Goal: Task Accomplishment & Management: Complete application form

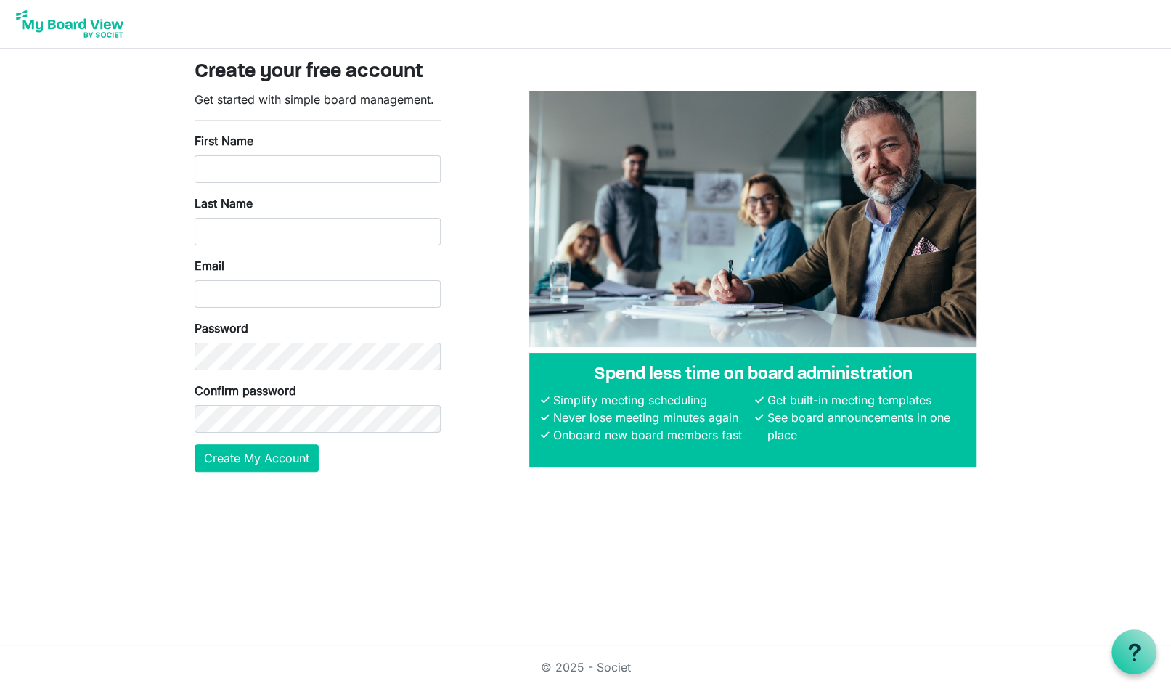
click at [82, 21] on img at bounding box center [70, 24] width 116 height 36
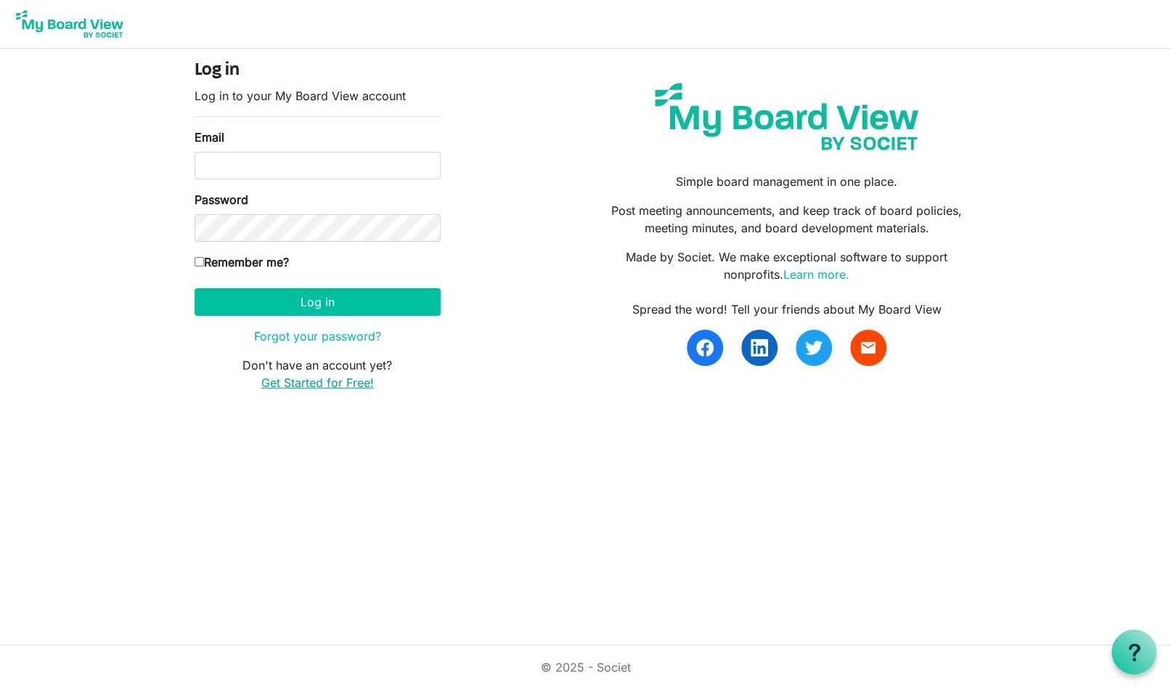
click at [317, 383] on link "Get Started for Free!" at bounding box center [317, 382] width 113 height 15
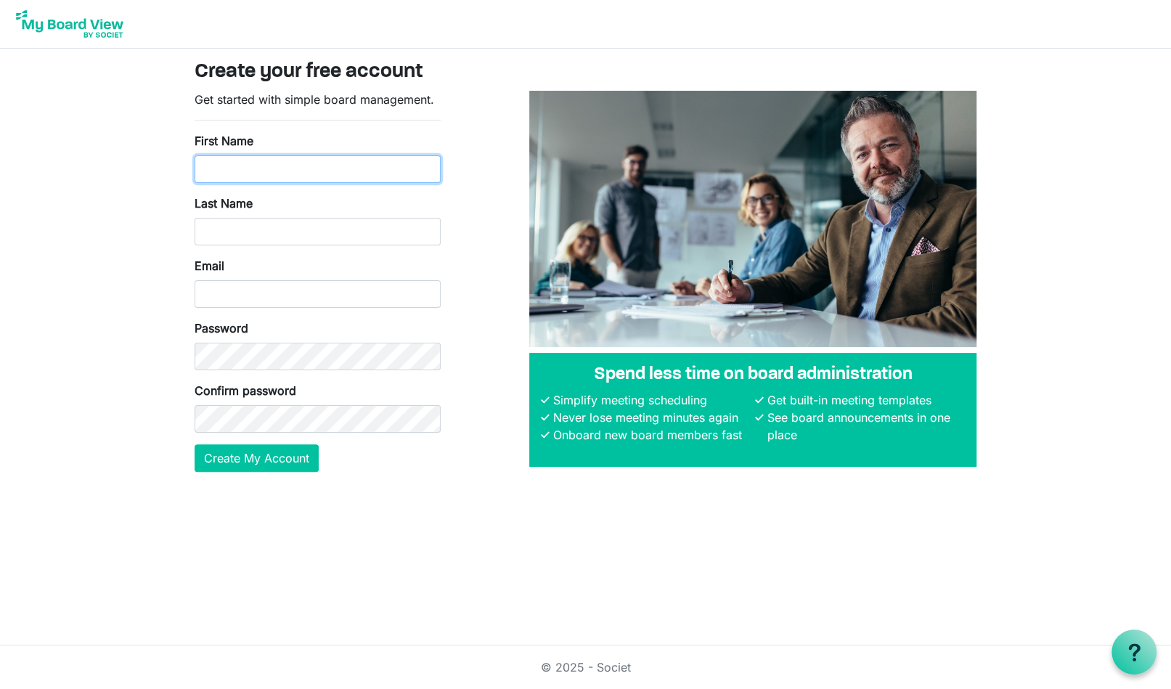
click at [300, 172] on input "First Name" at bounding box center [318, 169] width 246 height 28
type input "Willie"
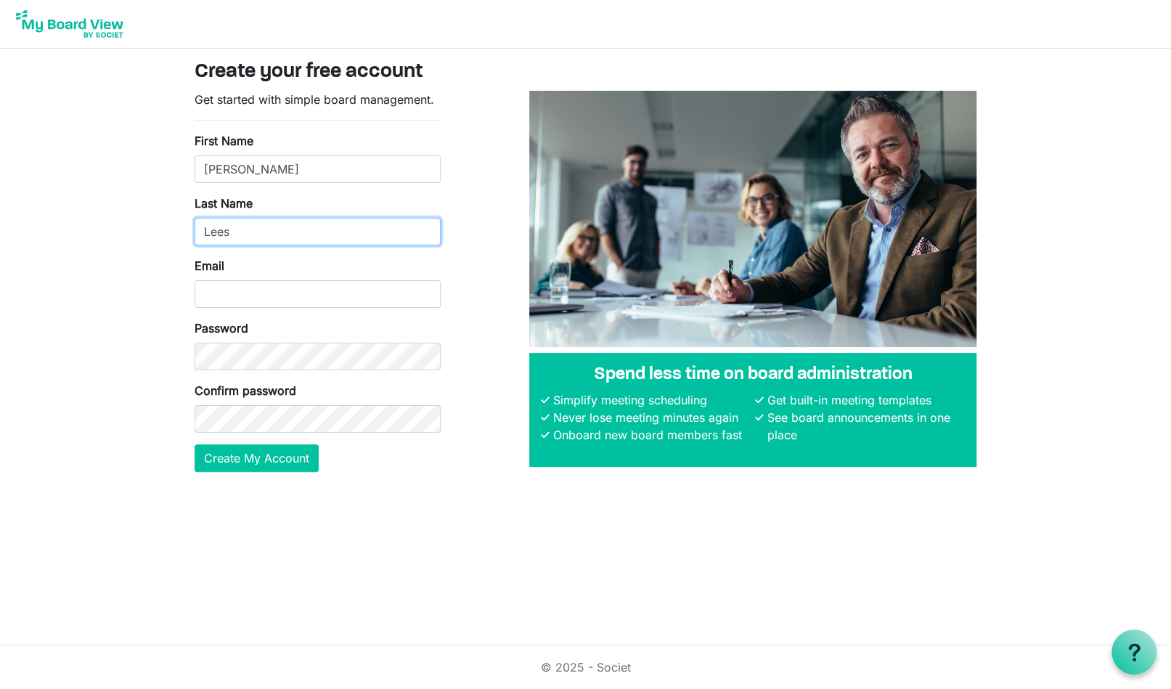
type input "Lees"
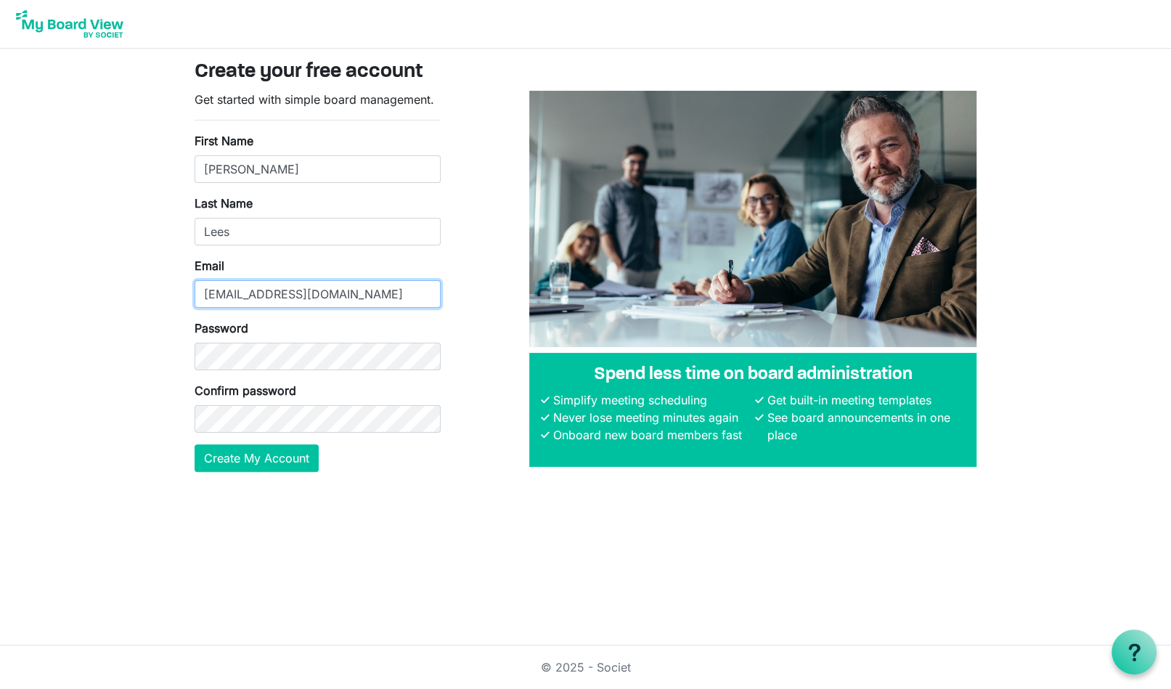
type input "wlees@ymcadallas.org"
click at [242, 456] on button "Create My Account" at bounding box center [257, 458] width 124 height 28
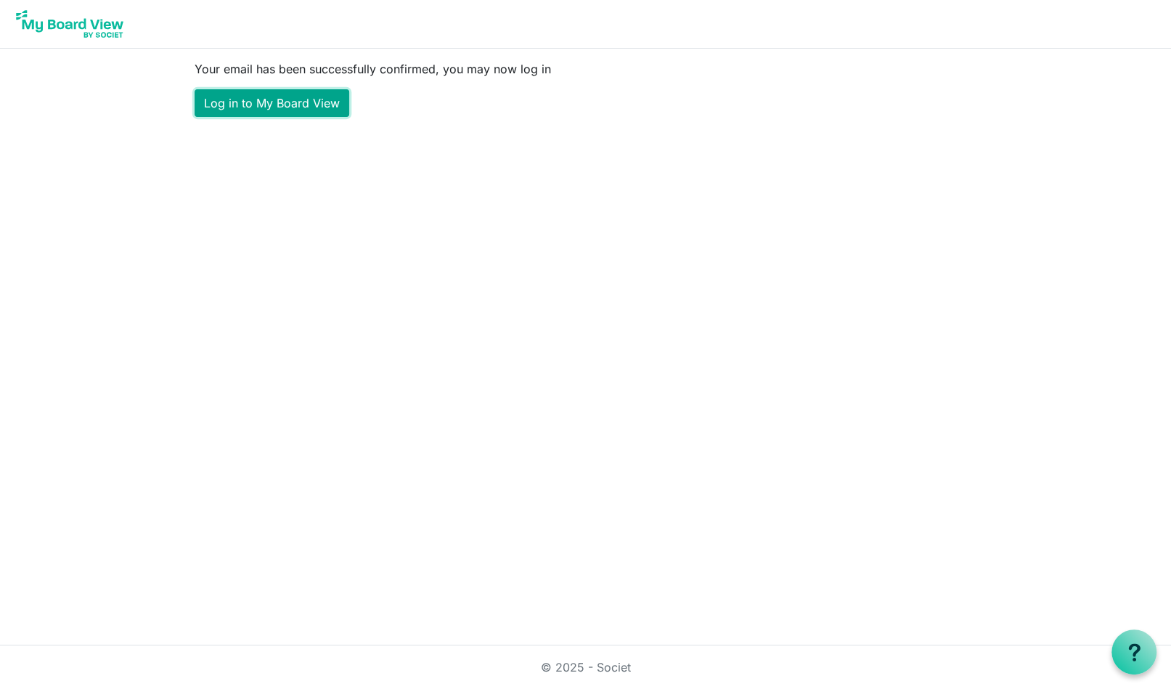
click at [269, 104] on link "Log in to My Board View" at bounding box center [272, 103] width 155 height 28
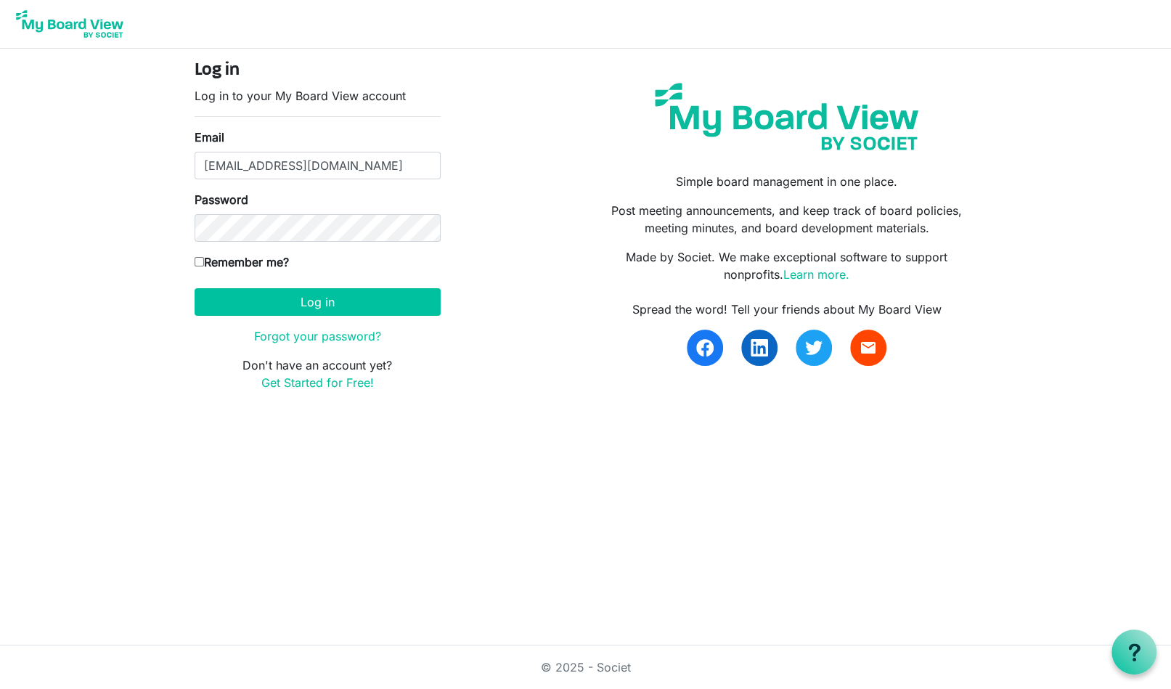
click at [200, 258] on input "Remember me?" at bounding box center [199, 261] width 9 height 9
checkbox input "true"
click at [267, 293] on button "Log in" at bounding box center [318, 302] width 246 height 28
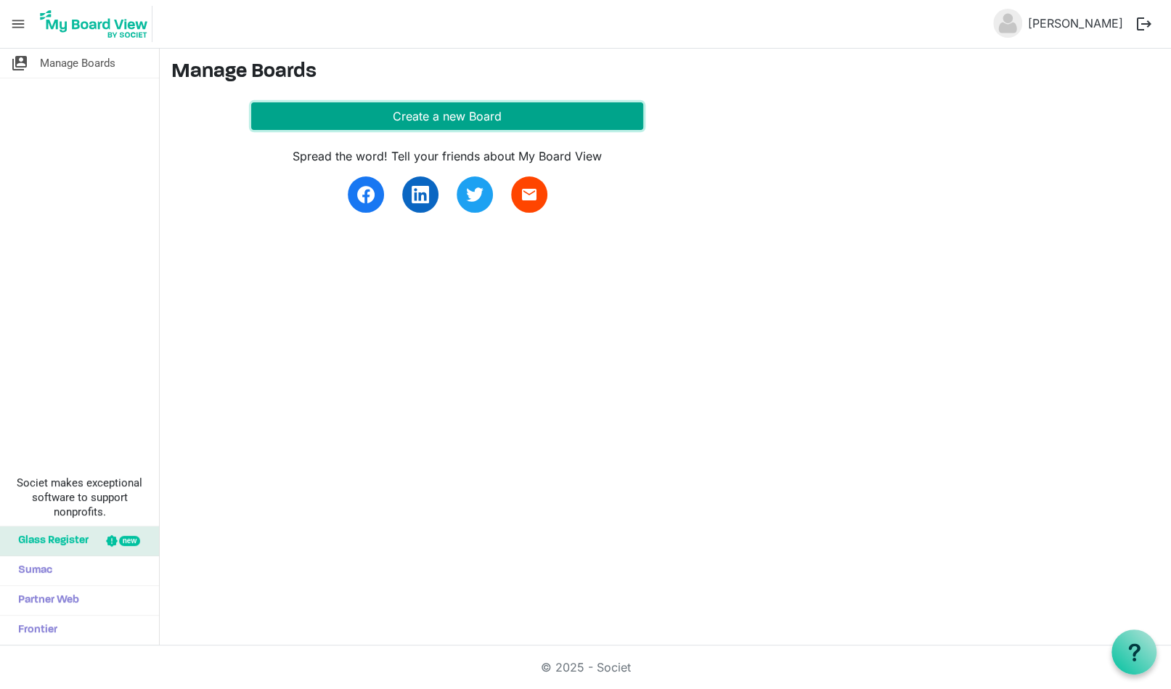
click at [457, 113] on button "Create a new Board" at bounding box center [447, 116] width 392 height 28
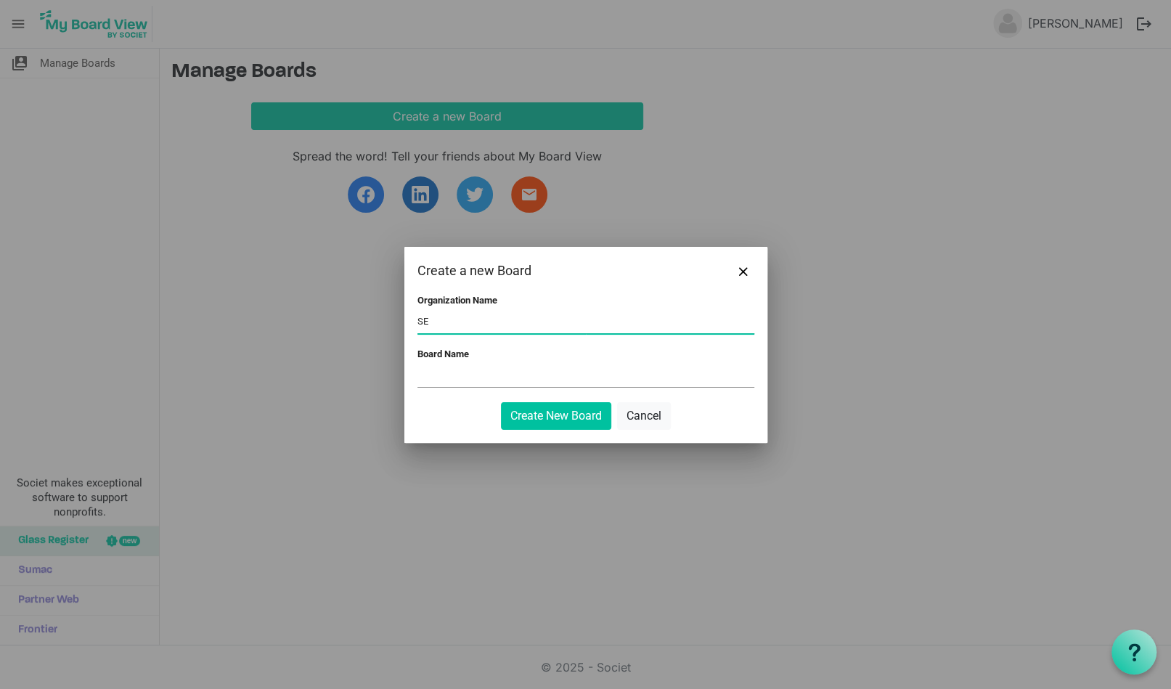
type input "S"
type input "YMCA of [GEOGRAPHIC_DATA]"
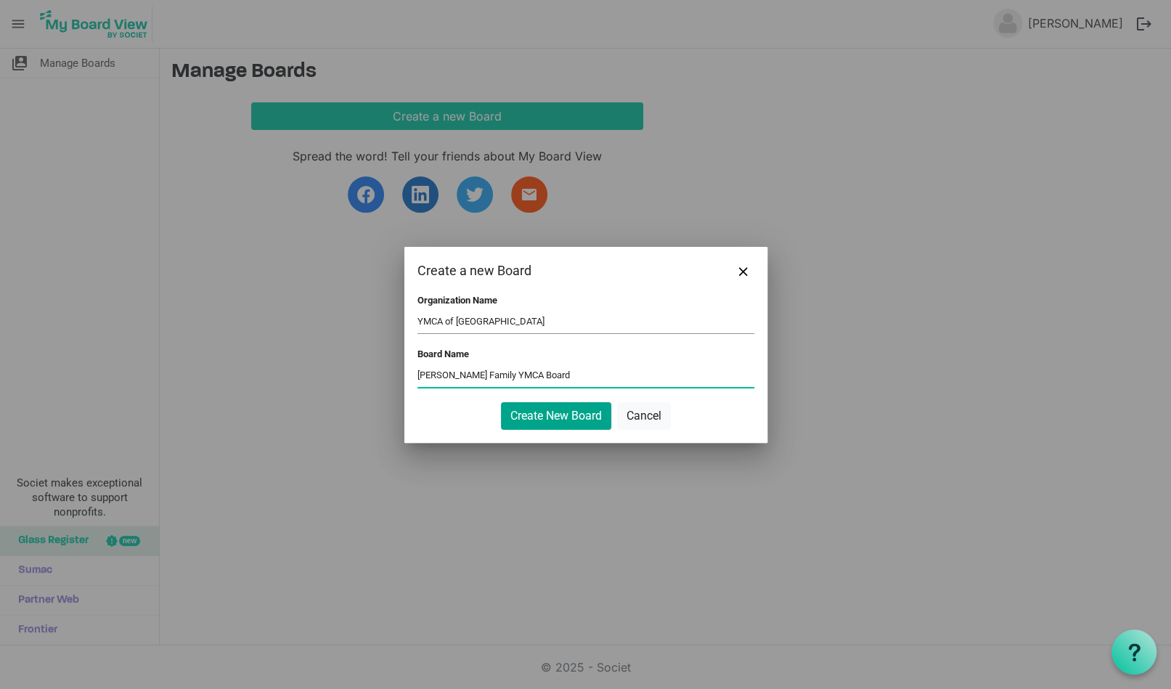
type input "[PERSON_NAME] Family YMCA Board"
click at [556, 410] on button "Create New Board" at bounding box center [556, 416] width 110 height 28
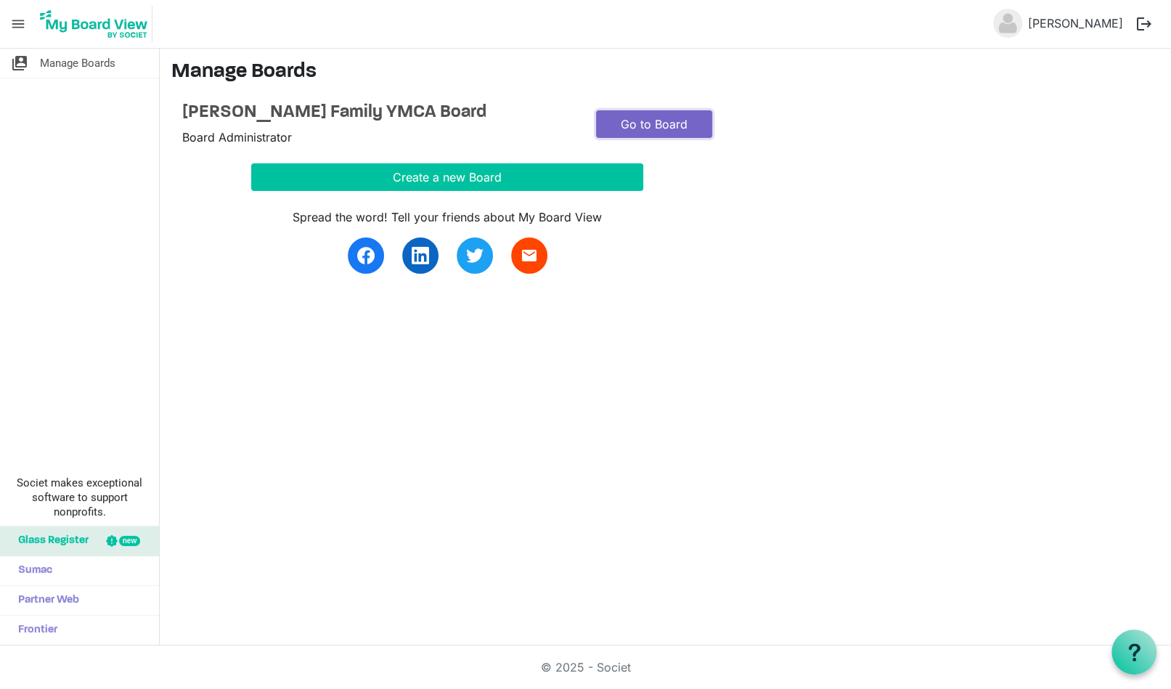
click at [665, 129] on link "Go to Board" at bounding box center [654, 124] width 116 height 28
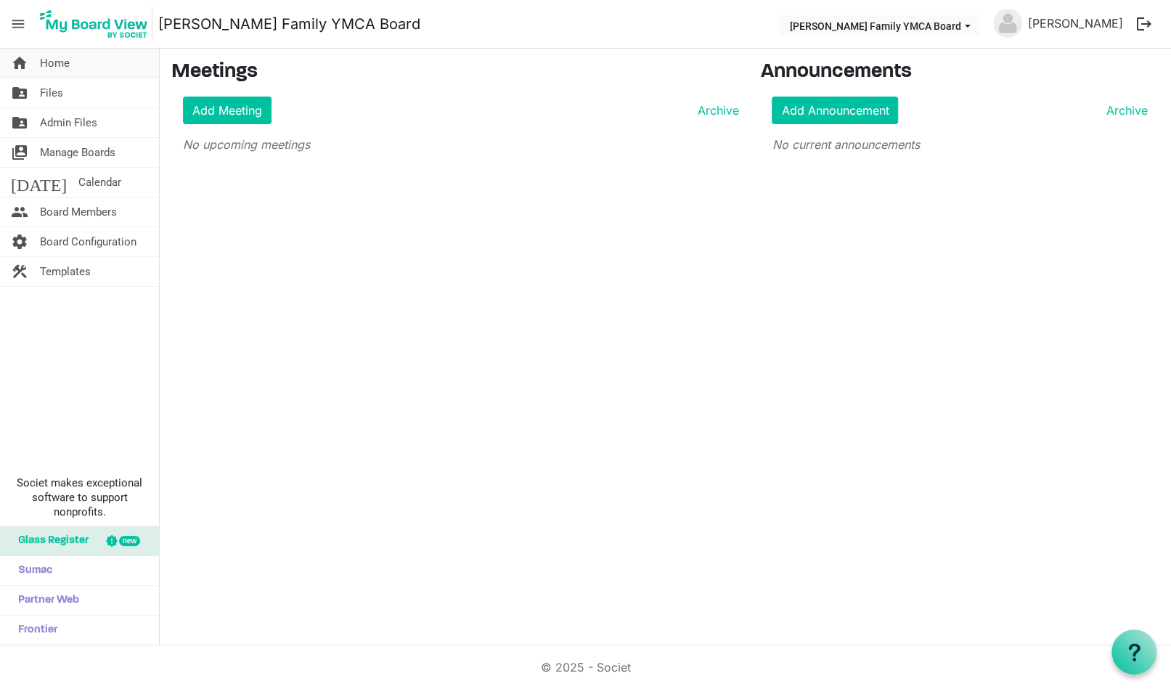
click at [52, 65] on span "Home" at bounding box center [55, 63] width 30 height 29
click at [52, 92] on span "Files" at bounding box center [51, 92] width 23 height 29
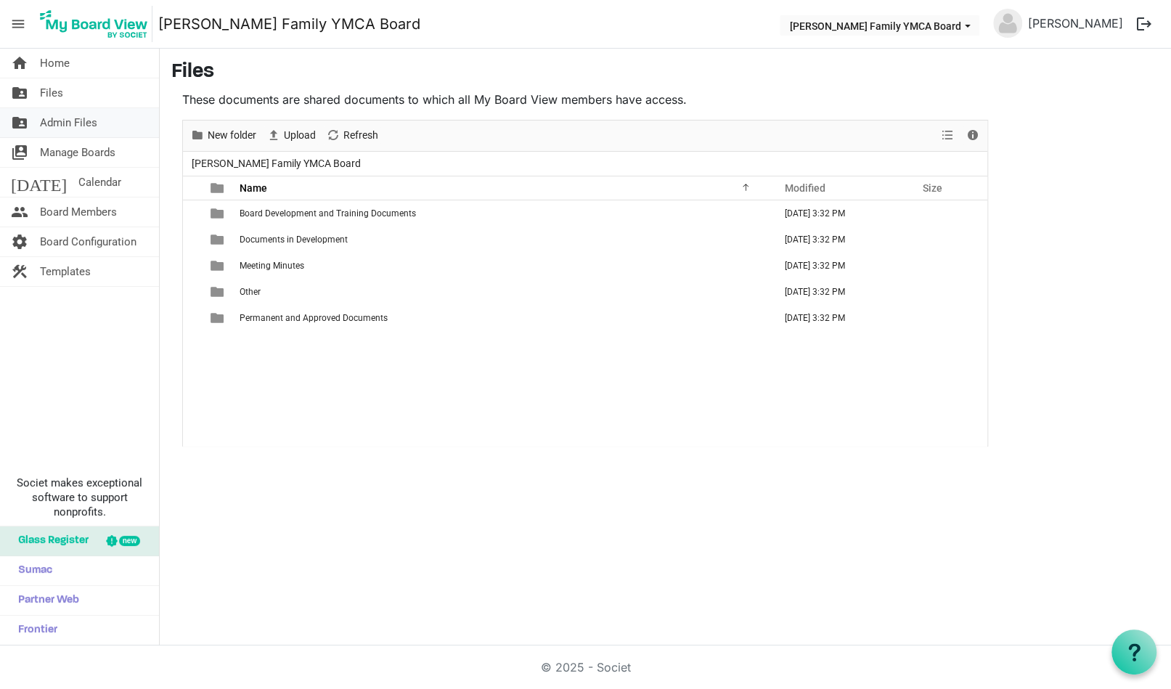
click at [52, 121] on span "Admin Files" at bounding box center [68, 122] width 57 height 29
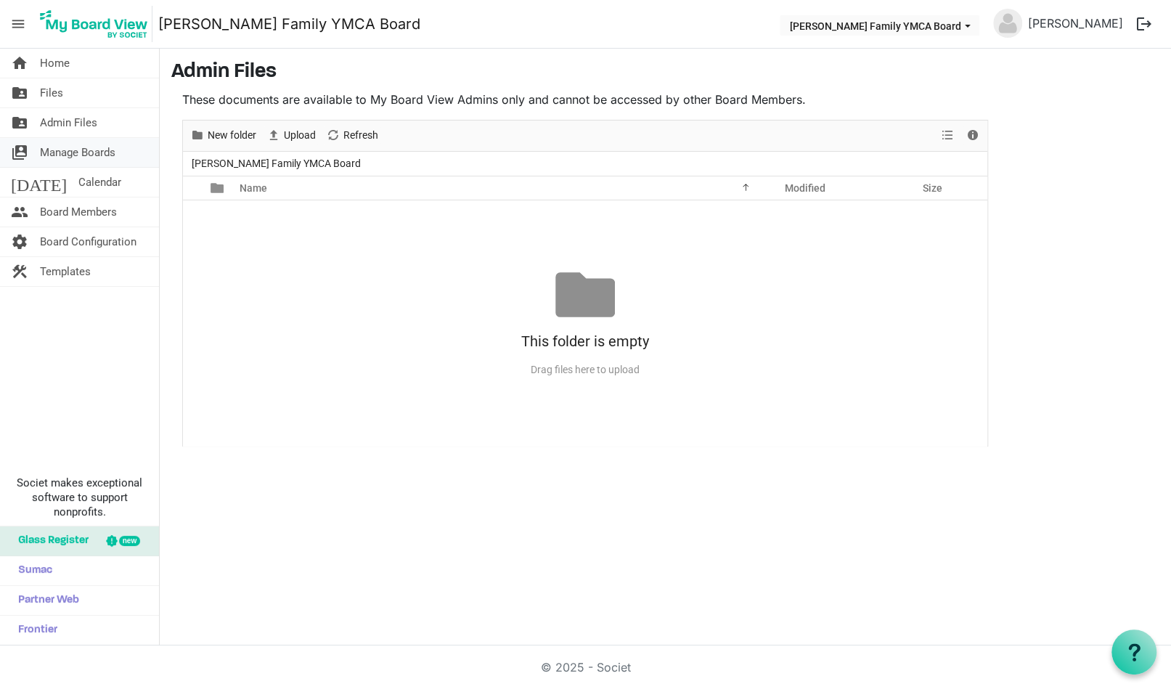
click at [59, 152] on span "Manage Boards" at bounding box center [78, 152] width 76 height 29
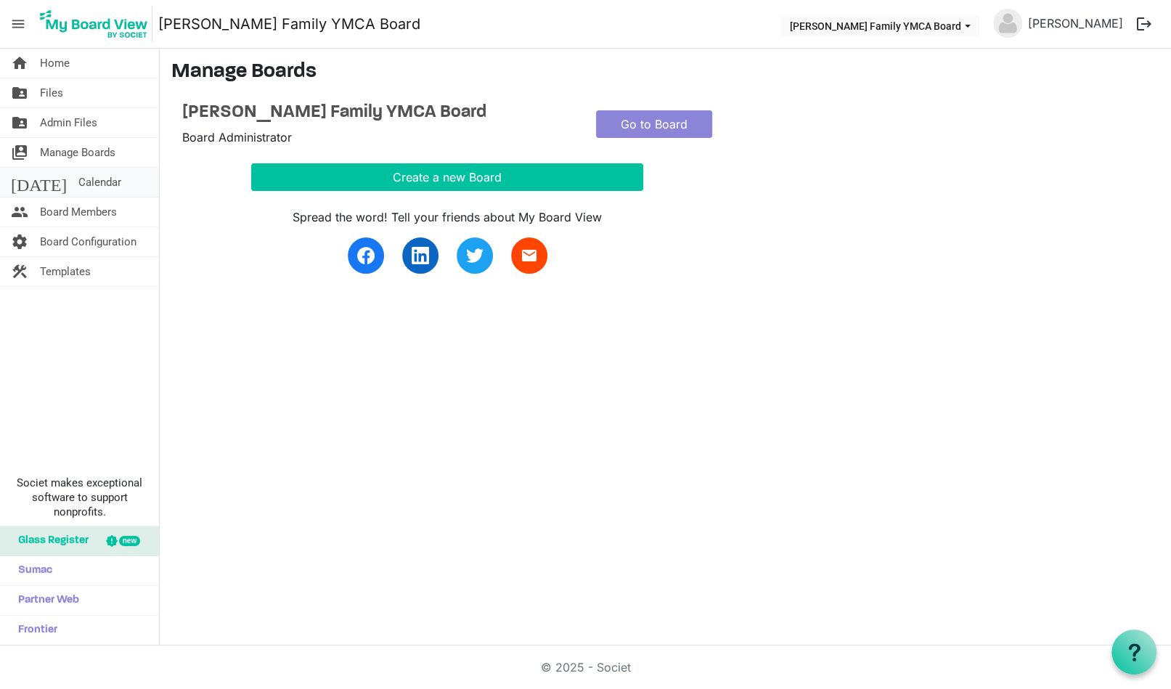
click at [78, 179] on span "Calendar" at bounding box center [99, 182] width 43 height 29
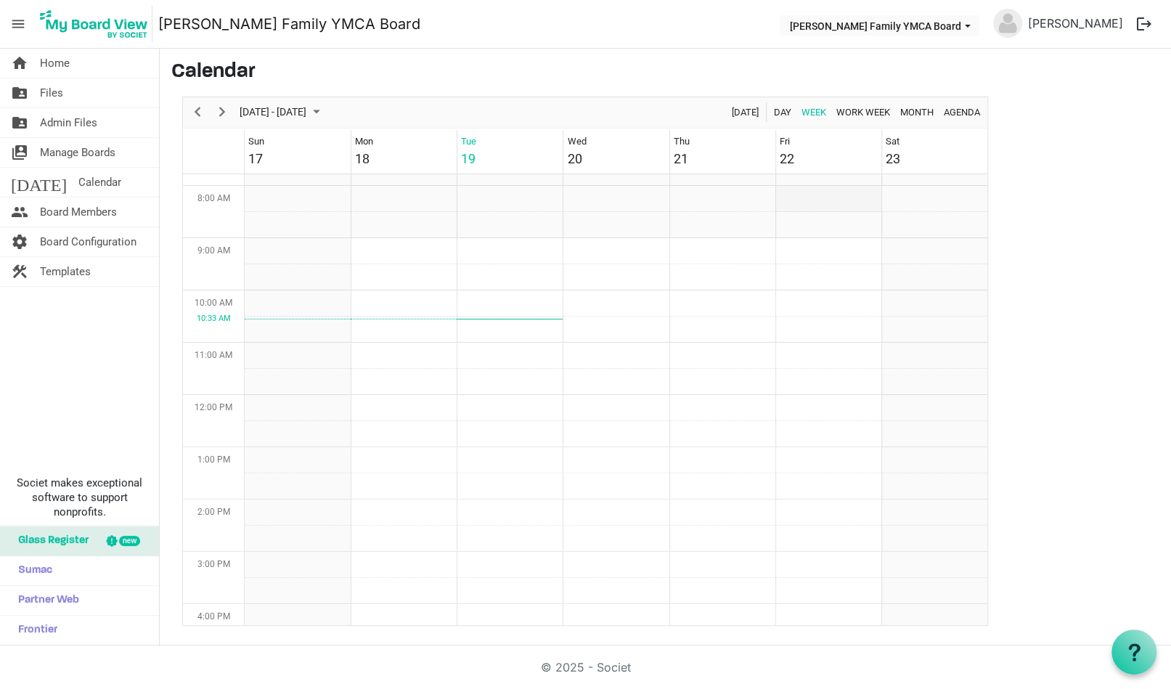
scroll to position [343, 0]
click at [816, 244] on td "Week of August 19, 2025" at bounding box center [829, 237] width 106 height 26
click at [820, 232] on td "Week of August 19, 2025" at bounding box center [829, 237] width 106 height 26
click at [834, 311] on td "Week of August 19, 2025" at bounding box center [829, 315] width 106 height 26
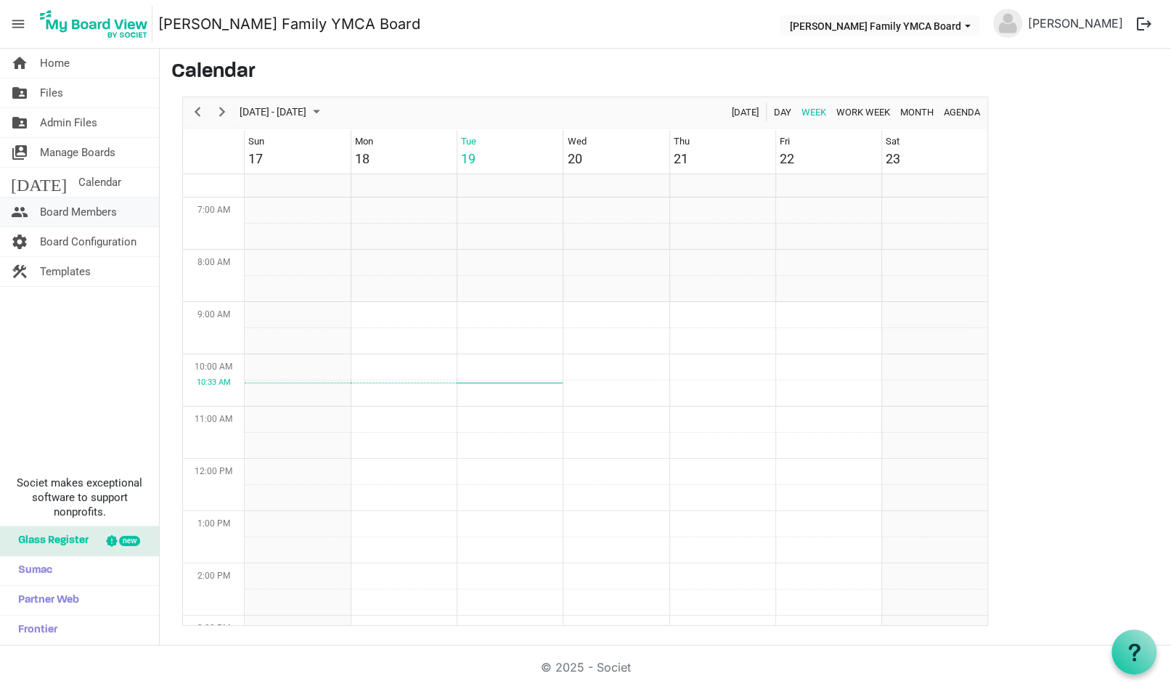
click at [80, 206] on span "Board Members" at bounding box center [78, 212] width 77 height 29
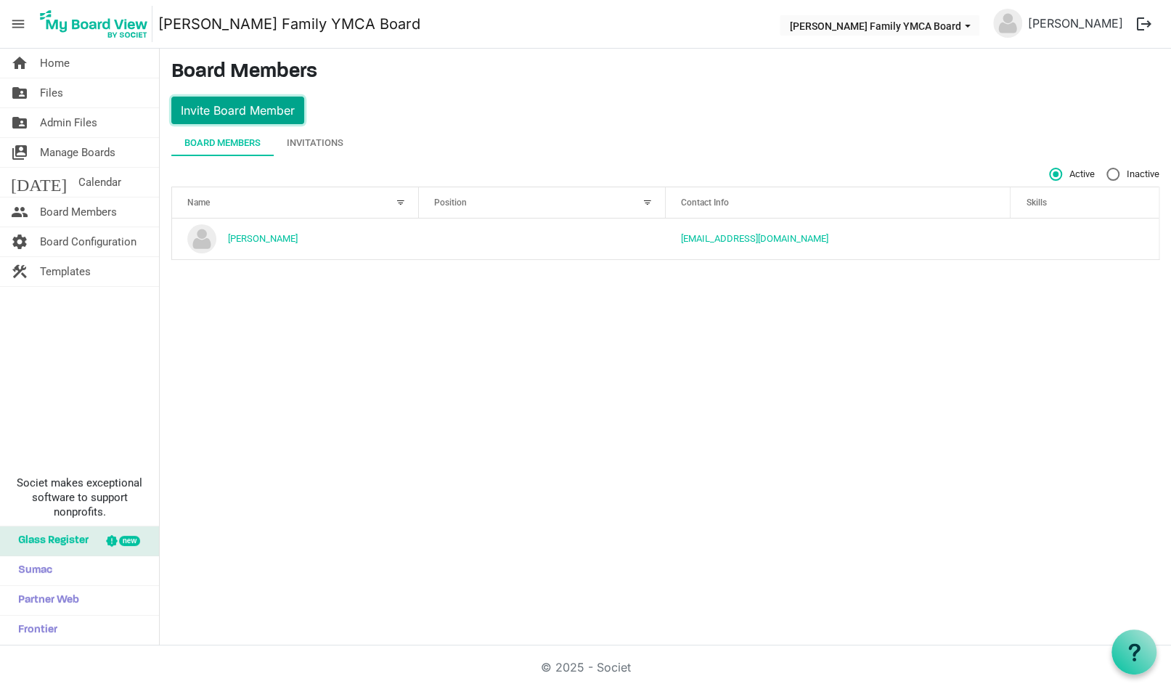
click at [233, 110] on button "Invite Board Member" at bounding box center [237, 111] width 133 height 28
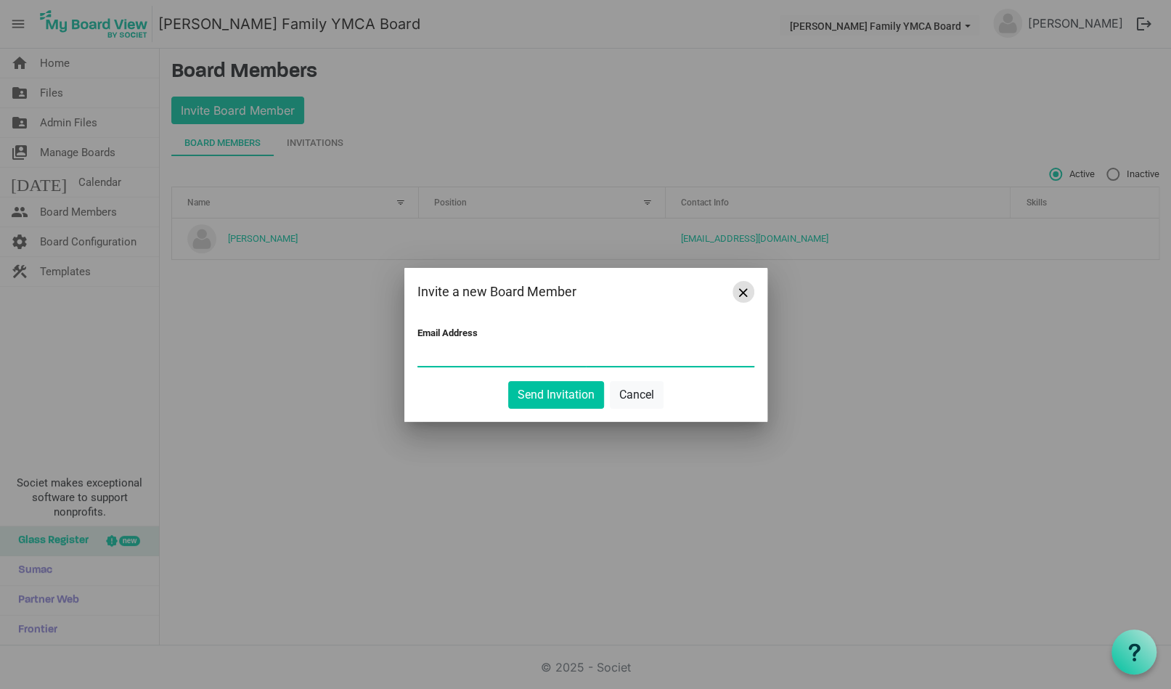
click at [746, 291] on span "Close" at bounding box center [743, 292] width 9 height 9
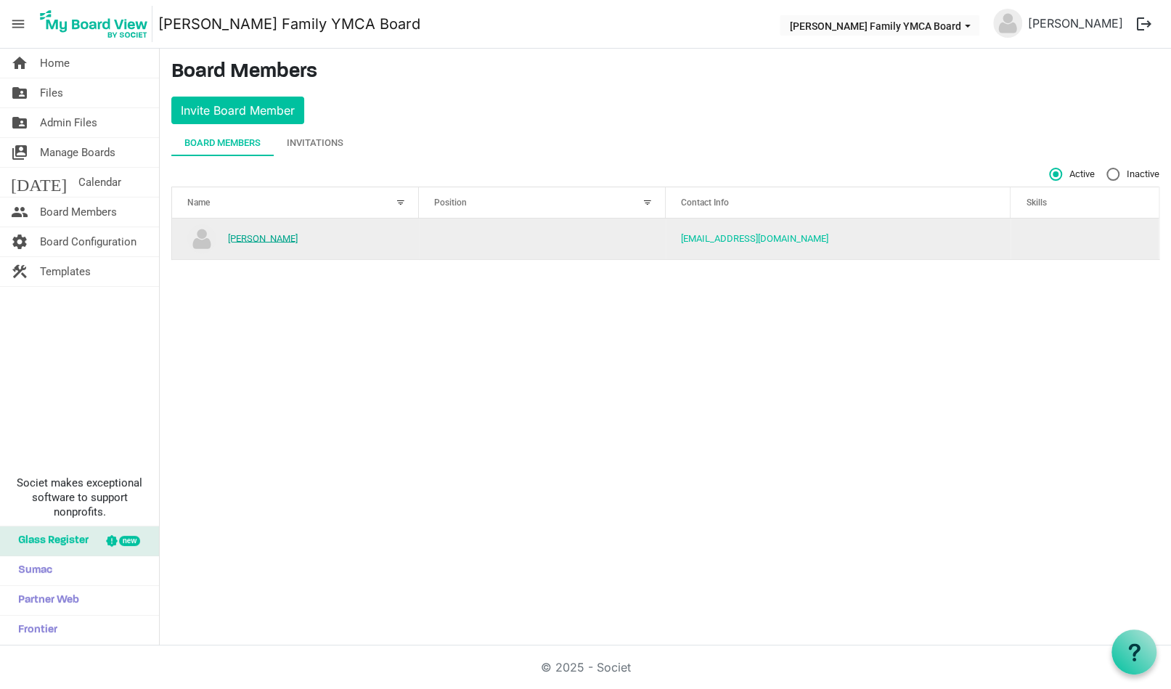
click at [242, 236] on link "[PERSON_NAME]" at bounding box center [263, 237] width 70 height 11
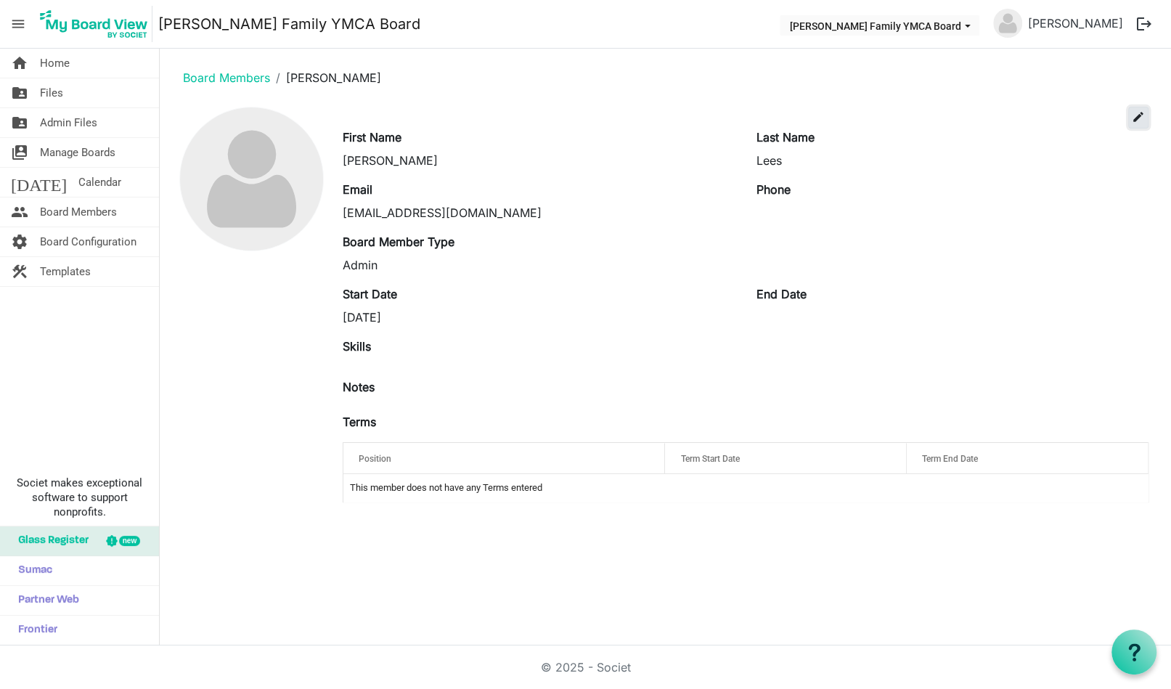
click at [1138, 116] on span "edit" at bounding box center [1138, 116] width 13 height 13
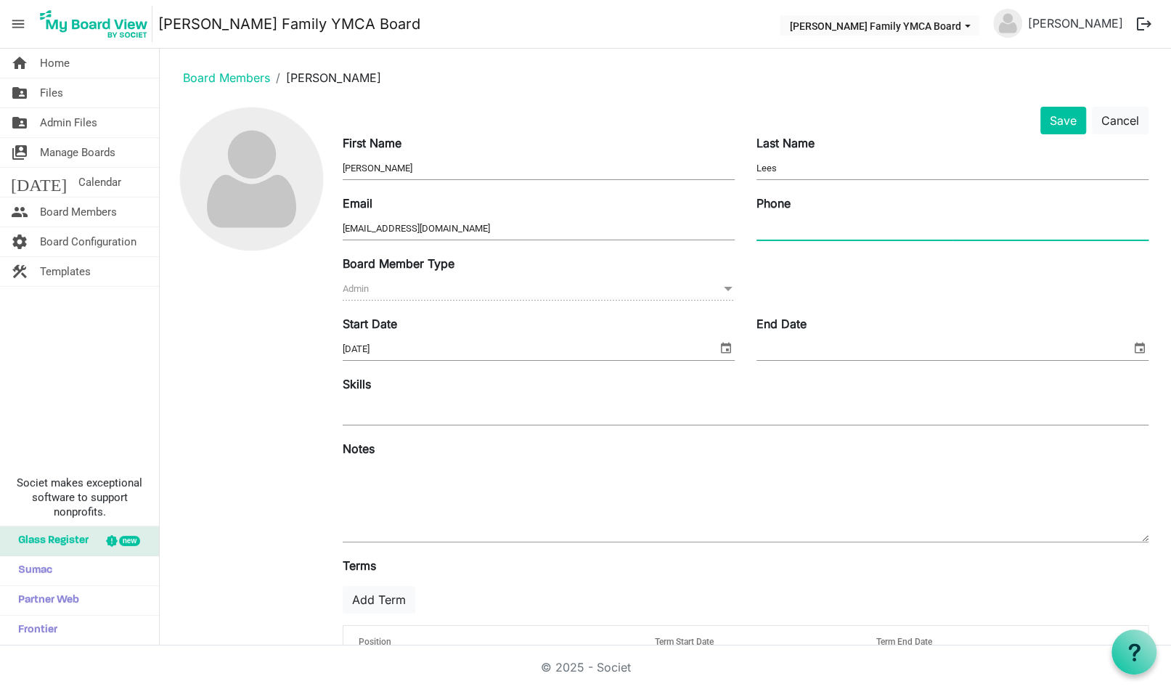
click at [797, 226] on input "Phone" at bounding box center [953, 229] width 392 height 22
click at [790, 226] on input "904 7531084" at bounding box center [953, 229] width 392 height 22
type input "904 753 1084"
click at [800, 346] on input "End Date" at bounding box center [944, 349] width 375 height 22
click at [1135, 346] on span "select" at bounding box center [1139, 347] width 17 height 19
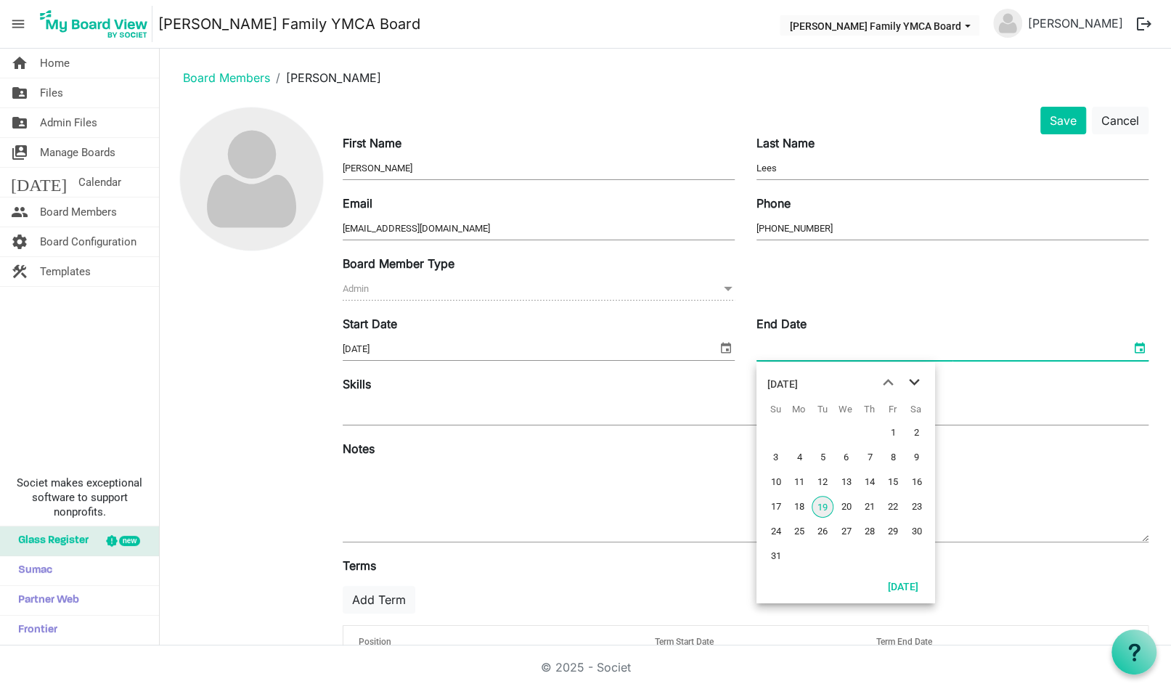
click at [916, 379] on span "next month" at bounding box center [914, 383] width 25 height 26
click at [798, 383] on div "September 2025" at bounding box center [783, 384] width 31 height 29
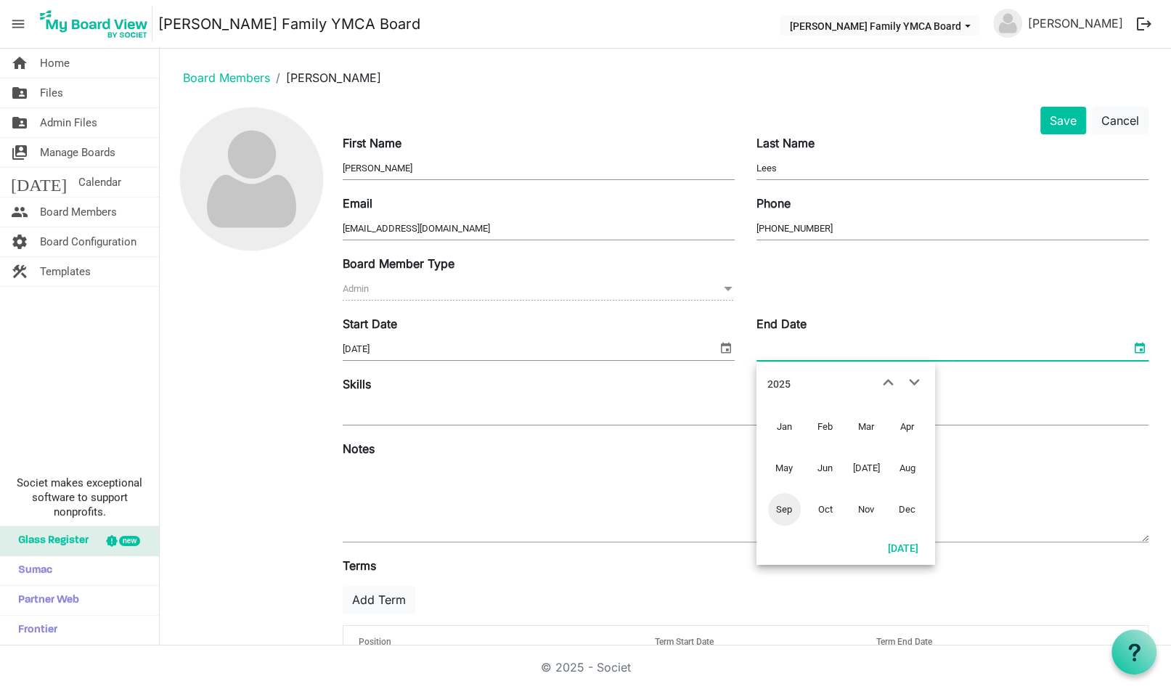
click at [787, 381] on div "2025" at bounding box center [779, 384] width 23 height 29
click at [913, 386] on span "next month" at bounding box center [914, 383] width 25 height 26
click at [874, 469] on span "2035" at bounding box center [866, 468] width 33 height 33
click at [899, 541] on button "Today" at bounding box center [903, 547] width 49 height 20
click at [796, 350] on input "8/19/2025" at bounding box center [937, 349] width 361 height 22
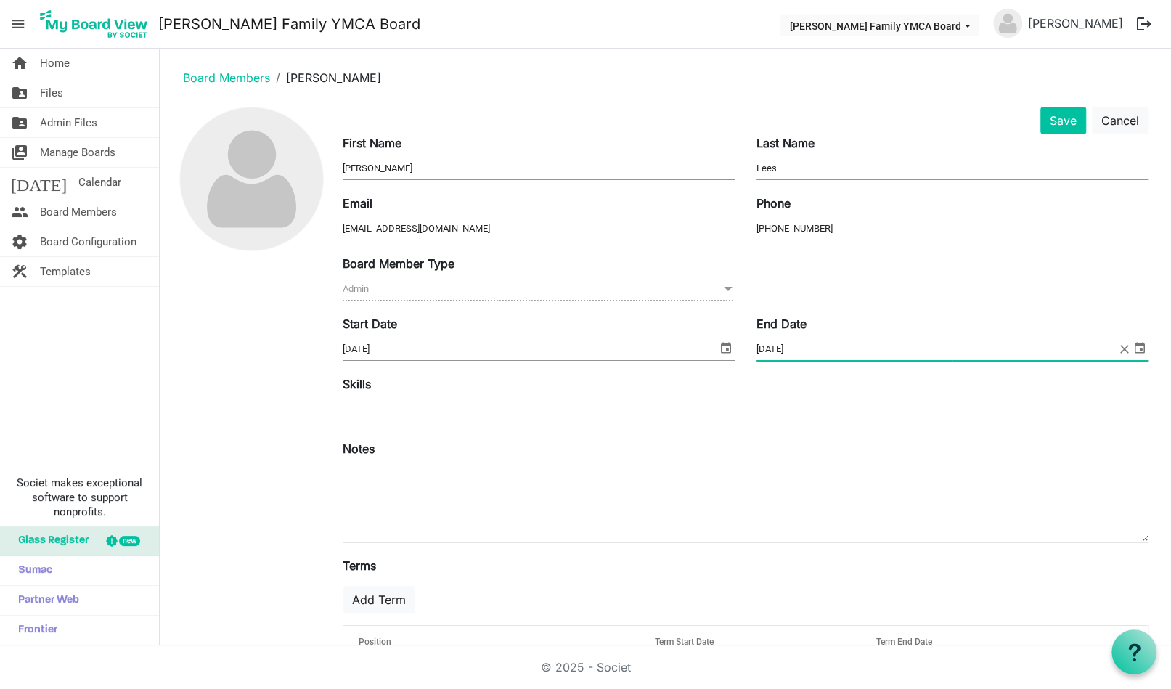
click at [1142, 346] on span "select" at bounding box center [1139, 347] width 17 height 19
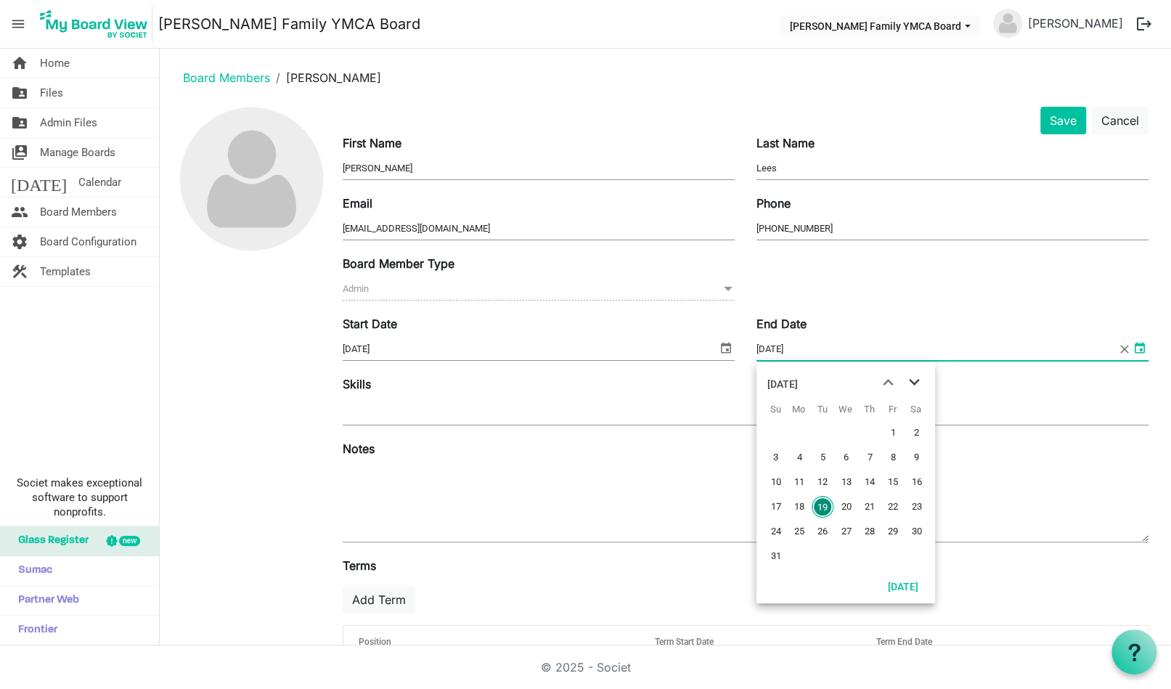
click at [917, 383] on span "next month" at bounding box center [914, 383] width 25 height 26
click at [798, 378] on div "October 2025" at bounding box center [783, 384] width 31 height 29
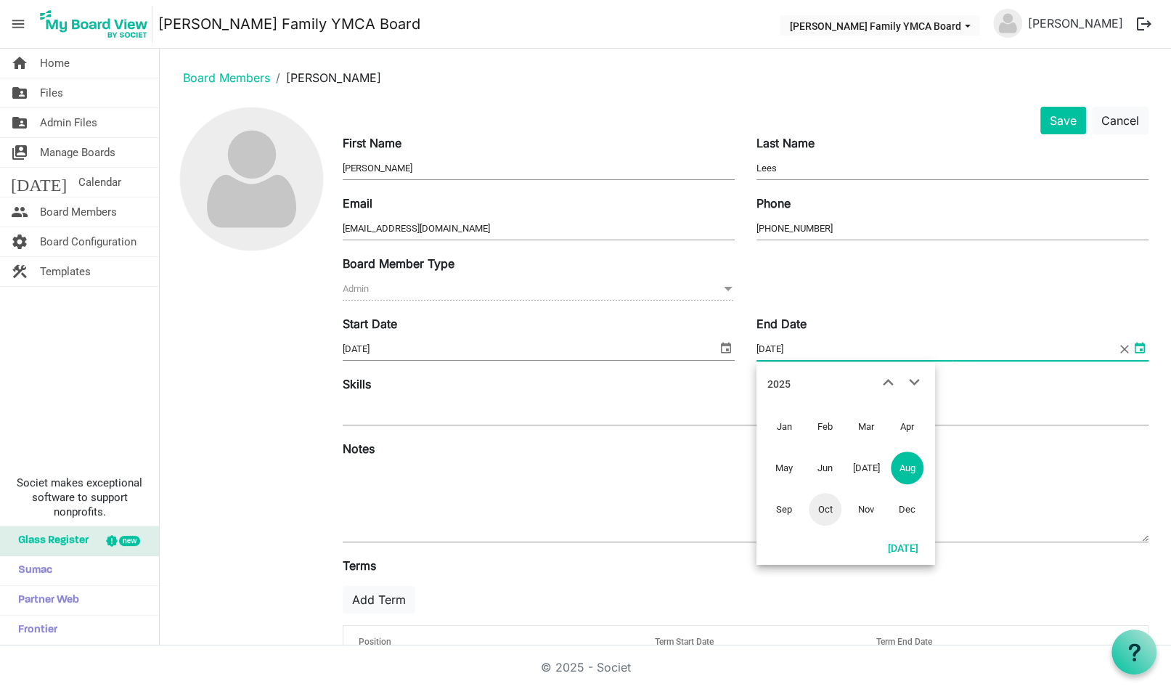
click at [787, 387] on div "2025" at bounding box center [779, 384] width 23 height 29
click at [911, 384] on span "next month" at bounding box center [914, 383] width 25 height 26
click at [864, 470] on span "2035" at bounding box center [866, 468] width 33 height 33
click at [791, 505] on span "Sep" at bounding box center [784, 509] width 33 height 33
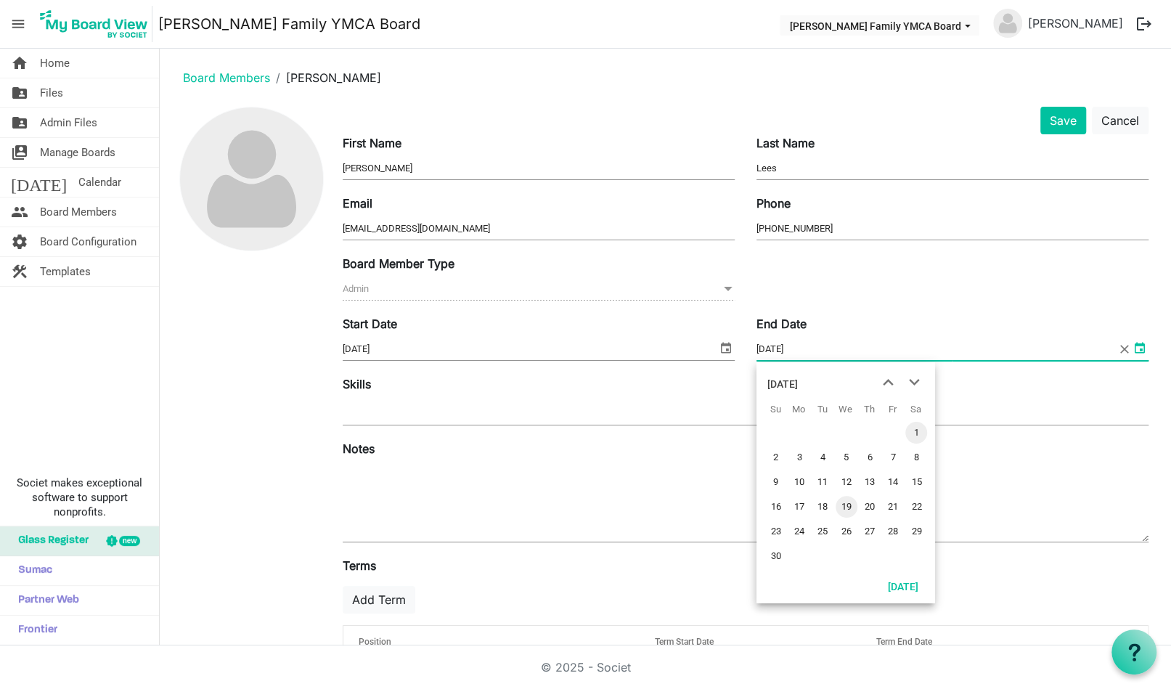
click at [922, 433] on span "1" at bounding box center [917, 433] width 22 height 22
type input "9/1/2035"
click at [389, 416] on div at bounding box center [746, 412] width 806 height 26
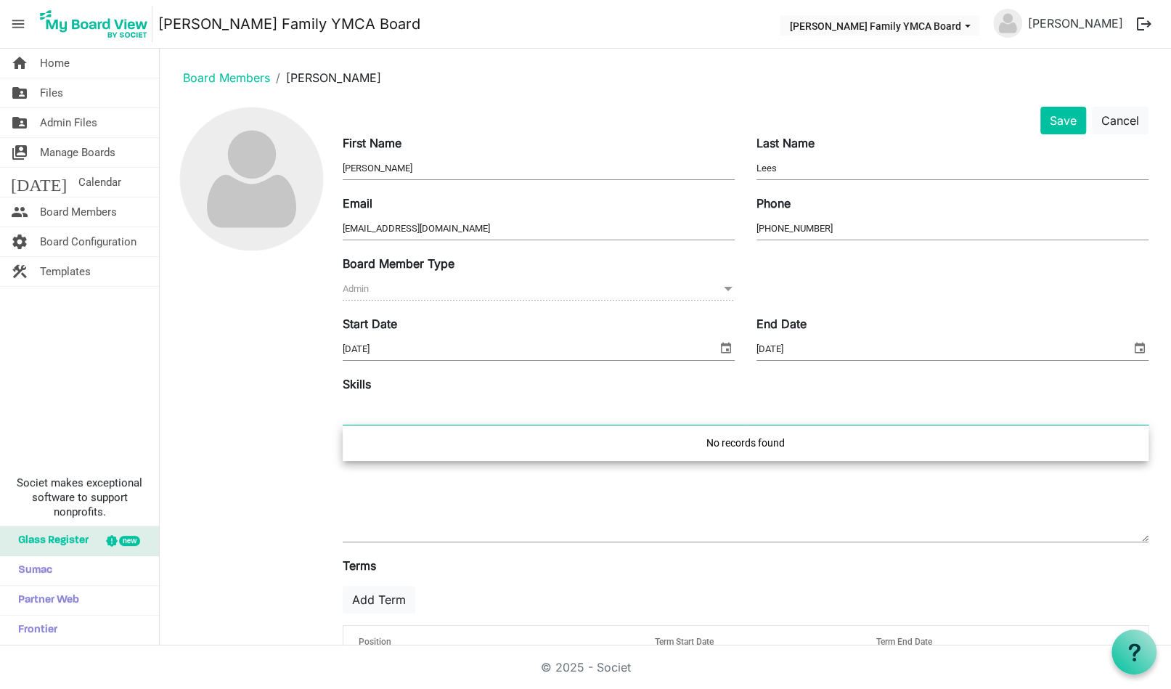
click at [437, 490] on textarea at bounding box center [746, 502] width 806 height 78
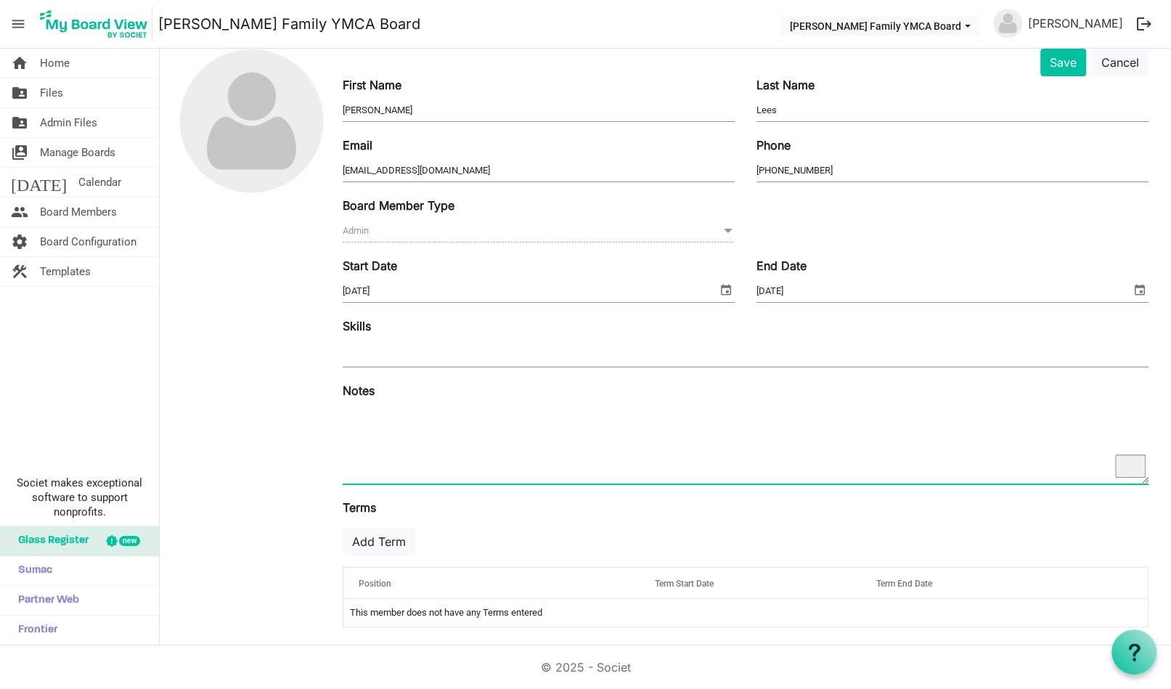
scroll to position [60, 0]
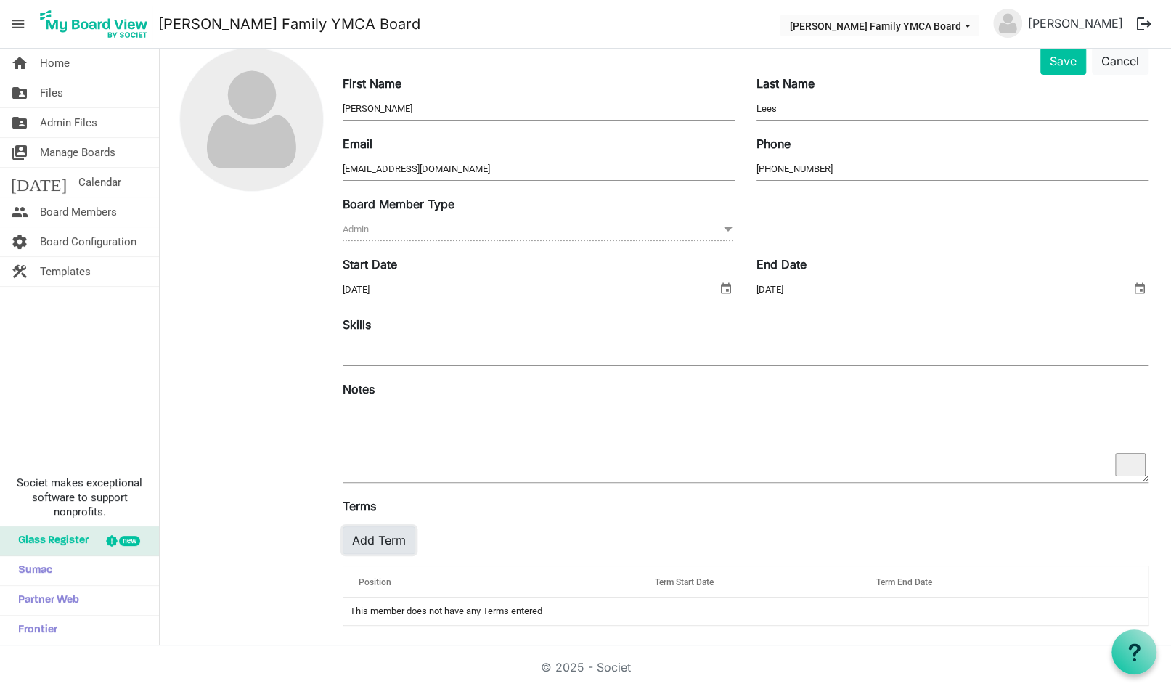
click at [378, 536] on button "Add Term" at bounding box center [379, 541] width 73 height 28
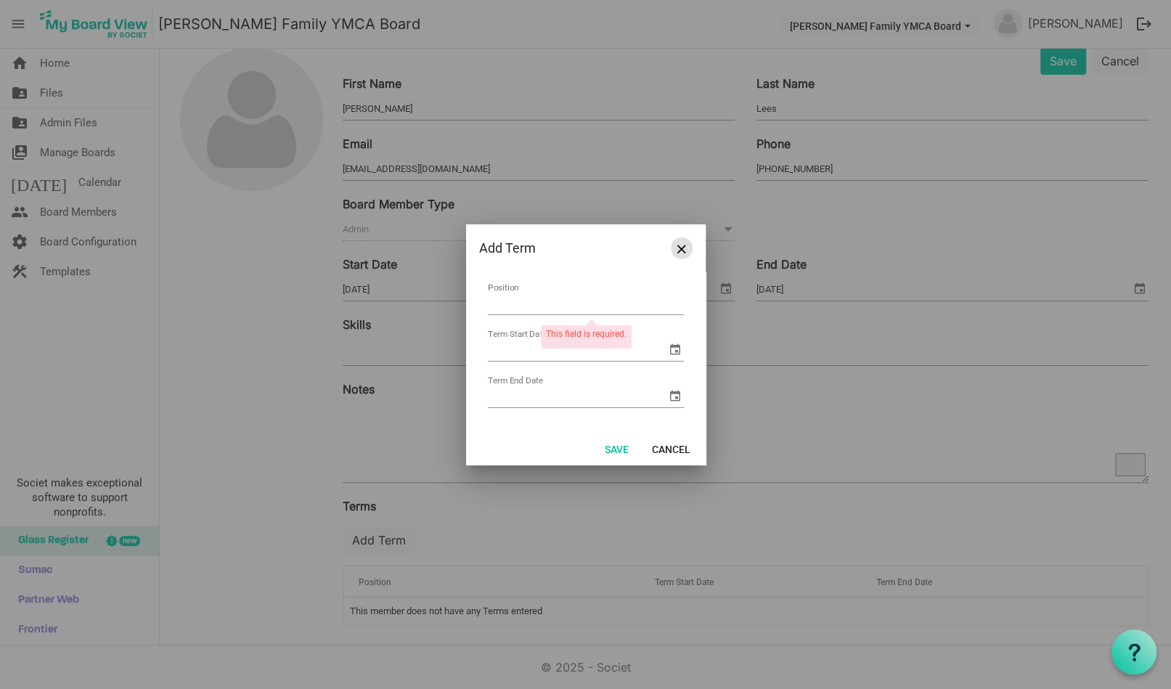
click at [683, 251] on span "Close" at bounding box center [682, 249] width 9 height 9
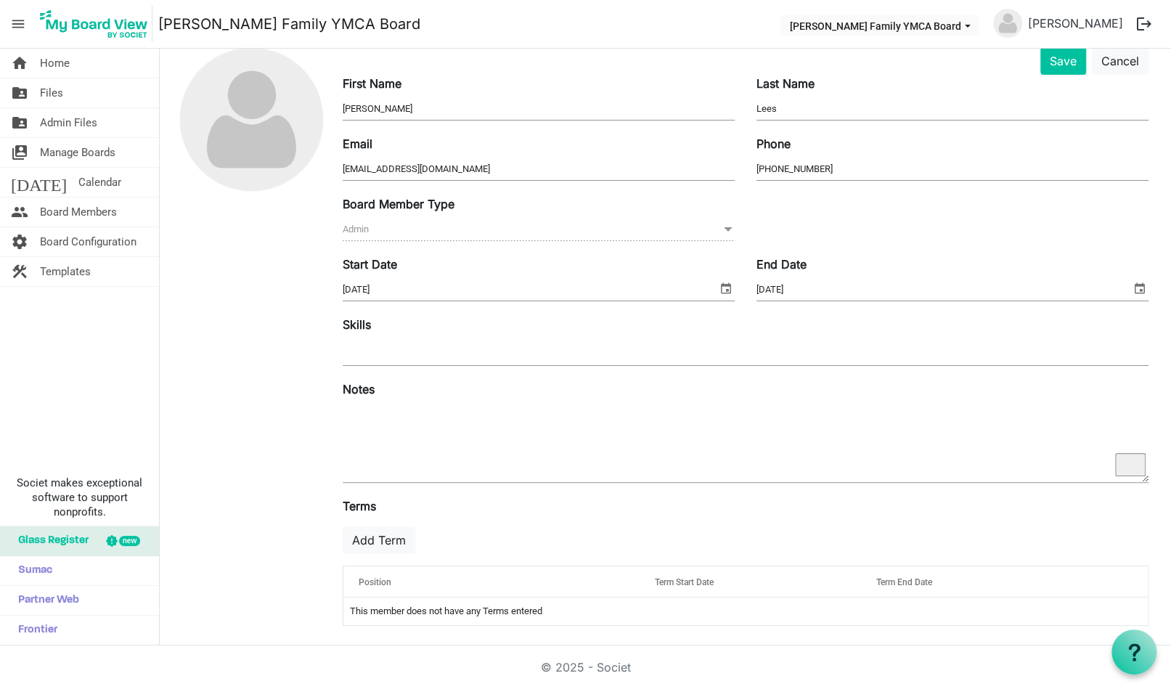
click at [392, 349] on div at bounding box center [746, 352] width 806 height 26
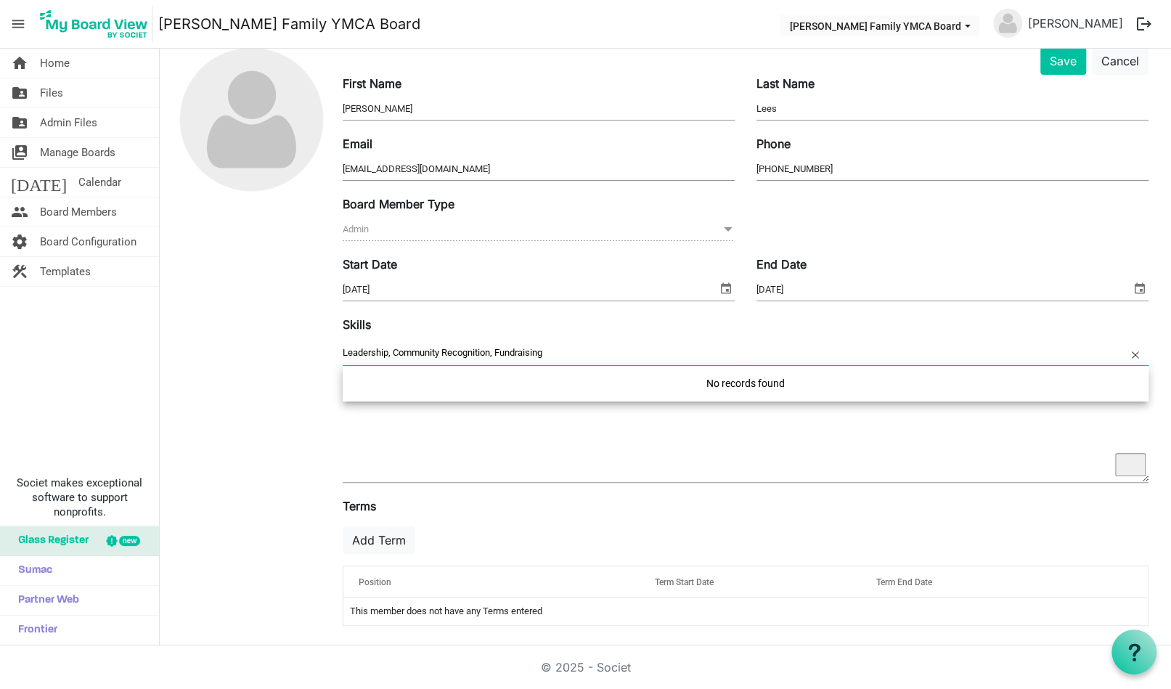
type input "Leadership, Community Recognition, Fundraising"
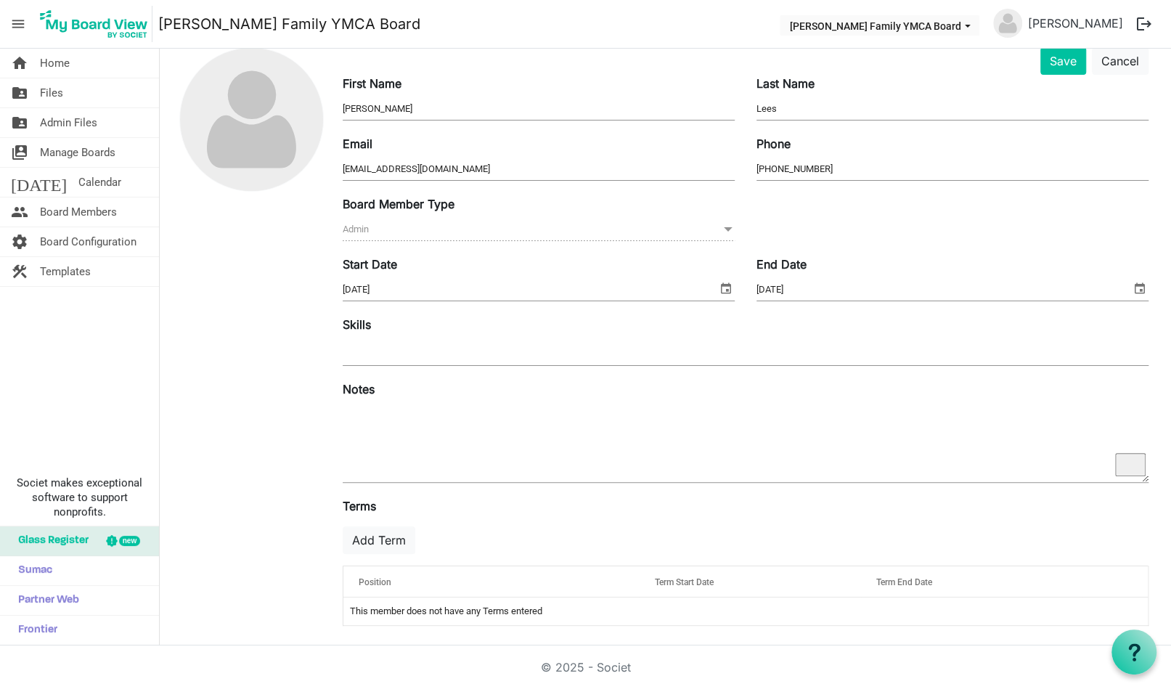
click at [299, 342] on div at bounding box center [251, 342] width 161 height 590
click at [255, 106] on img at bounding box center [251, 119] width 143 height 143
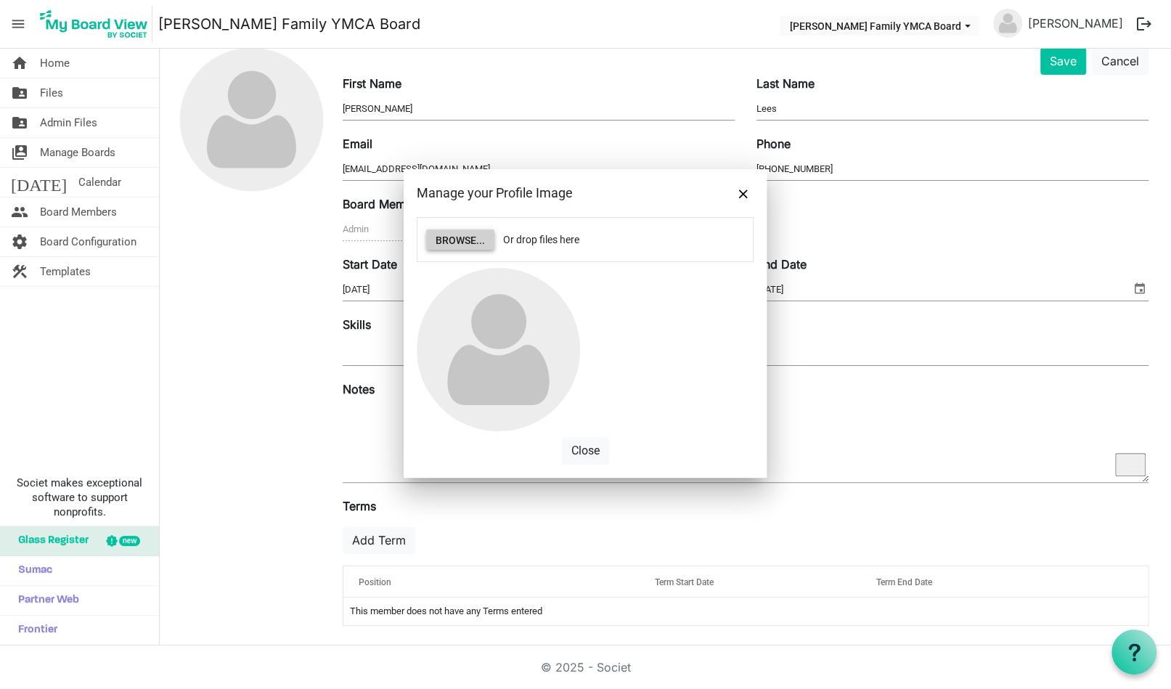
click at [462, 239] on button "Browse..." at bounding box center [460, 239] width 68 height 20
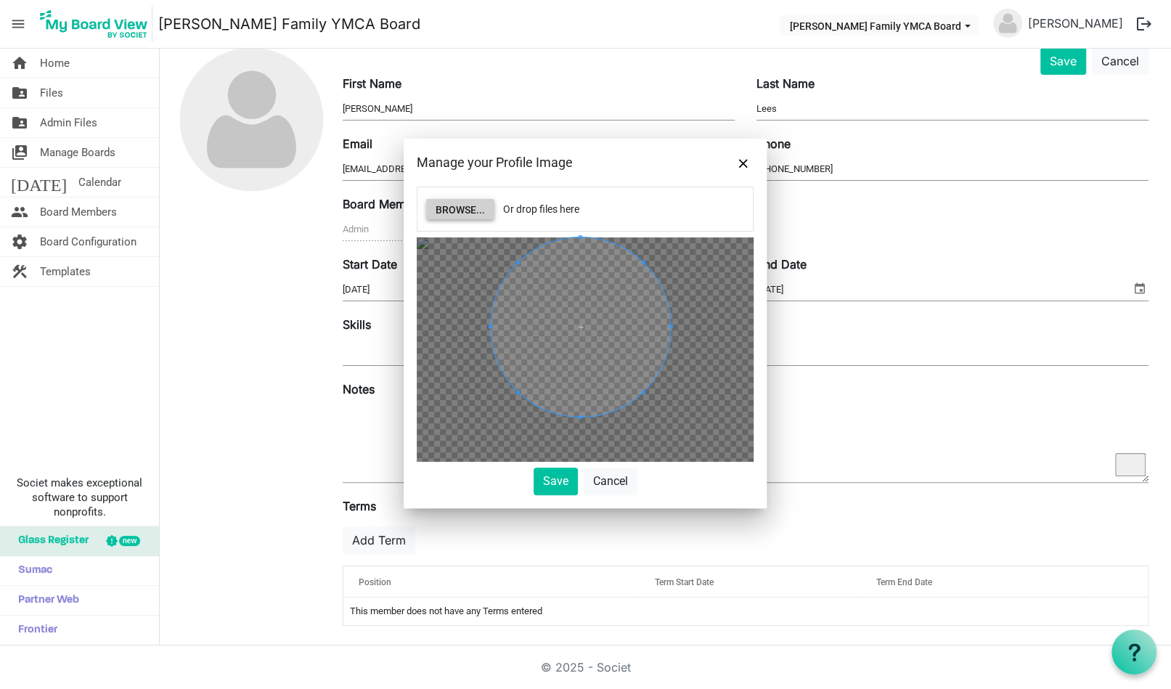
click at [576, 308] on span at bounding box center [580, 326] width 179 height 179
click at [564, 478] on button "Save" at bounding box center [556, 482] width 44 height 28
click at [556, 471] on button "Save" at bounding box center [556, 482] width 44 height 28
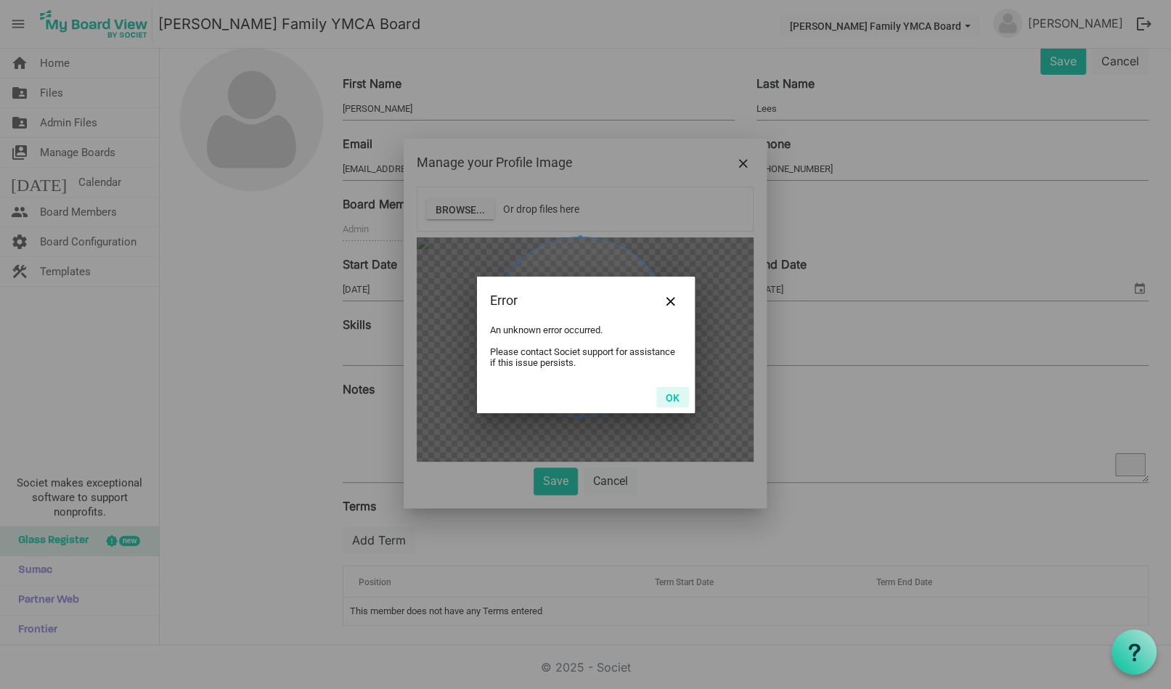
click at [675, 396] on button "OK" at bounding box center [673, 397] width 33 height 20
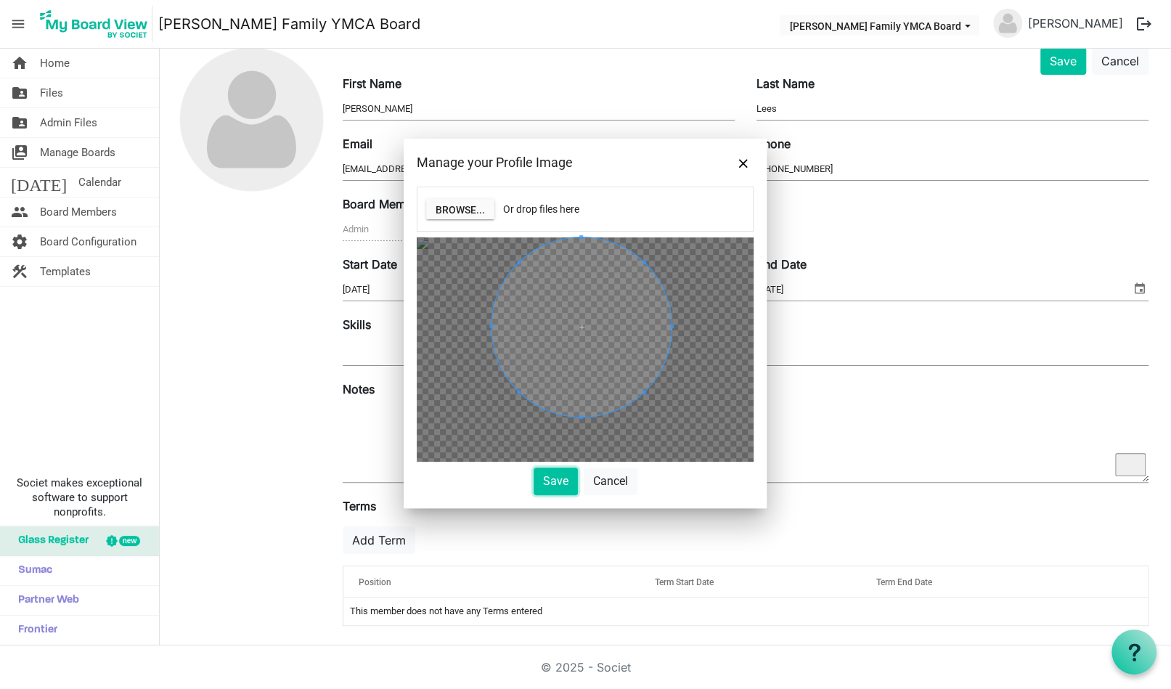
click at [574, 329] on span at bounding box center [581, 326] width 179 height 179
click at [585, 399] on div at bounding box center [585, 349] width 337 height 224
click at [586, 306] on span at bounding box center [580, 318] width 162 height 162
click at [556, 482] on button "Save" at bounding box center [556, 482] width 44 height 28
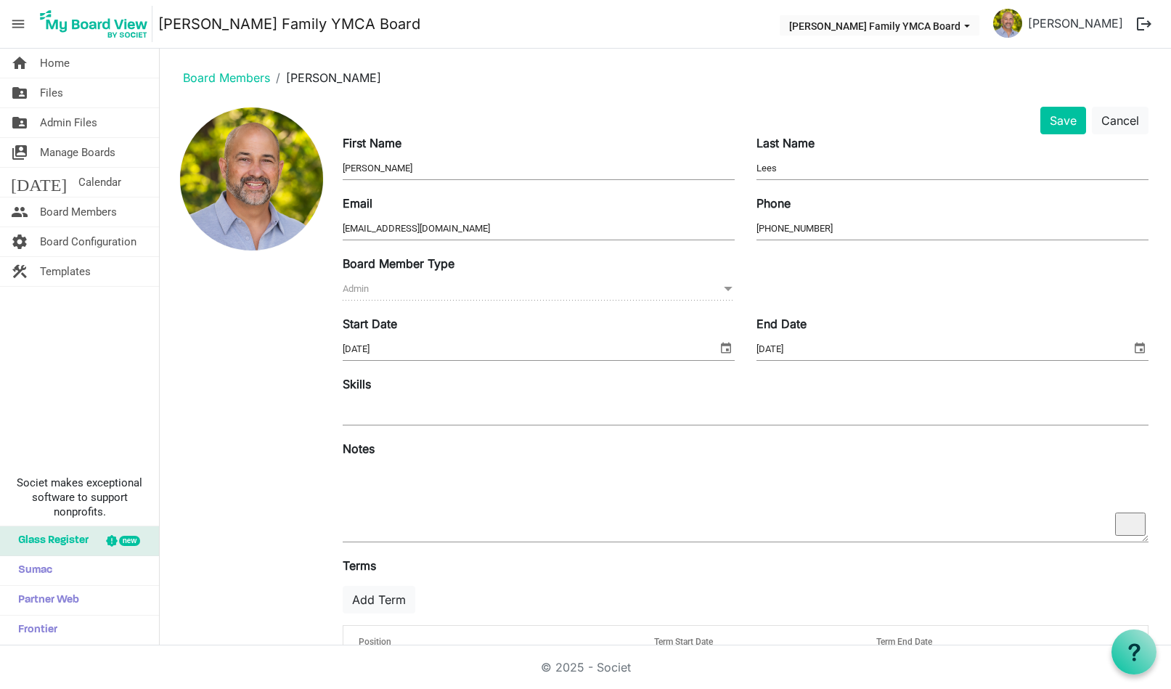
click at [367, 586] on button "Add Term" at bounding box center [379, 600] width 73 height 28
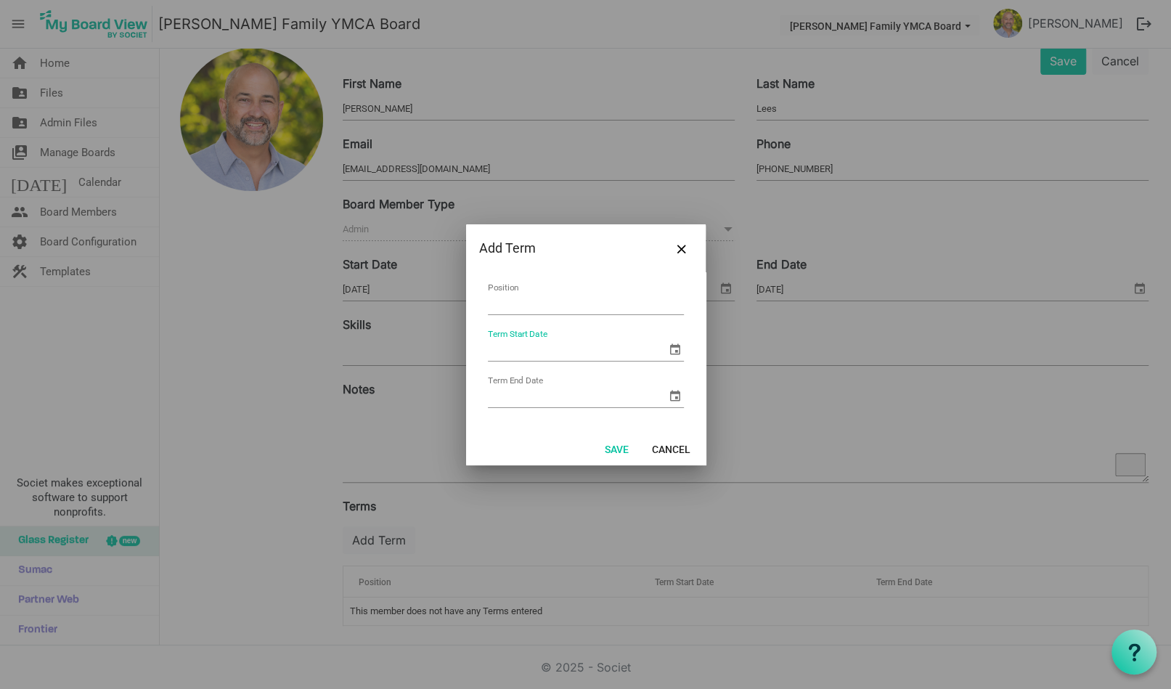
click at [532, 352] on input "Term Start Date" at bounding box center [577, 350] width 179 height 22
click at [533, 306] on input "Position" at bounding box center [586, 304] width 196 height 23
click at [686, 251] on span "Close" at bounding box center [682, 249] width 9 height 9
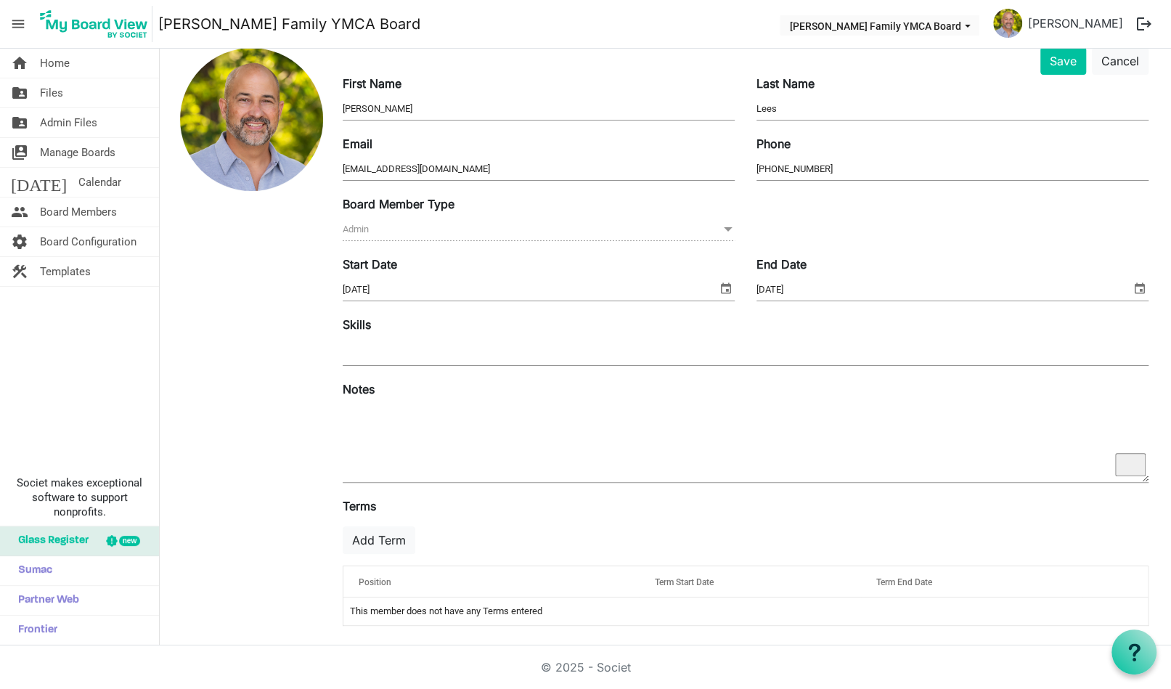
click at [371, 349] on input "text" at bounding box center [359, 352] width 33 height 26
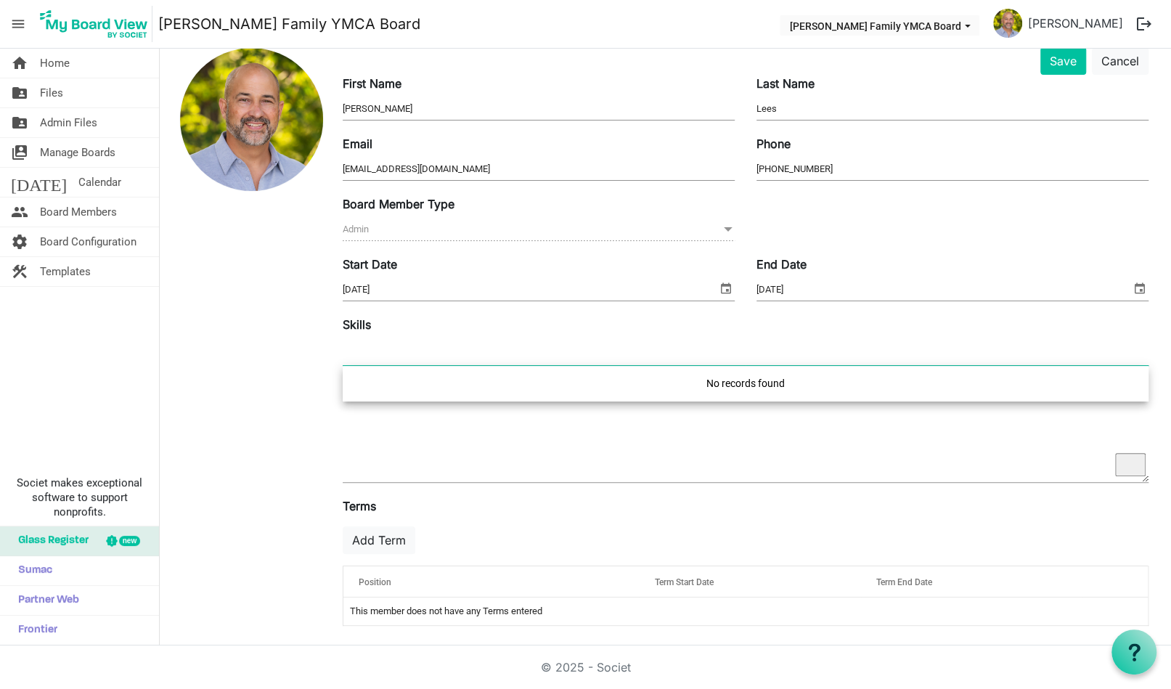
click at [322, 324] on div at bounding box center [251, 342] width 161 height 590
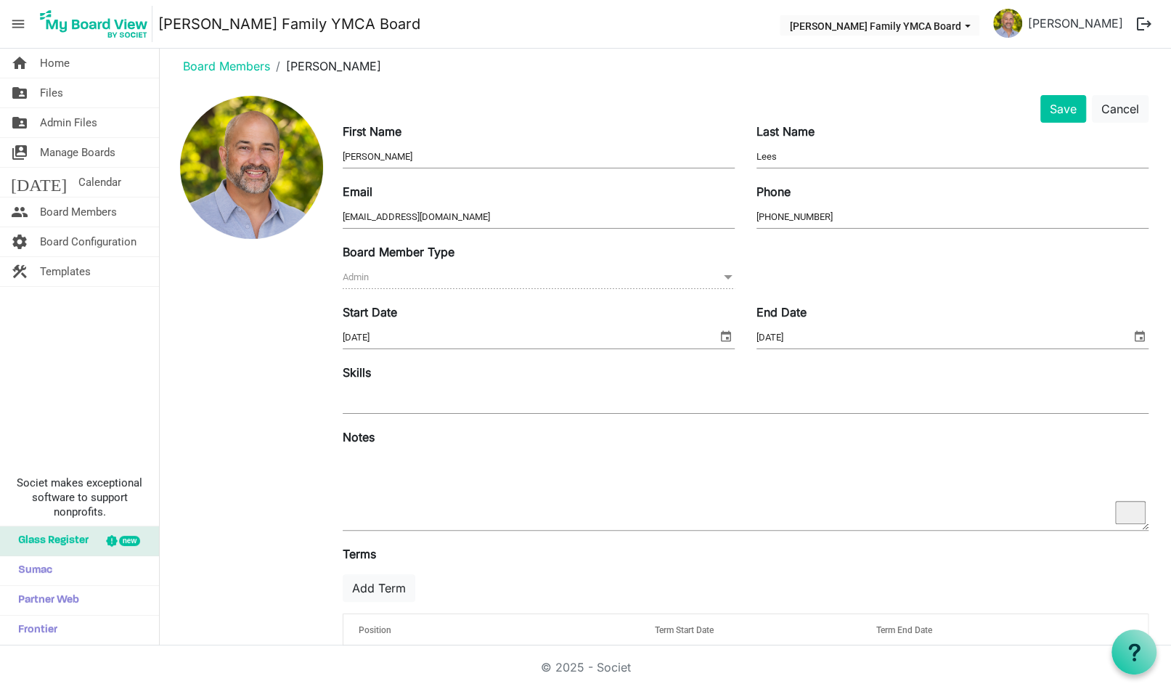
scroll to position [0, 0]
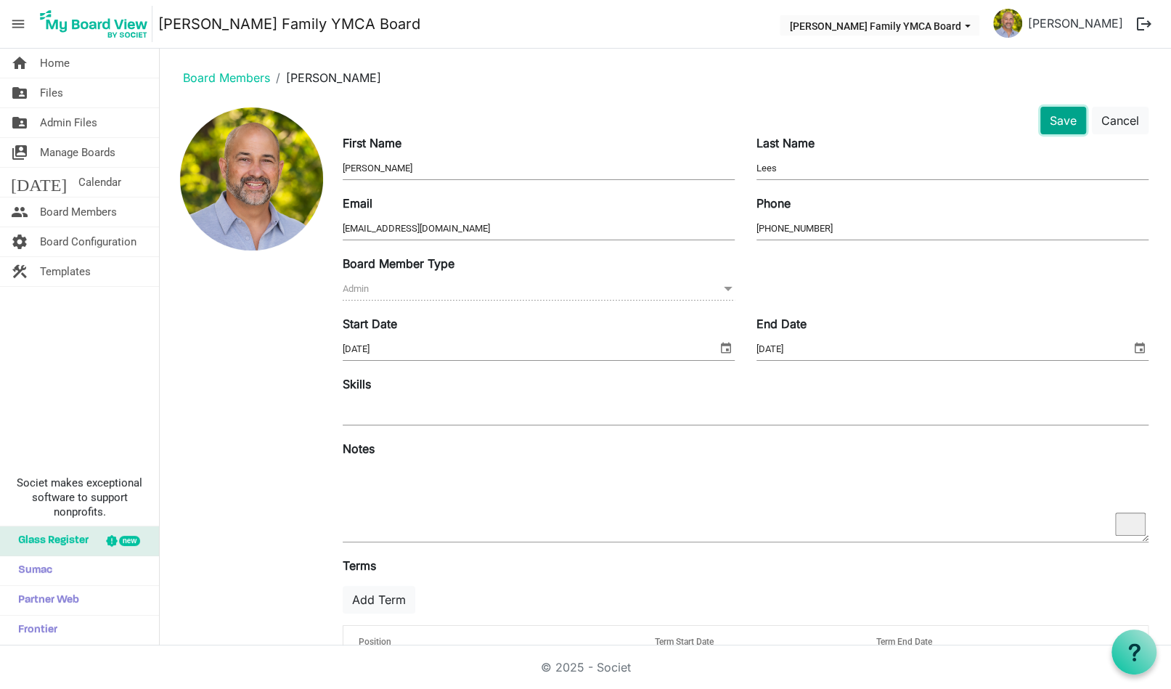
click at [1063, 114] on button "Save" at bounding box center [1064, 121] width 46 height 28
click at [1060, 118] on button "Save" at bounding box center [1064, 121] width 46 height 28
click at [980, 23] on button "[PERSON_NAME] Family YMCA Board" at bounding box center [880, 25] width 200 height 20
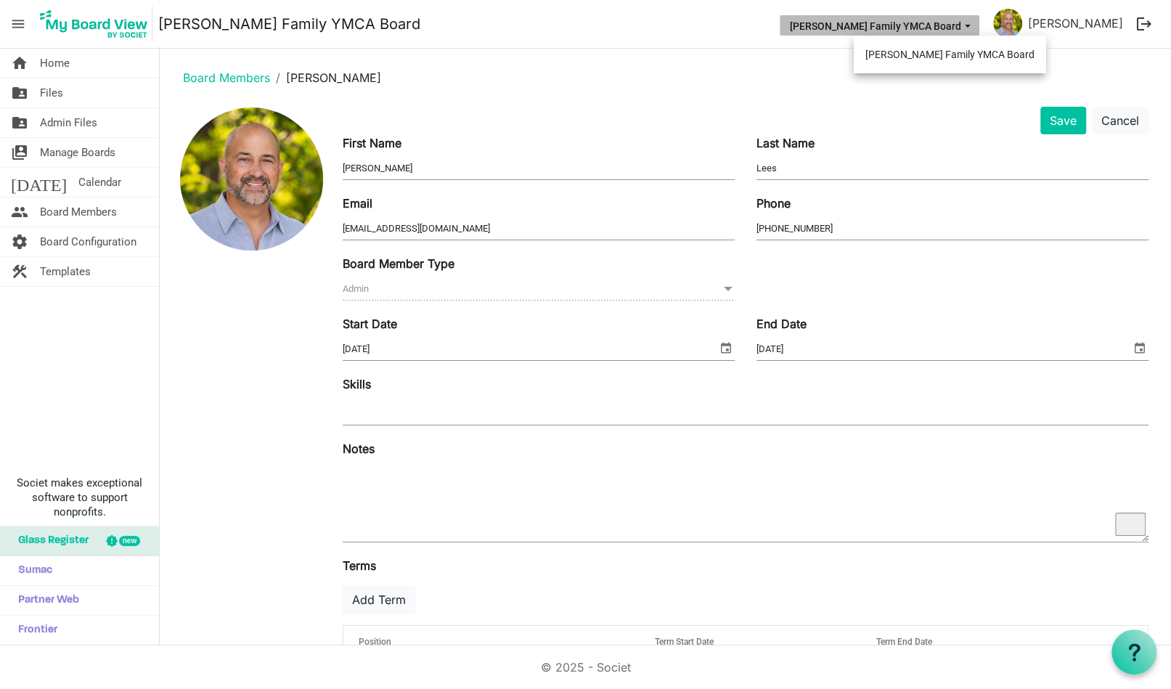
click at [980, 23] on button "[PERSON_NAME] Family YMCA Board" at bounding box center [880, 25] width 200 height 20
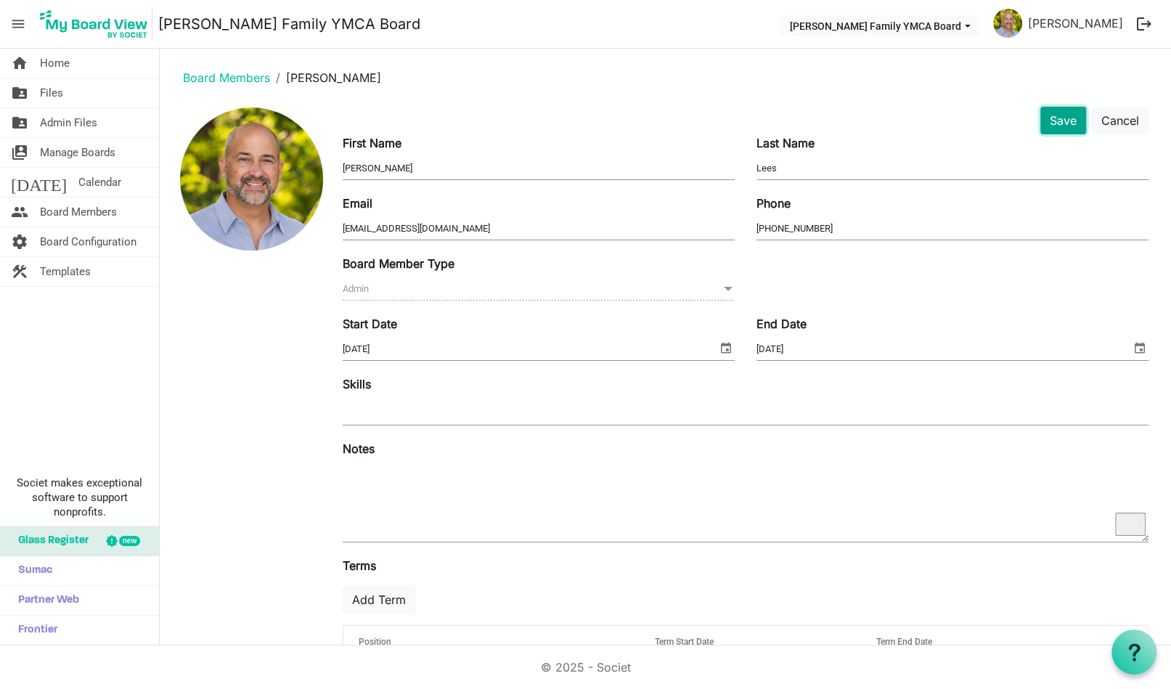
click at [1062, 117] on button "Save" at bounding box center [1064, 121] width 46 height 28
click at [60, 237] on span "Board Configuration" at bounding box center [88, 241] width 97 height 29
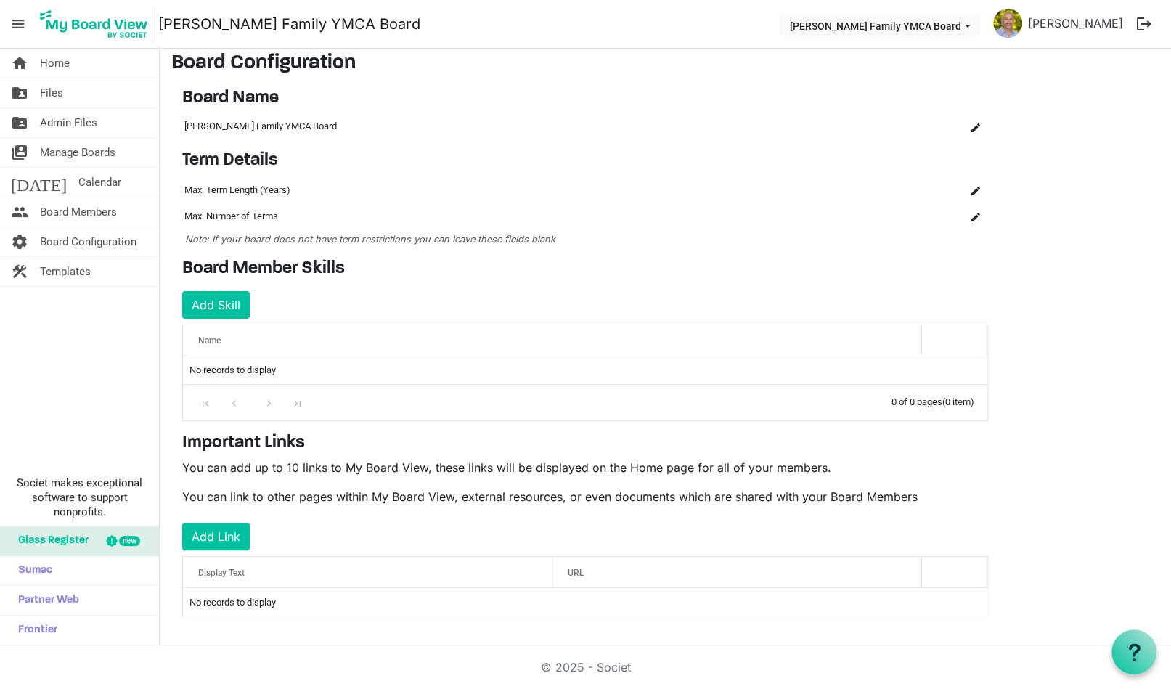
scroll to position [12, 0]
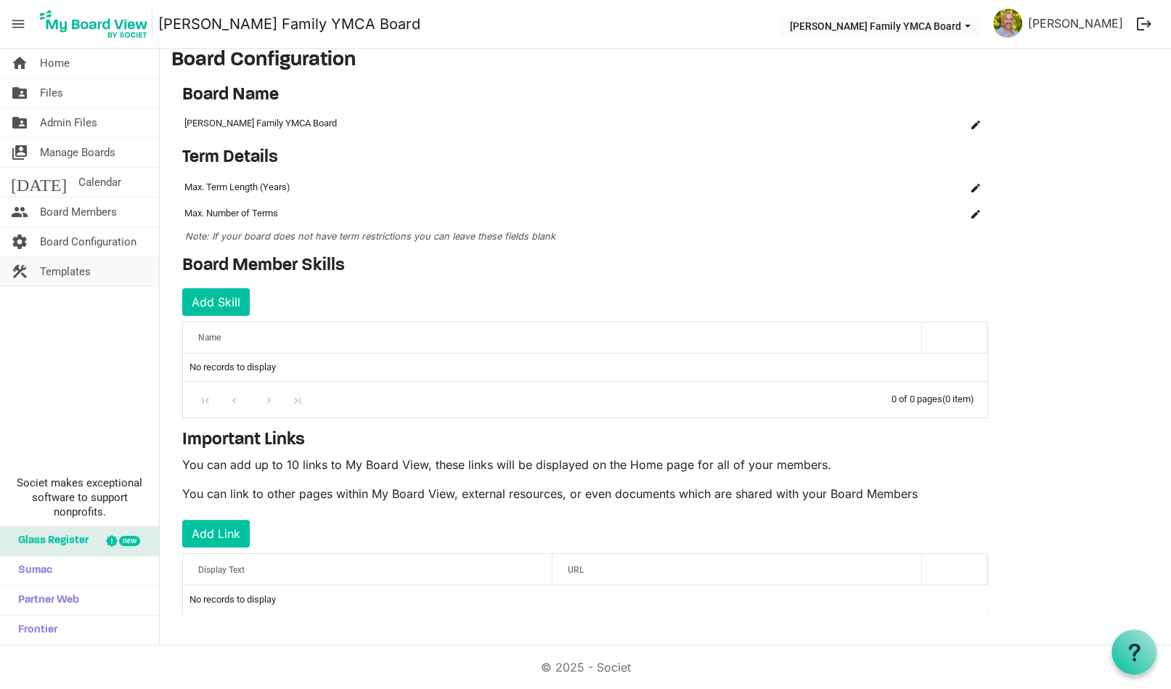
click at [60, 272] on span "Templates" at bounding box center [65, 271] width 51 height 29
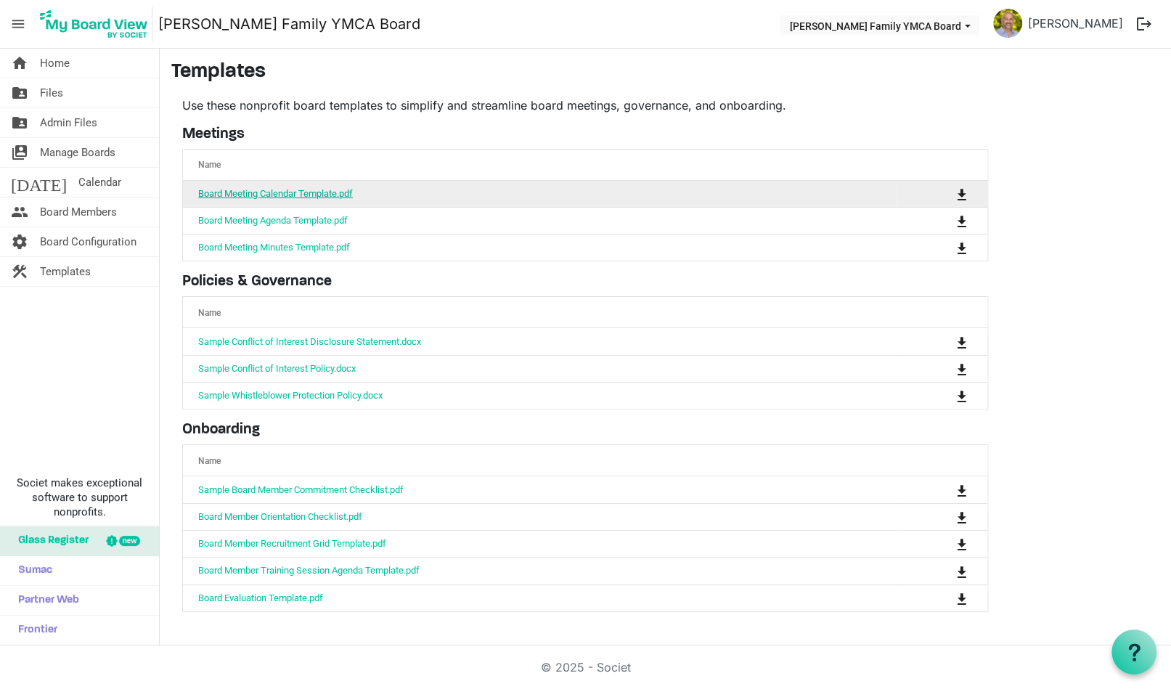
click at [273, 194] on link "Board Meeting Calendar Template.pdf" at bounding box center [275, 193] width 155 height 11
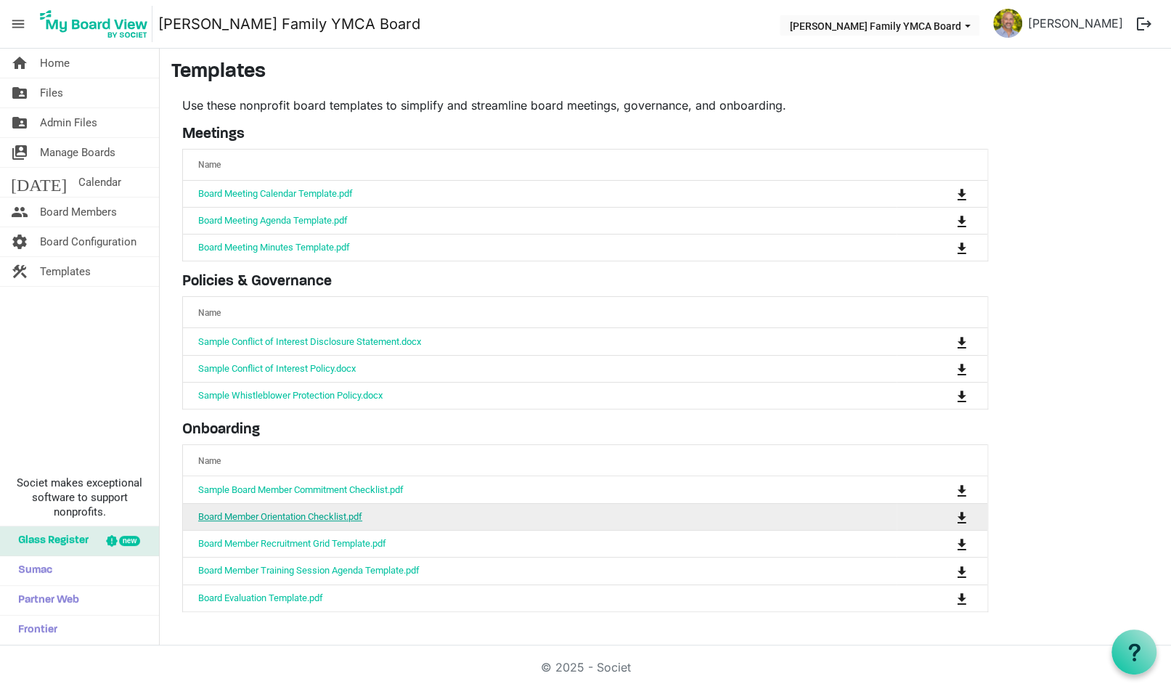
click at [271, 511] on link "Board Member Orientation Checklist.pdf" at bounding box center [280, 516] width 164 height 11
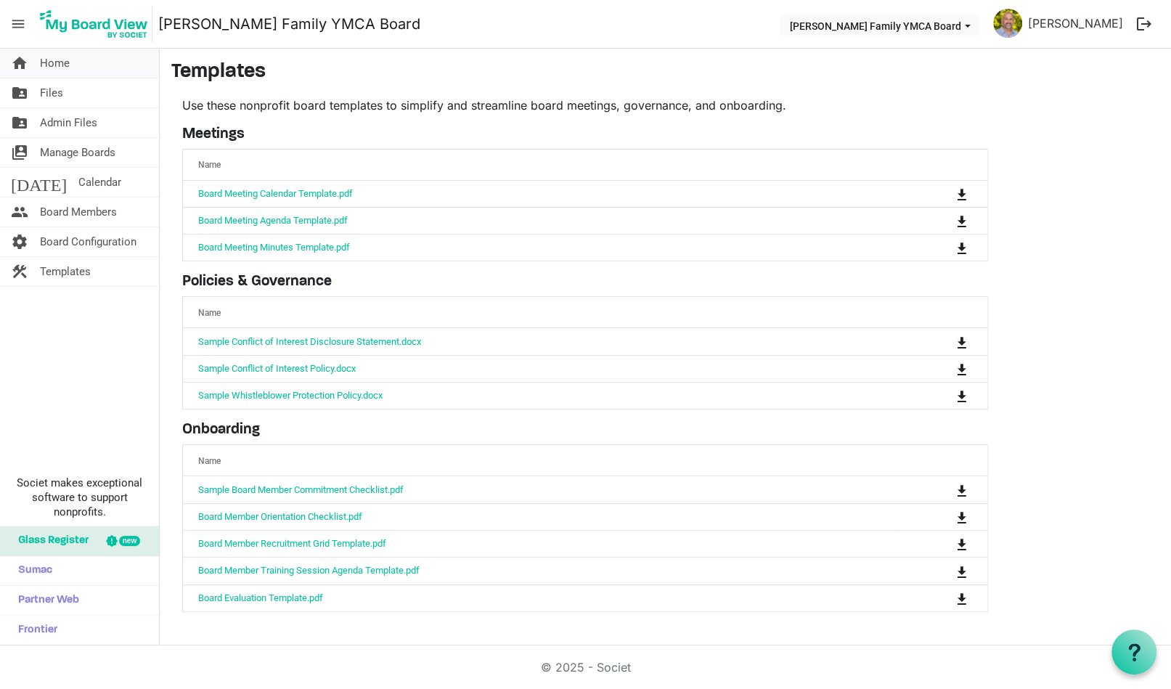
click at [52, 69] on span "Home" at bounding box center [55, 63] width 30 height 29
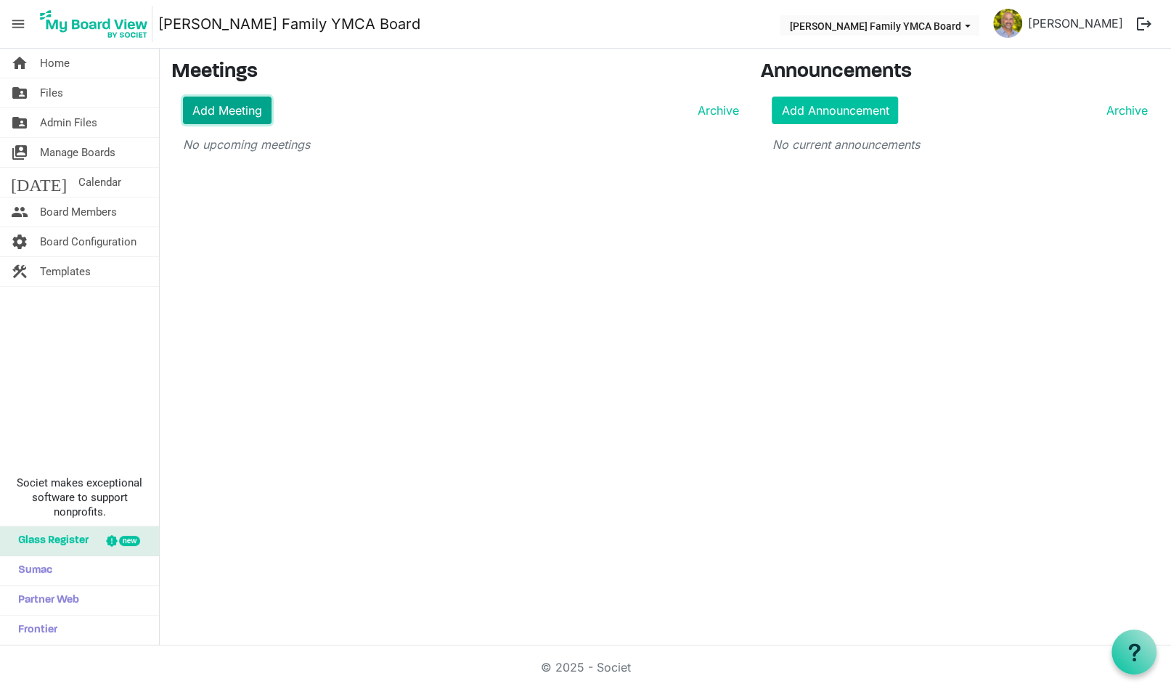
click at [219, 107] on link "Add Meeting" at bounding box center [227, 111] width 89 height 28
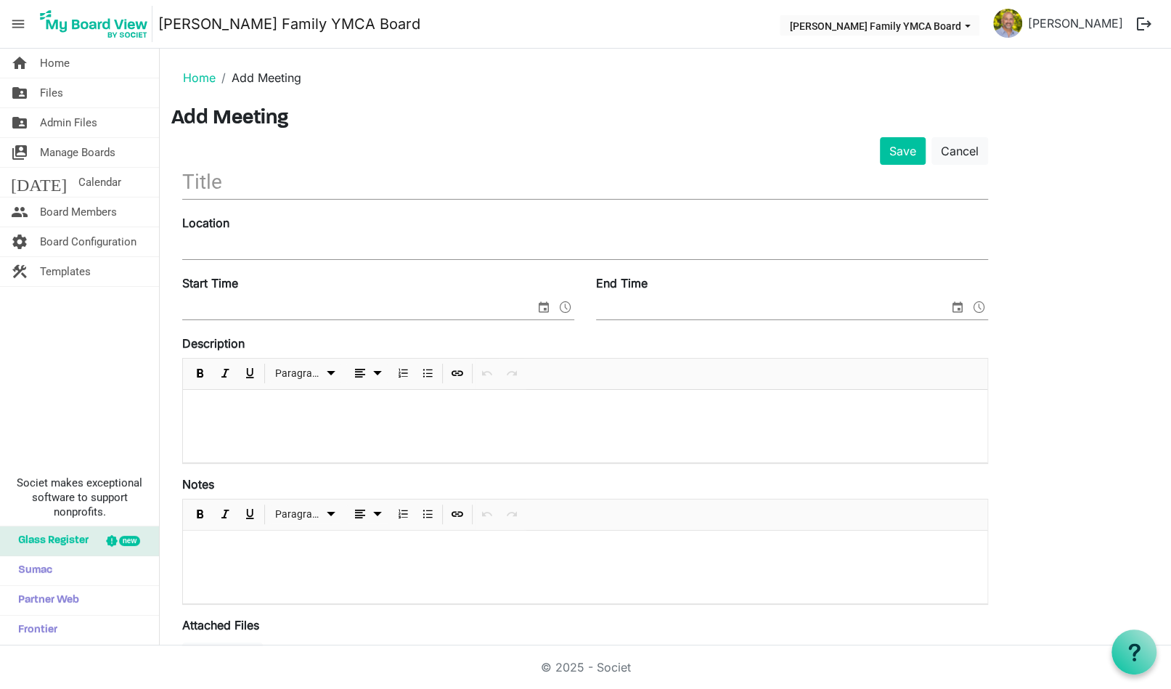
click at [17, 24] on span "menu" at bounding box center [18, 24] width 28 height 28
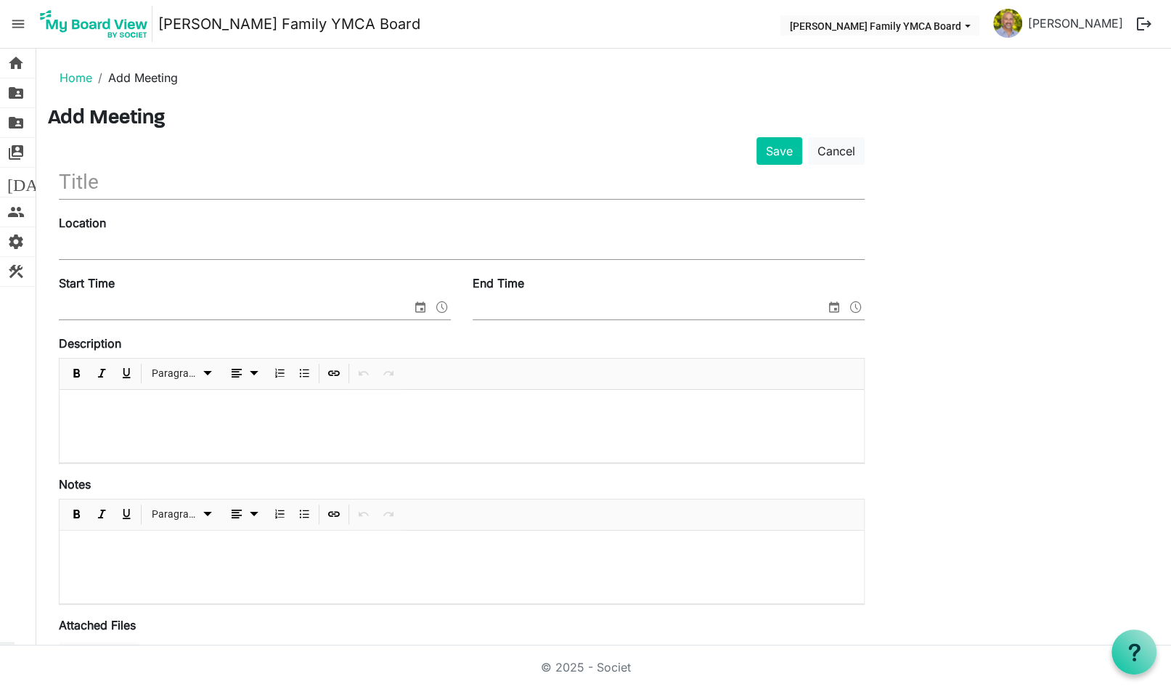
click at [17, 24] on span "menu" at bounding box center [18, 24] width 28 height 28
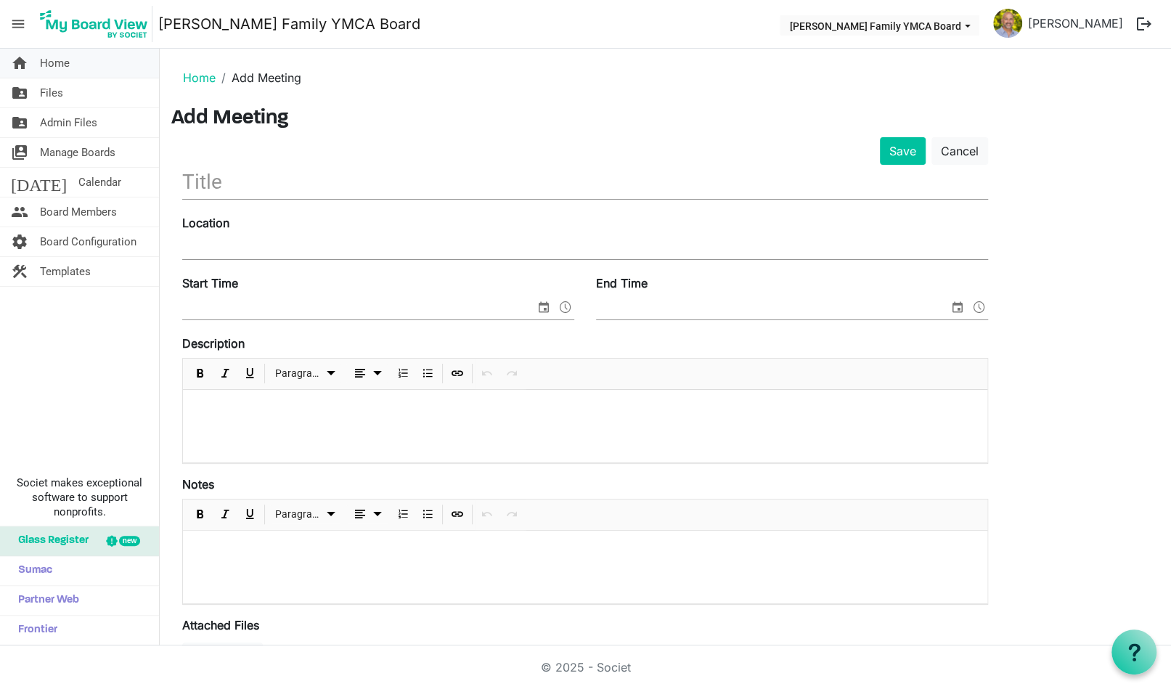
click at [61, 66] on span "Home" at bounding box center [55, 63] width 30 height 29
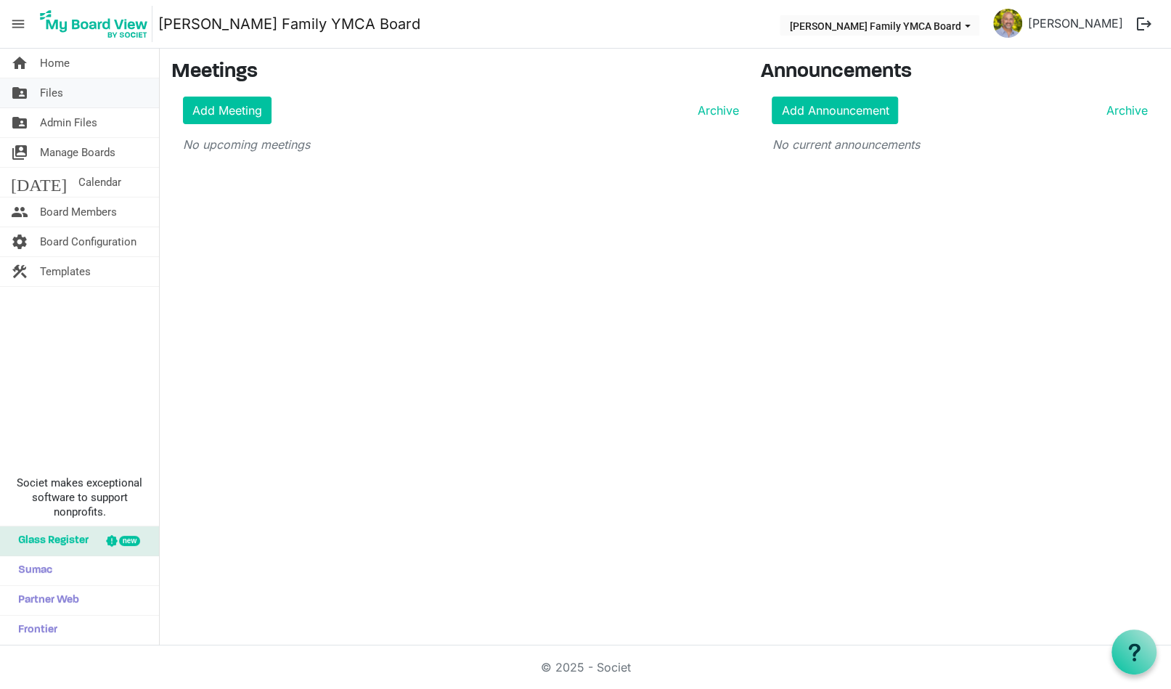
click at [53, 98] on span "Files" at bounding box center [51, 92] width 23 height 29
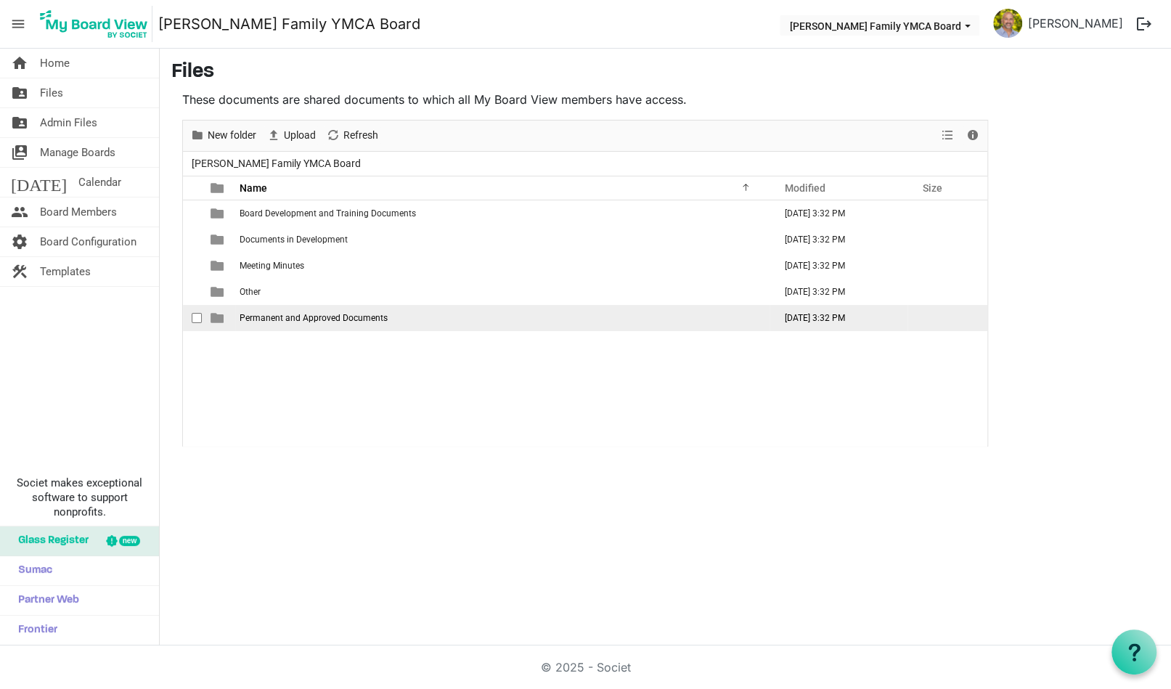
click at [301, 316] on span "Permanent and Approved Documents" at bounding box center [314, 318] width 148 height 10
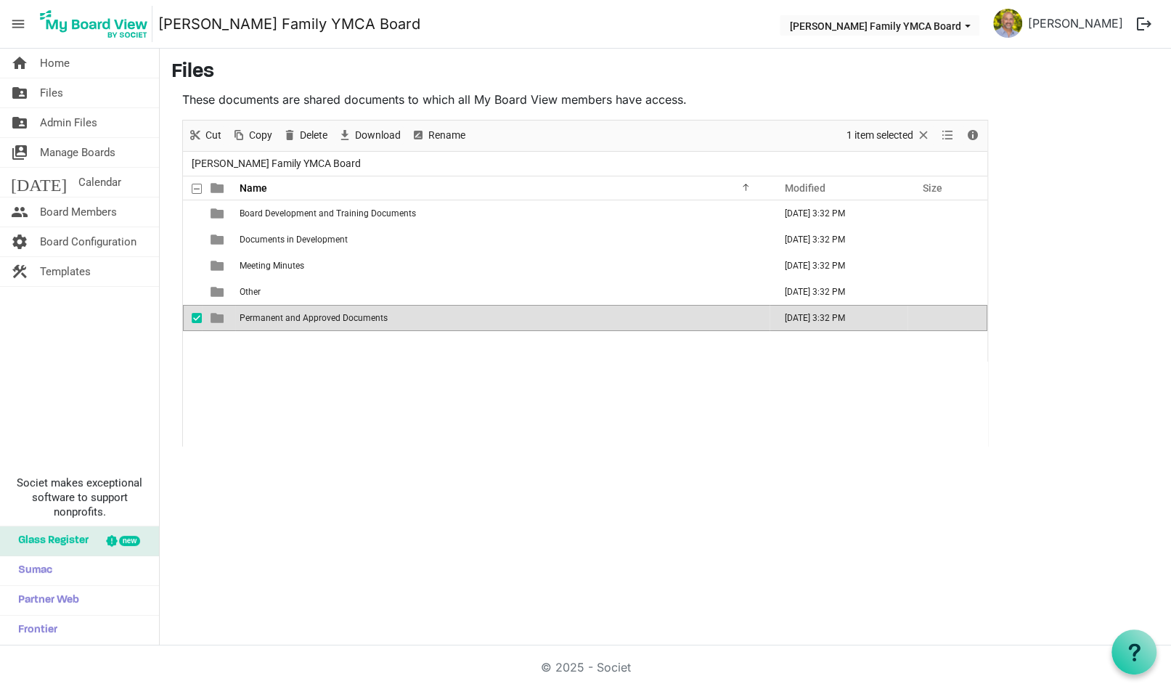
click at [301, 316] on span "Permanent and Approved Documents" at bounding box center [314, 318] width 148 height 10
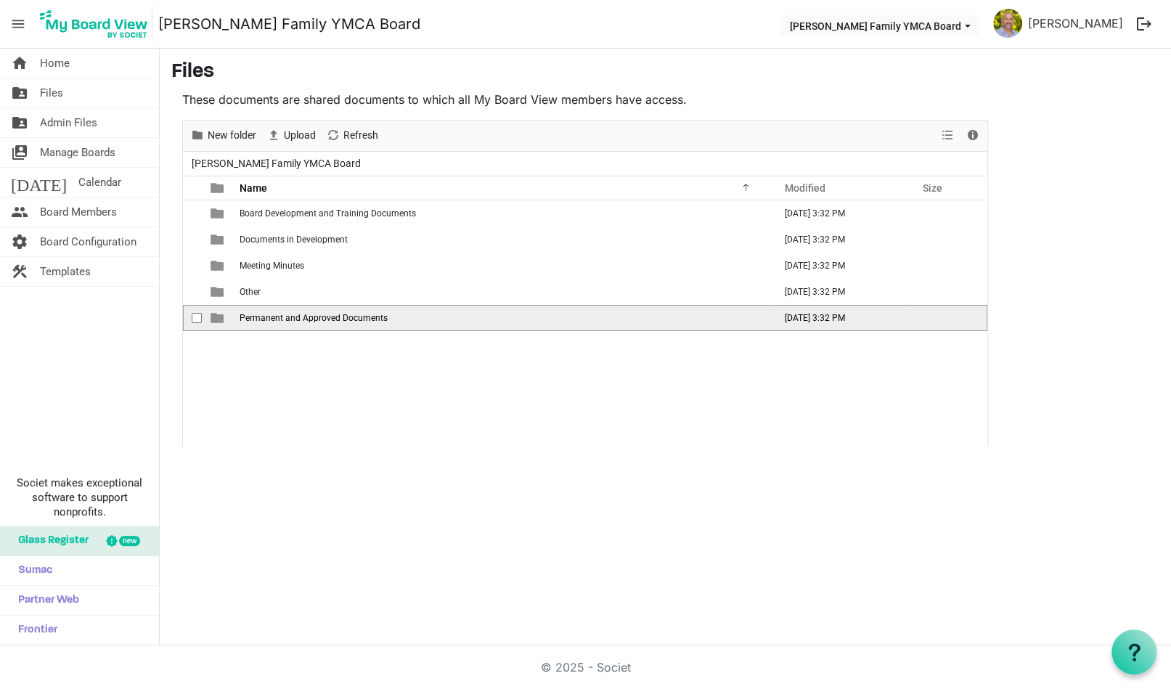
click at [301, 316] on span "Permanent and Approved Documents" at bounding box center [314, 318] width 148 height 10
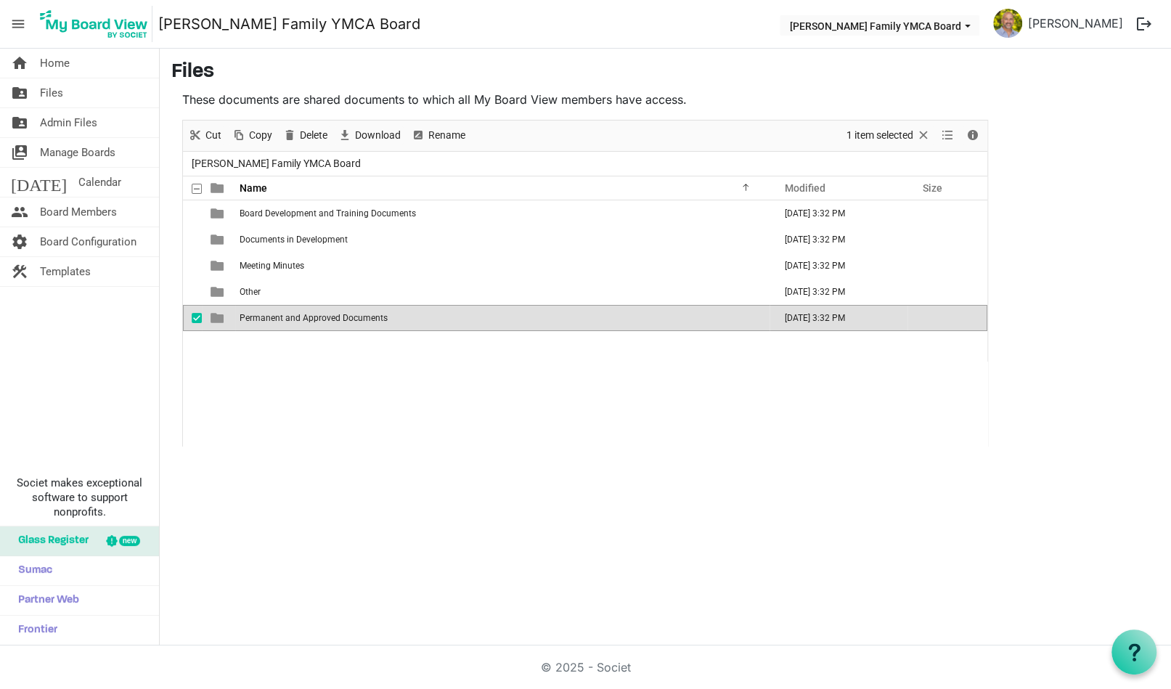
click at [301, 316] on span "Permanent and Approved Documents" at bounding box center [314, 318] width 148 height 10
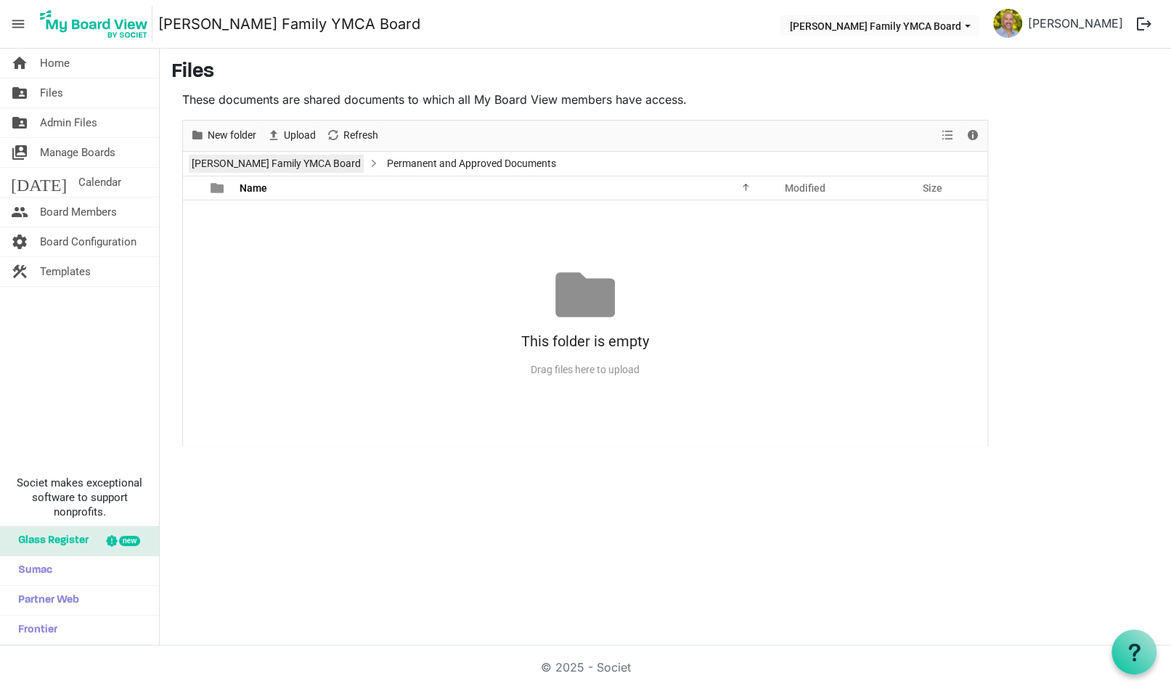
click at [264, 161] on link "[PERSON_NAME] Family YMCA Board" at bounding box center [276, 164] width 175 height 18
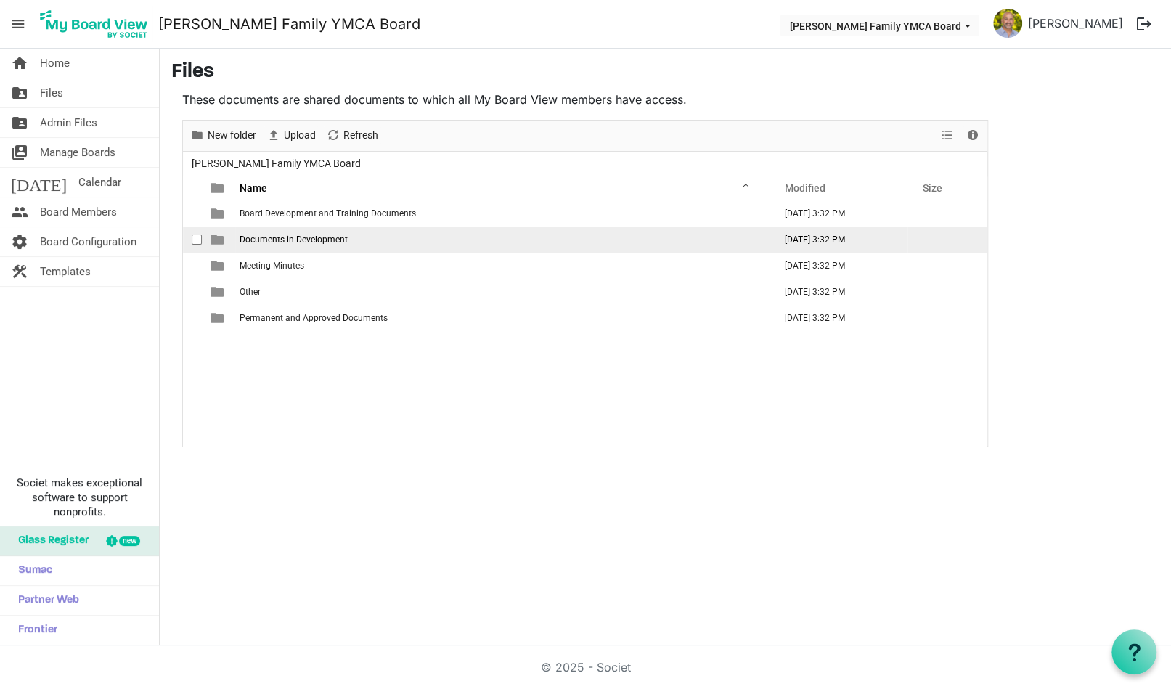
click at [259, 240] on span "Documents in Development" at bounding box center [294, 240] width 108 height 10
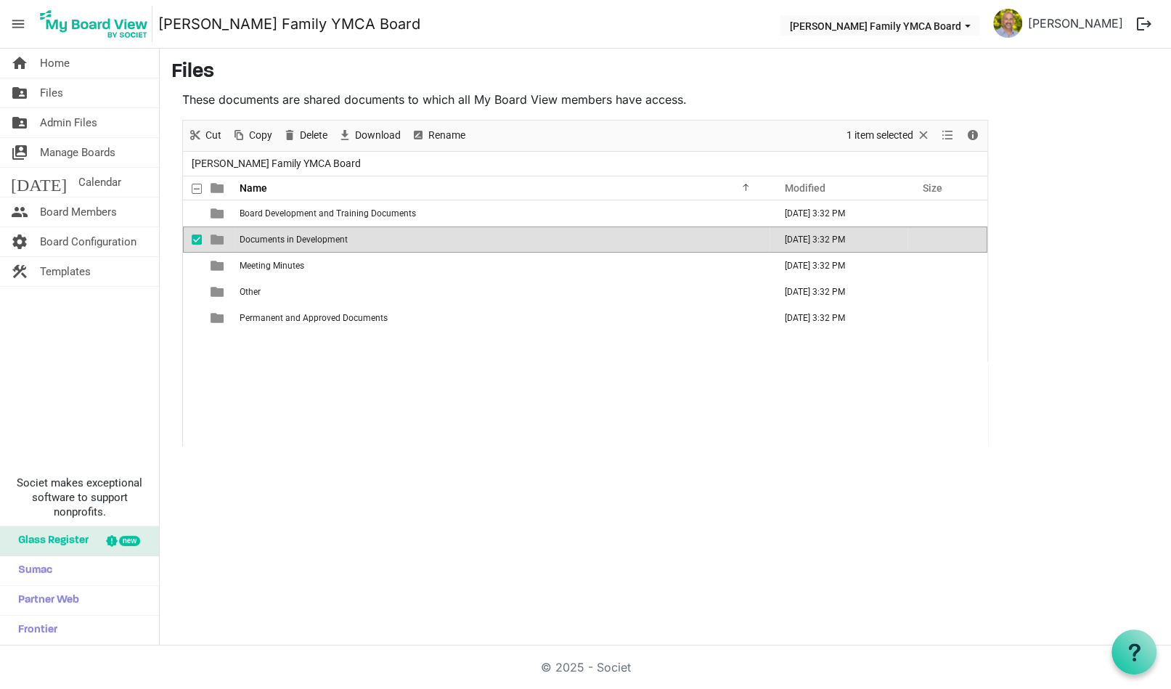
click at [259, 240] on span "Documents in Development" at bounding box center [294, 240] width 108 height 10
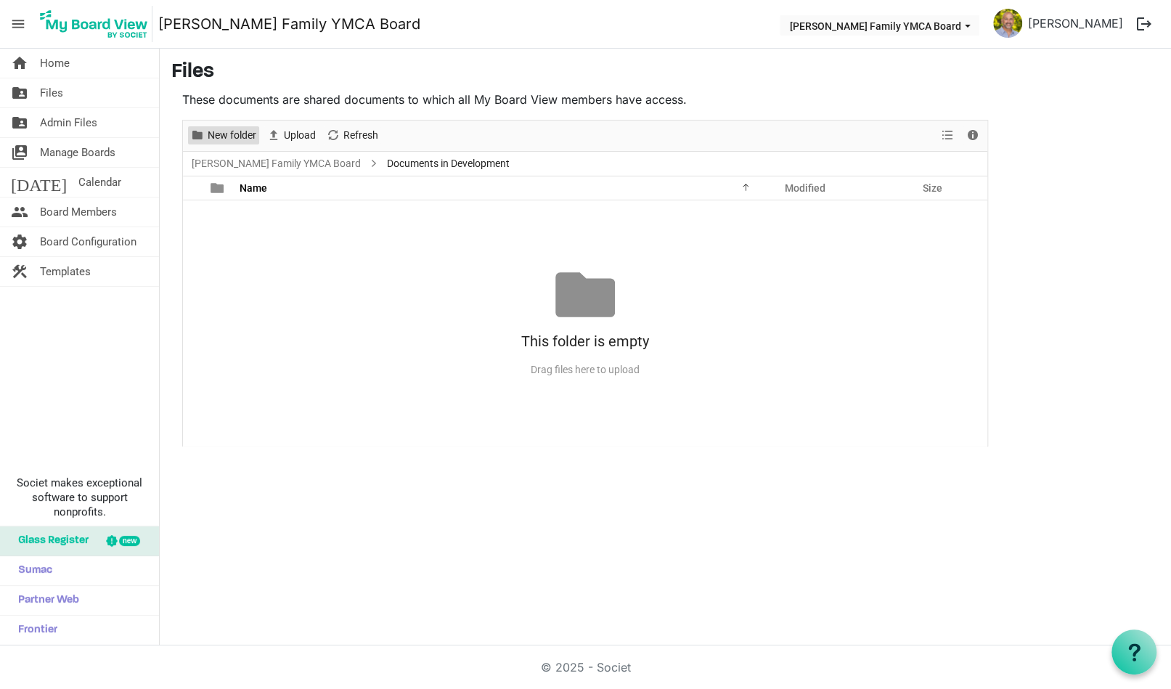
click at [228, 137] on span "New folder" at bounding box center [232, 135] width 52 height 18
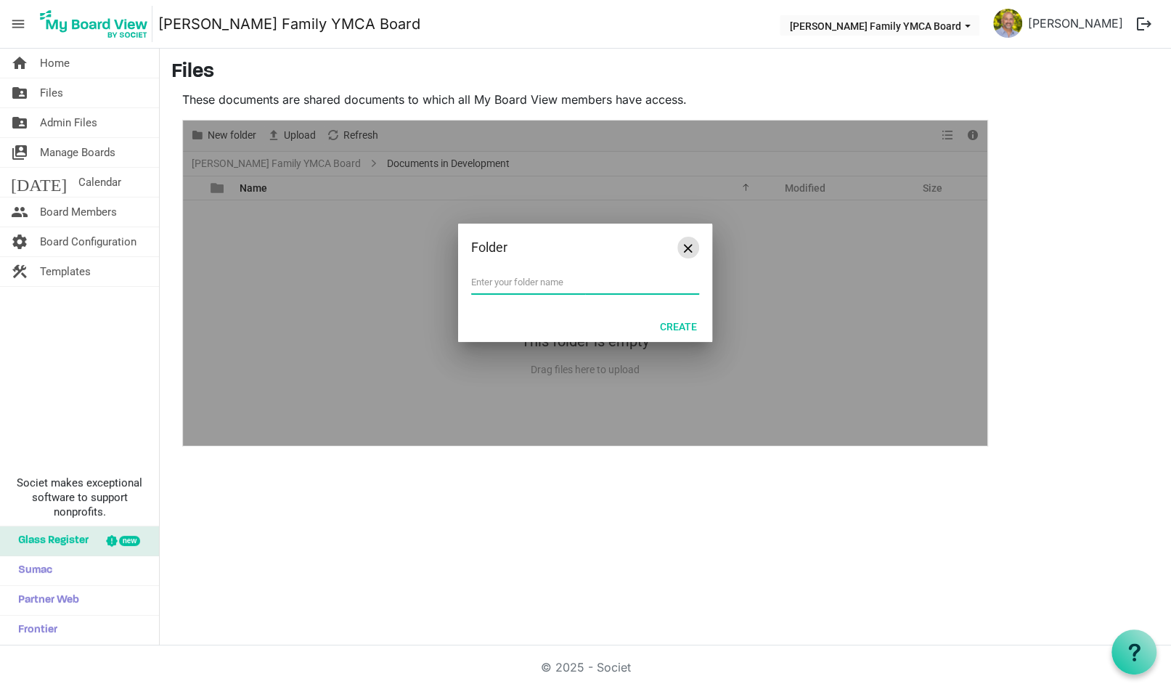
click at [692, 252] on span "Close" at bounding box center [688, 248] width 9 height 9
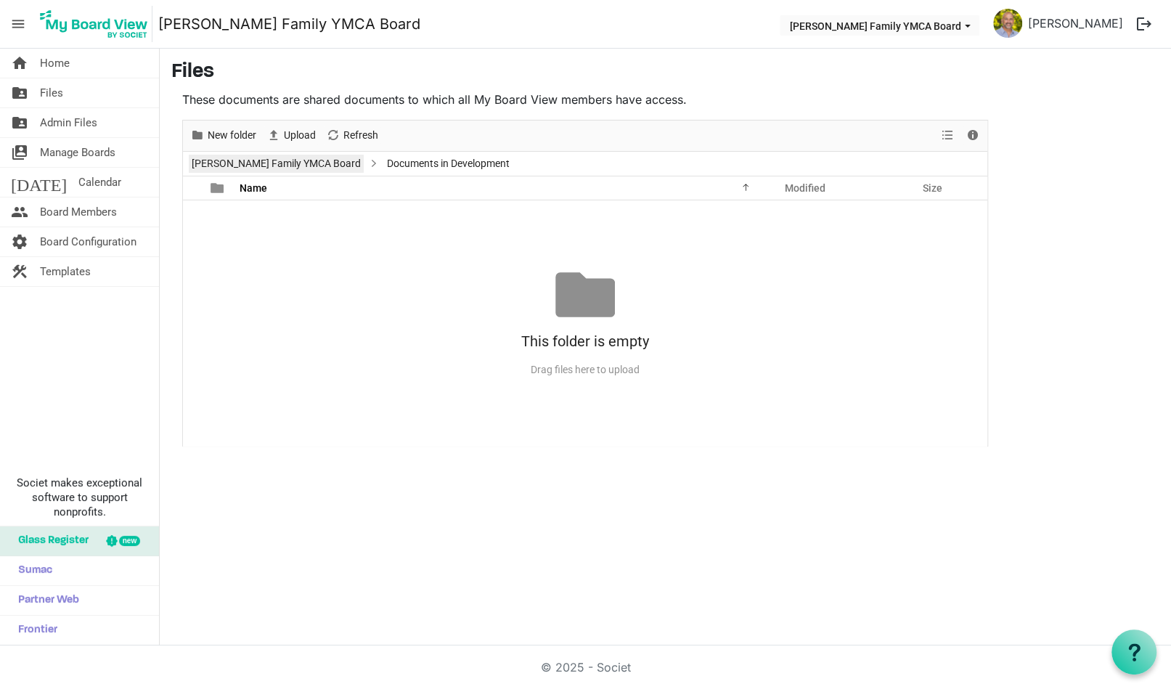
click at [299, 158] on link "[PERSON_NAME] Family YMCA Board" at bounding box center [276, 164] width 175 height 18
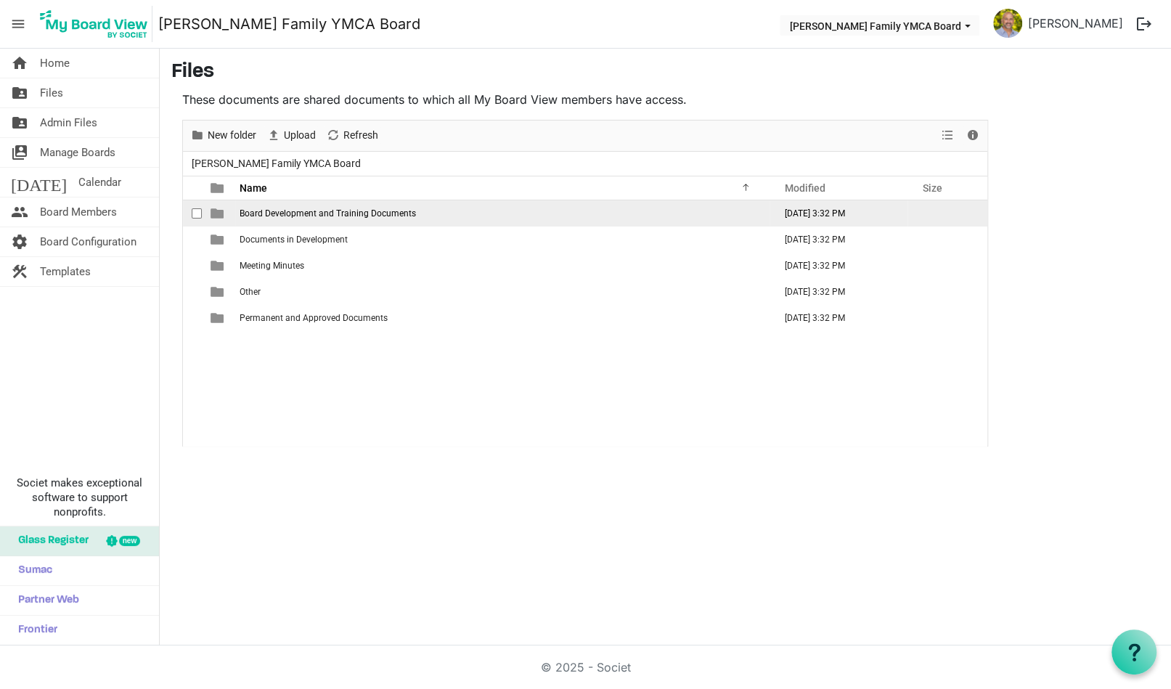
click at [276, 215] on span "Board Development and Training Documents" at bounding box center [328, 213] width 176 height 10
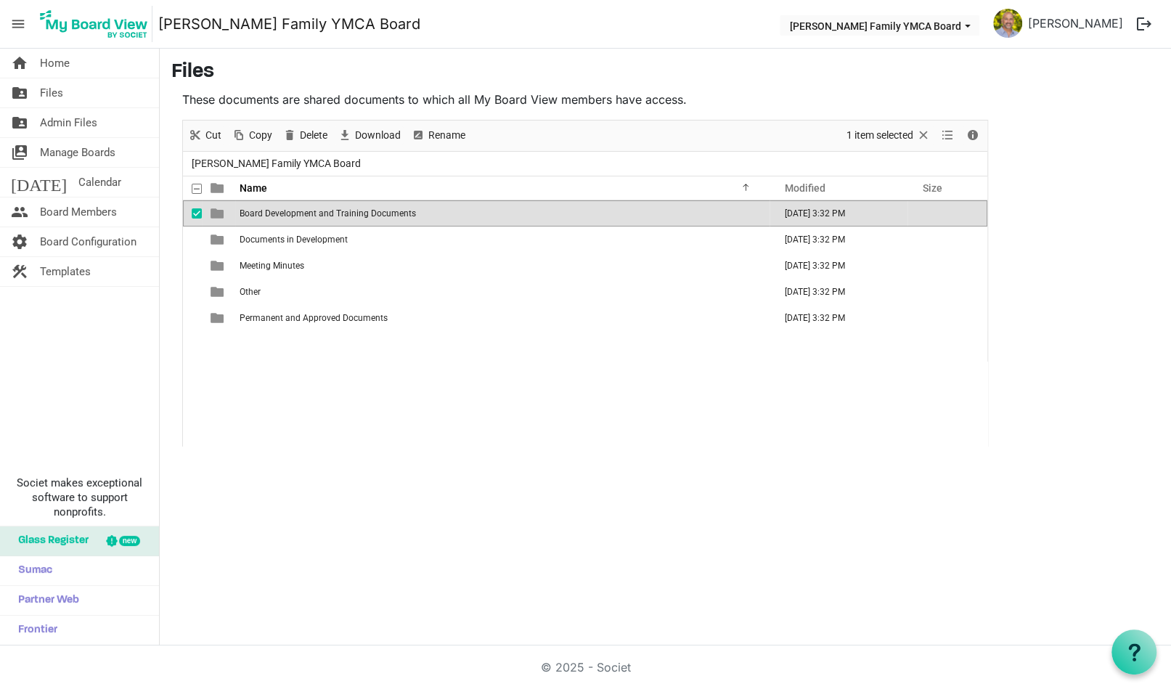
click at [276, 215] on span "Board Development and Training Documents" at bounding box center [328, 213] width 176 height 10
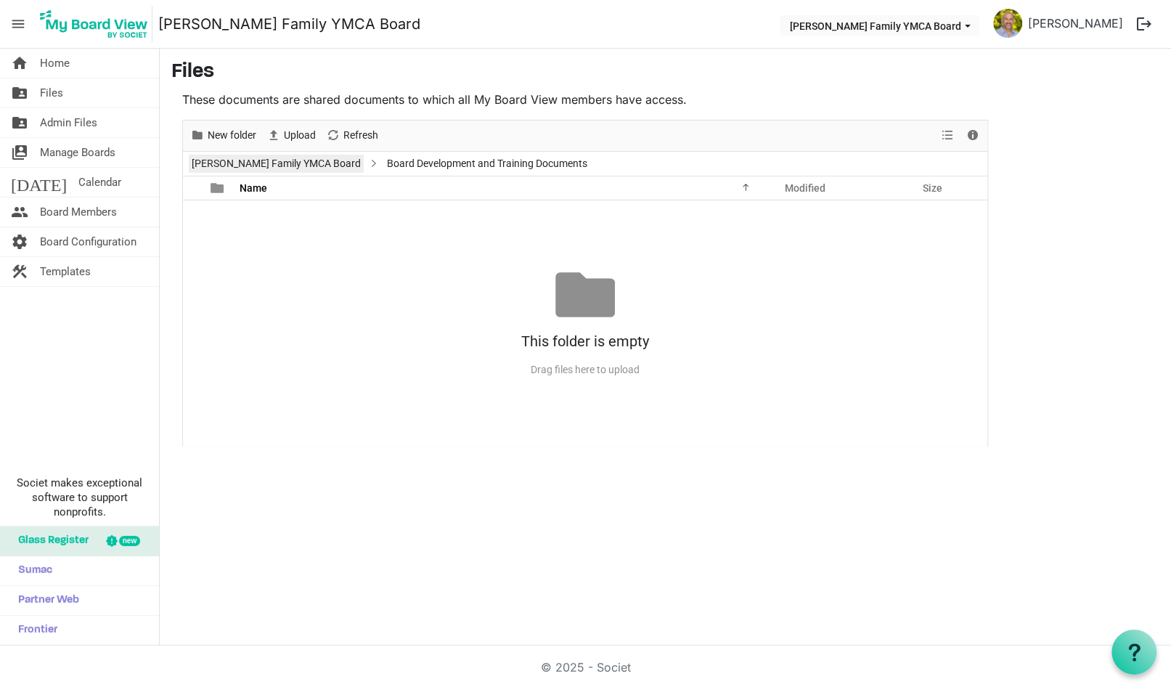
click at [220, 163] on link "[PERSON_NAME] Family YMCA Board" at bounding box center [276, 164] width 175 height 18
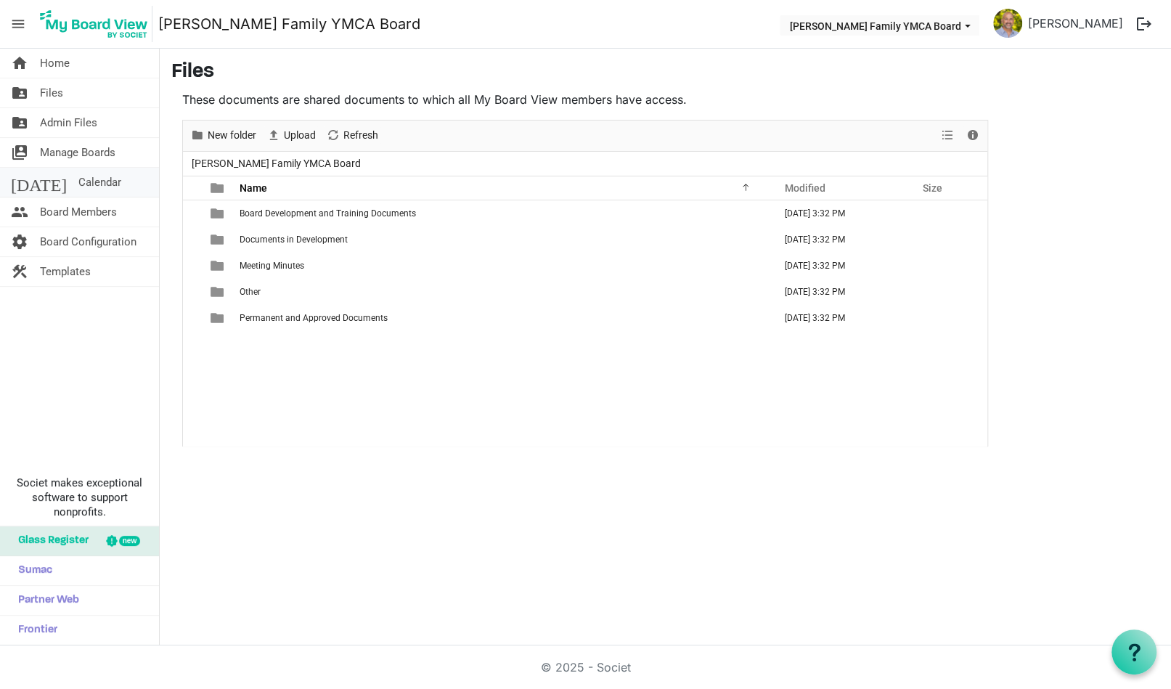
click at [78, 185] on span "Calendar" at bounding box center [99, 182] width 43 height 29
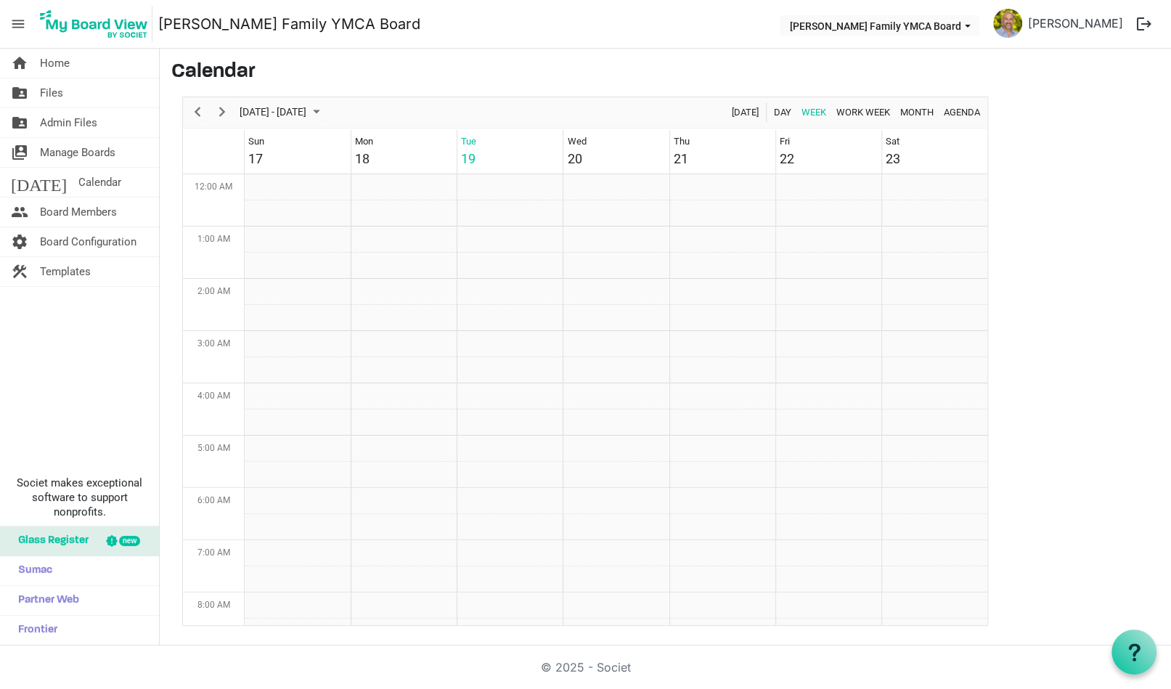
scroll to position [471, 0]
click at [916, 115] on span "Month" at bounding box center [917, 112] width 36 height 18
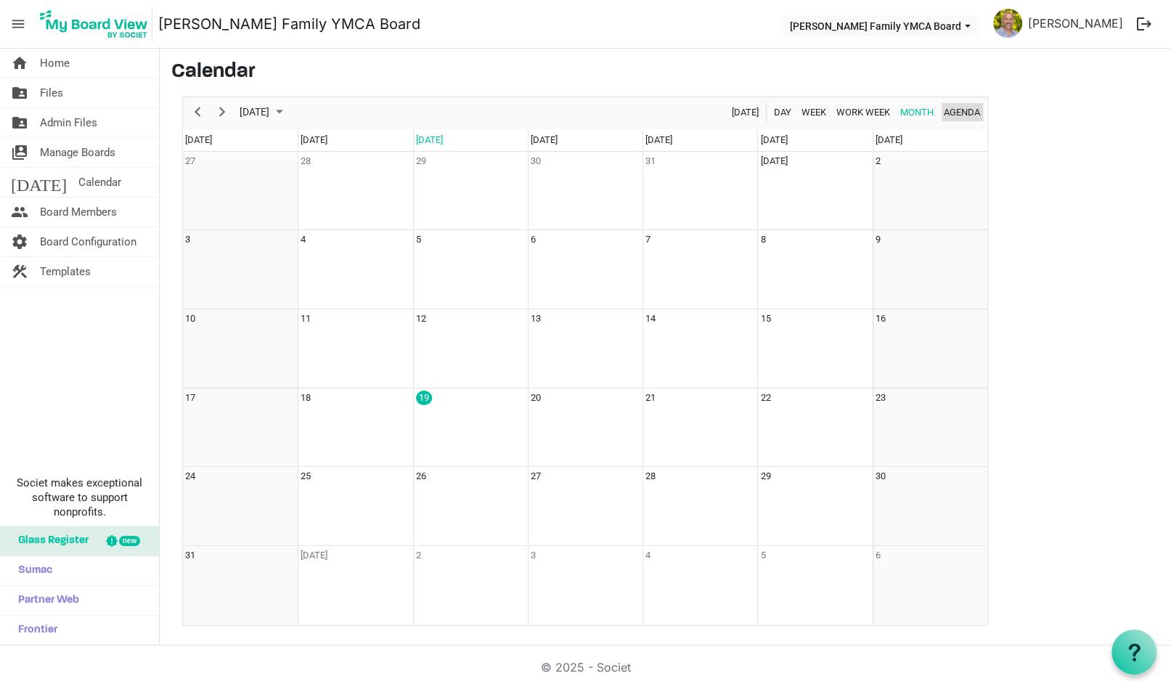
click at [961, 113] on span "Agenda" at bounding box center [962, 112] width 39 height 18
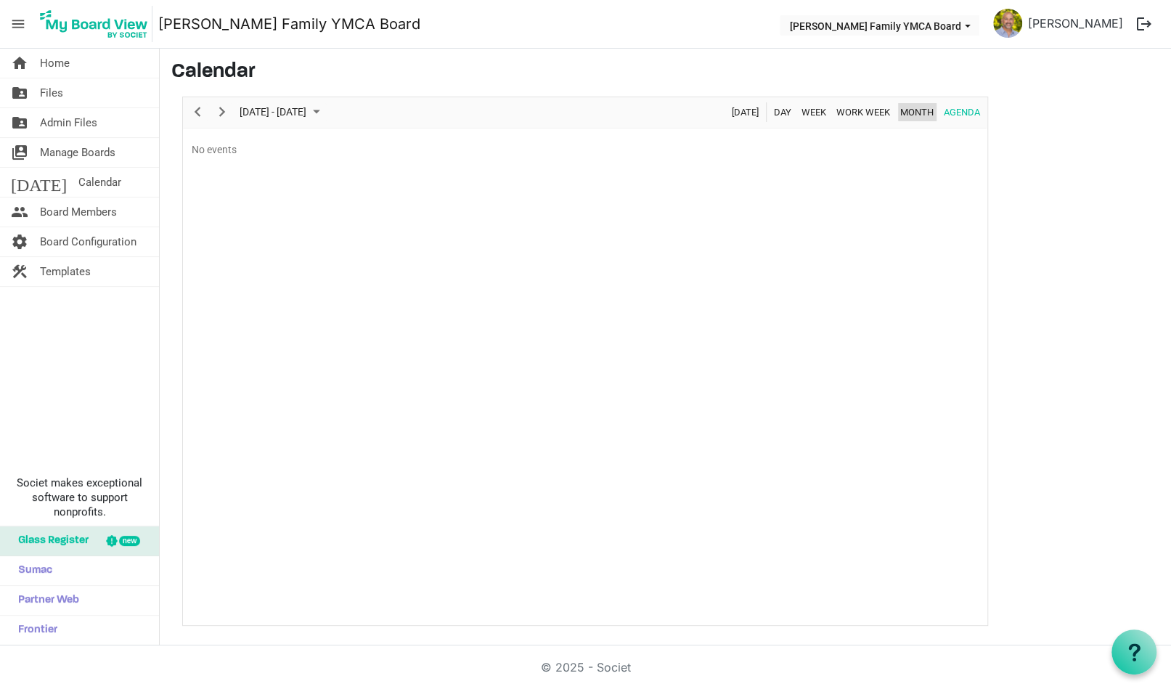
click at [925, 113] on span "Month" at bounding box center [917, 112] width 36 height 18
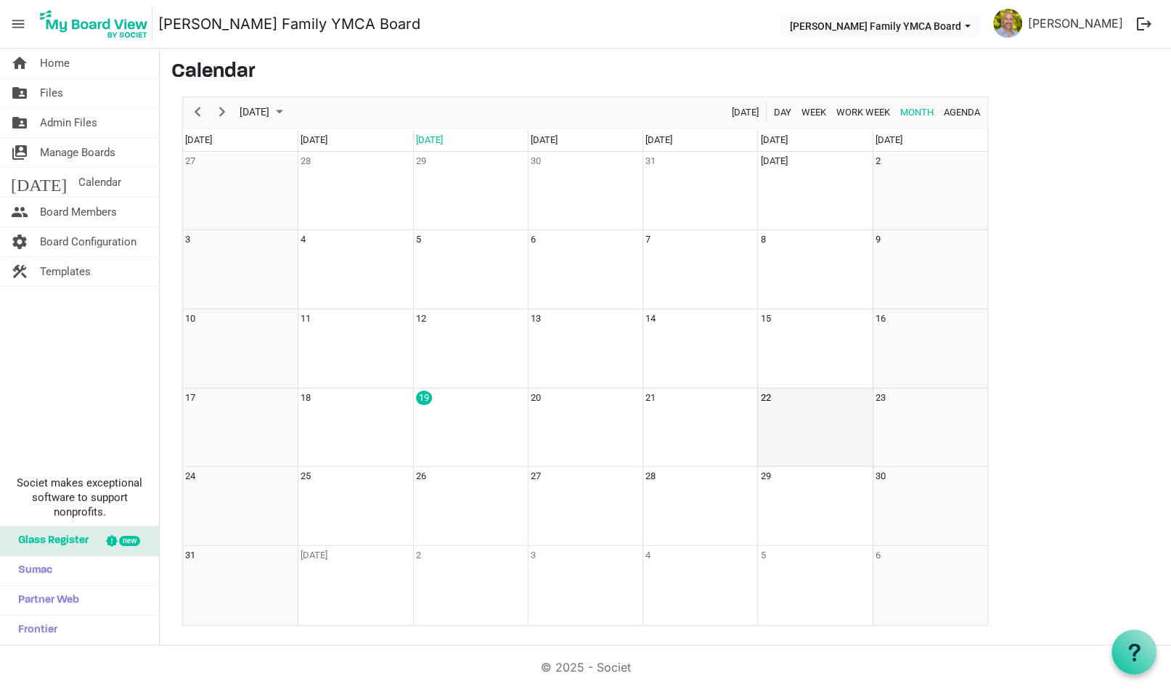
click at [773, 405] on td "22" at bounding box center [814, 428] width 115 height 79
click at [770, 415] on td "22" at bounding box center [814, 428] width 115 height 79
click at [786, 110] on span "Day" at bounding box center [783, 112] width 20 height 18
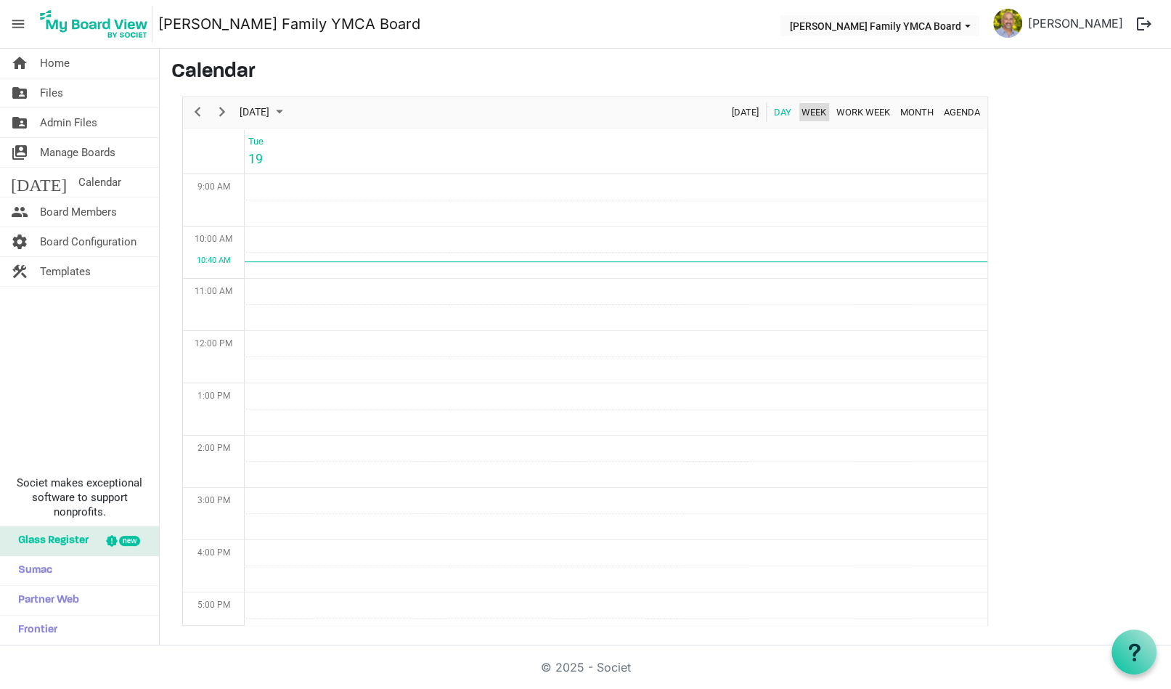
click at [809, 108] on span "Week" at bounding box center [814, 112] width 28 height 18
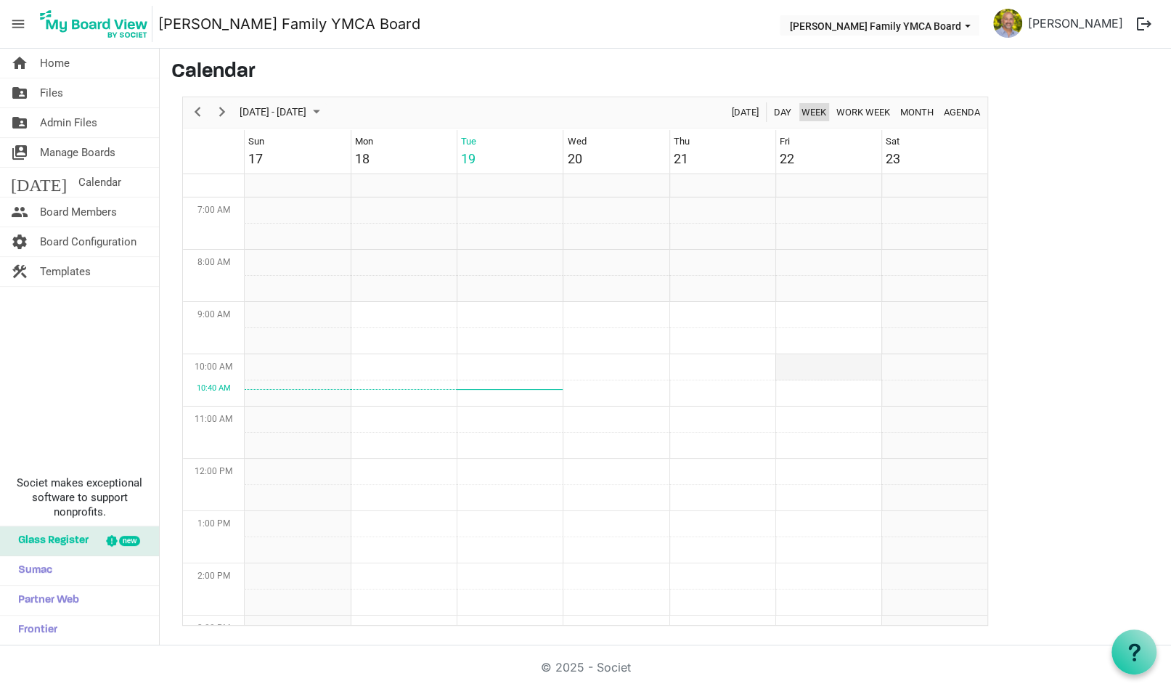
scroll to position [343, 0]
click at [804, 232] on td "Week of August 19, 2025" at bounding box center [829, 237] width 106 height 26
click at [78, 183] on span "Calendar" at bounding box center [99, 182] width 43 height 29
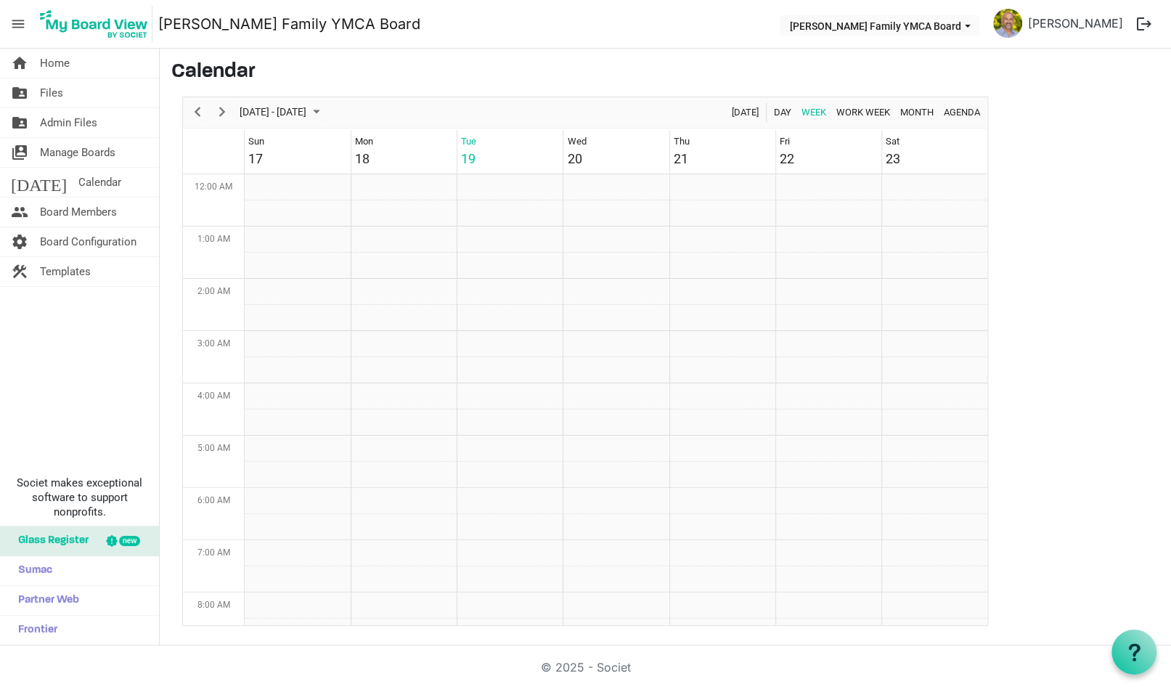
scroll to position [471, 0]
click at [819, 113] on span "Week" at bounding box center [814, 112] width 28 height 18
click at [812, 227] on td "Week of August 19, 2025" at bounding box center [829, 225] width 106 height 26
click at [814, 219] on td "Week of August 19, 2025" at bounding box center [829, 225] width 106 height 26
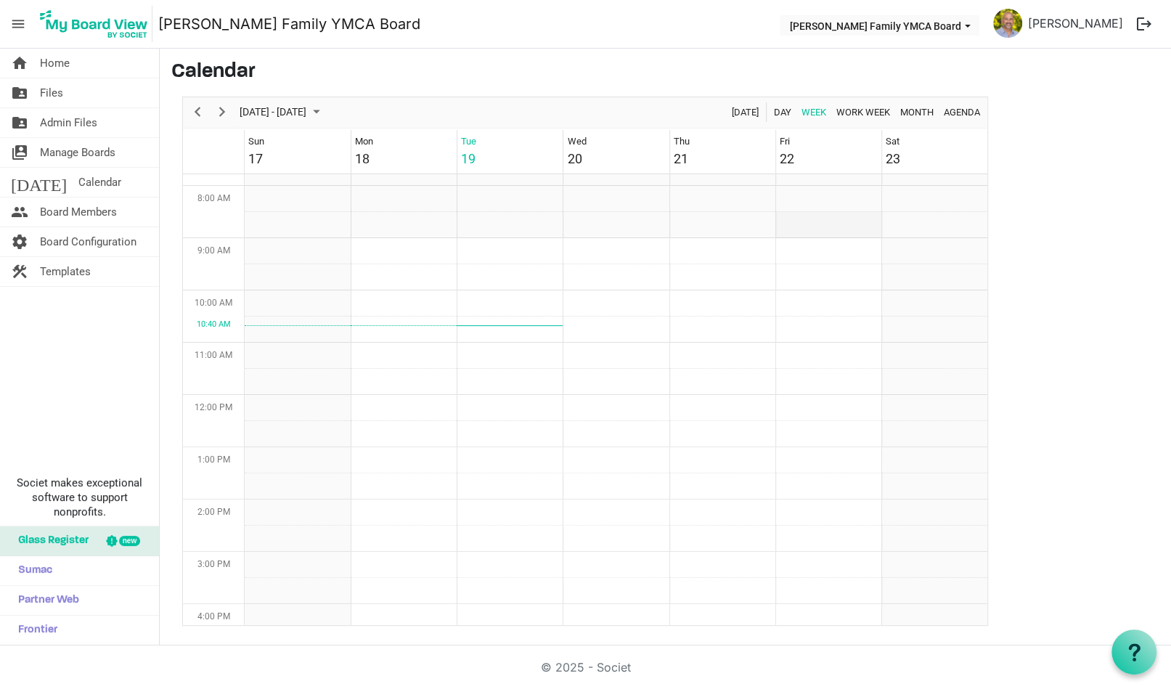
click at [815, 215] on td "Week of August 19, 2025" at bounding box center [829, 225] width 106 height 26
click at [821, 205] on td "Week of August 19, 2025" at bounding box center [829, 199] width 106 height 26
click at [815, 230] on td "Week of August 19, 2025" at bounding box center [829, 225] width 106 height 26
click at [51, 63] on span "Home" at bounding box center [55, 63] width 30 height 29
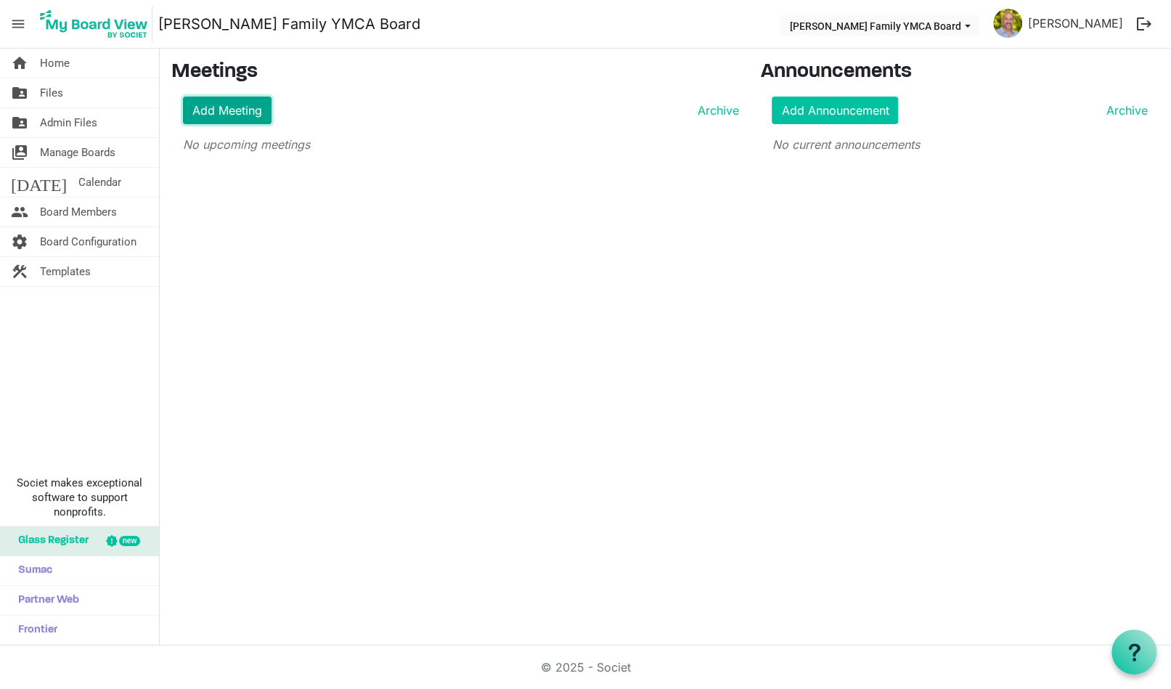
click at [217, 104] on link "Add Meeting" at bounding box center [227, 111] width 89 height 28
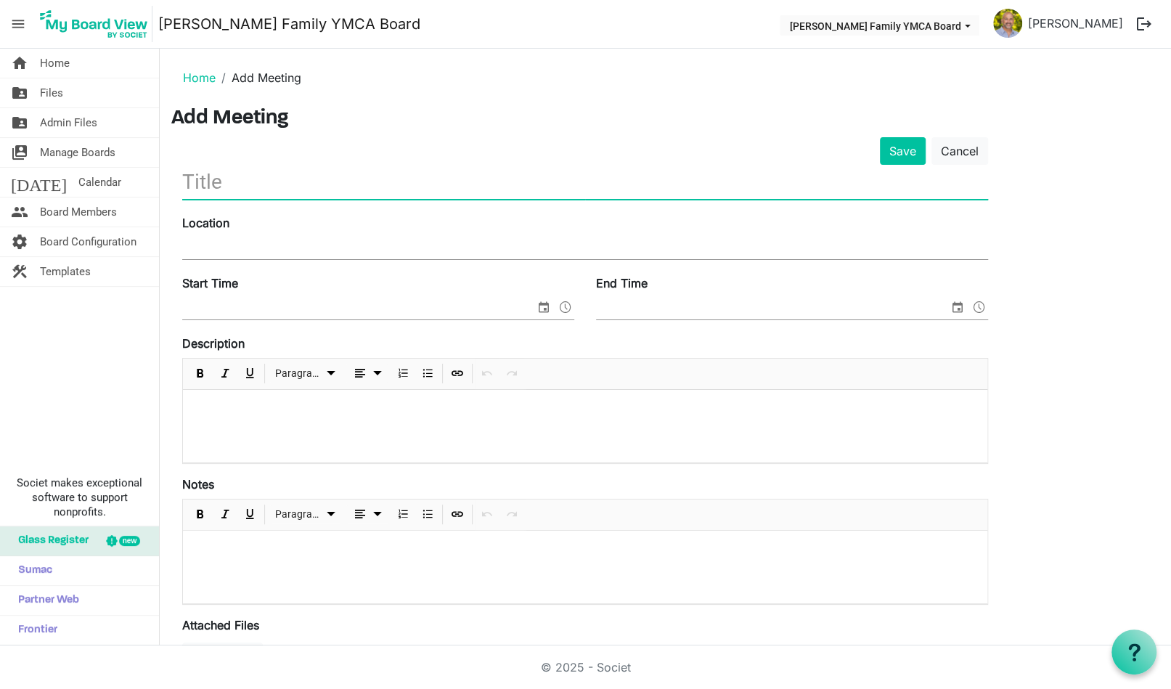
click at [393, 175] on input "text" at bounding box center [585, 182] width 806 height 34
type input "[PERSON_NAME] Family YMCA Board Meeting"
click at [350, 248] on input "Location" at bounding box center [585, 248] width 806 height 22
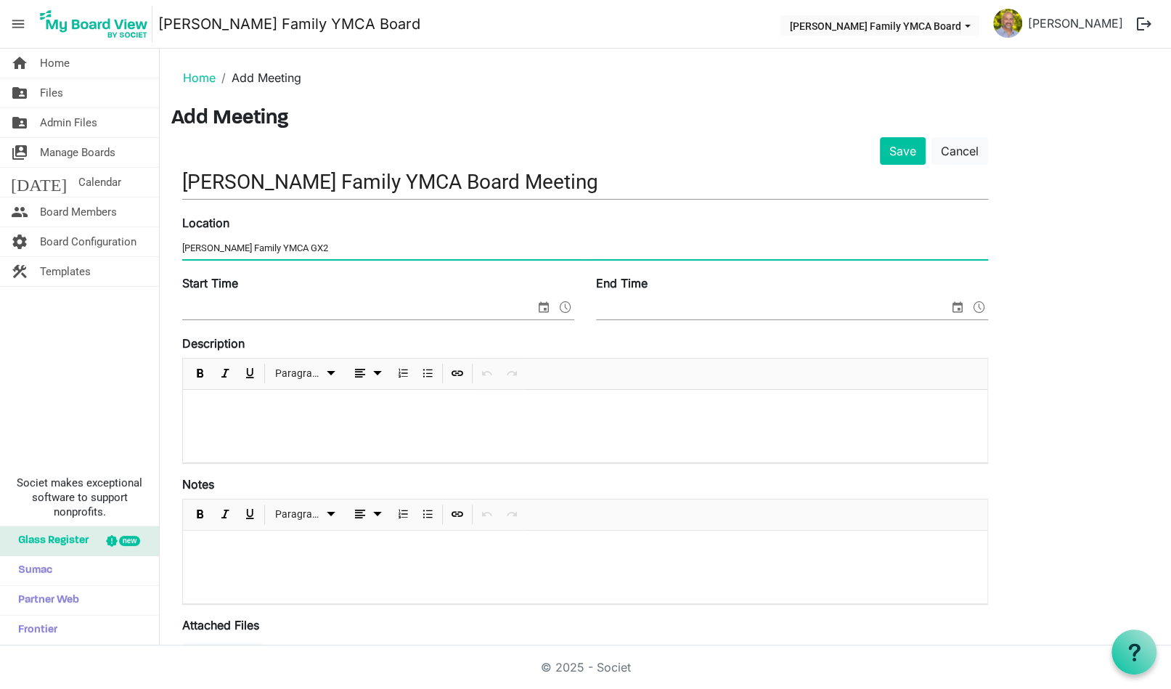
type input "[PERSON_NAME] Family YMCA GX2"
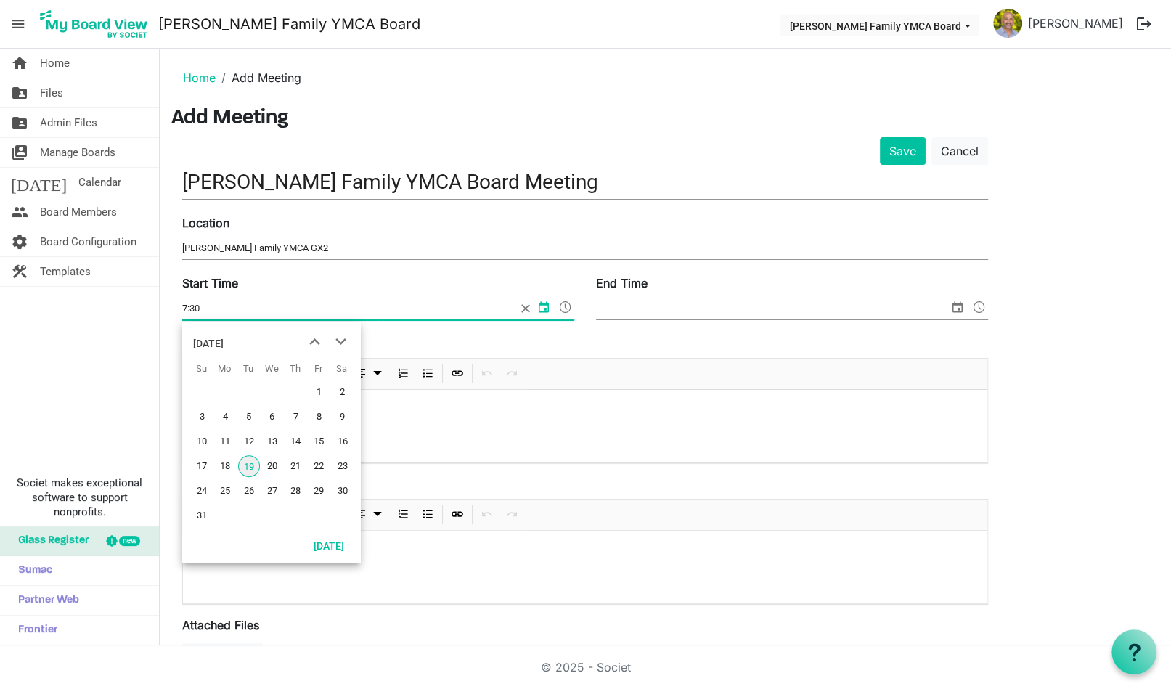
type input "7:30"
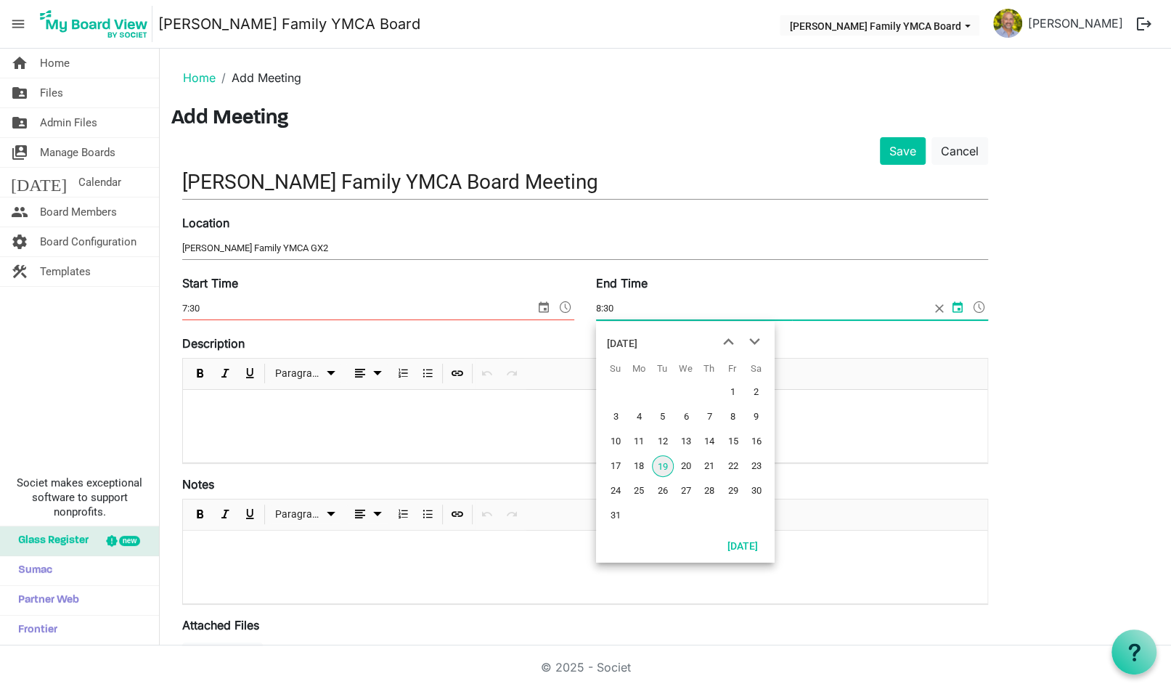
type input "8:30"
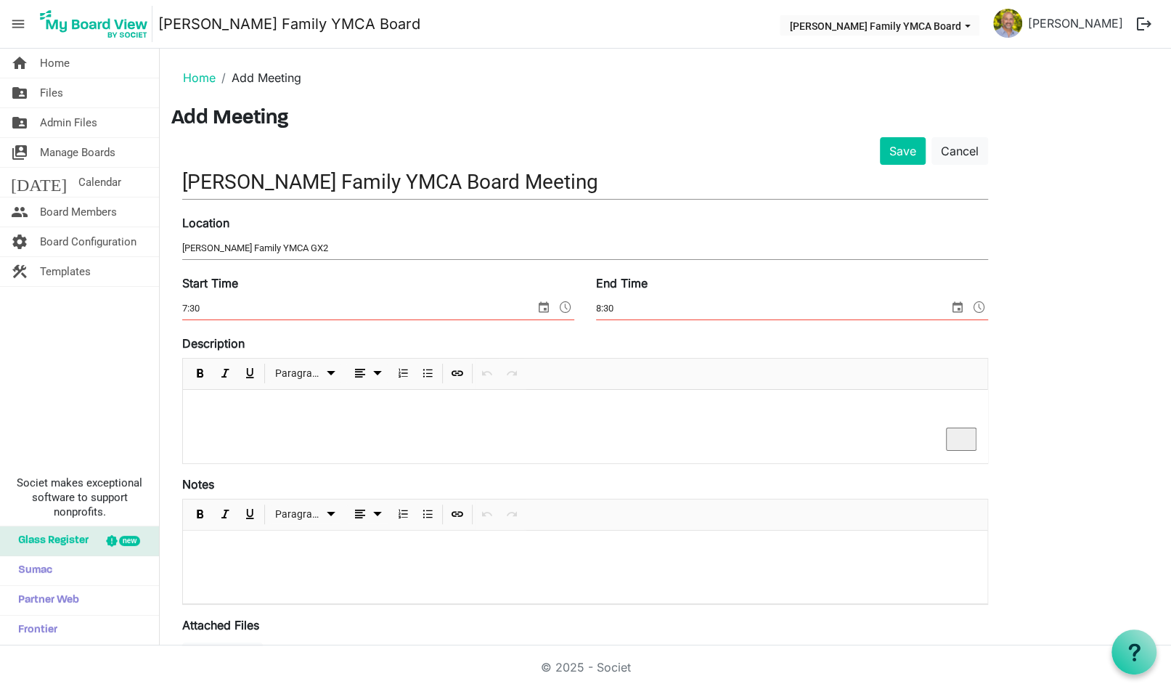
click at [507, 312] on input "7:30" at bounding box center [358, 309] width 353 height 22
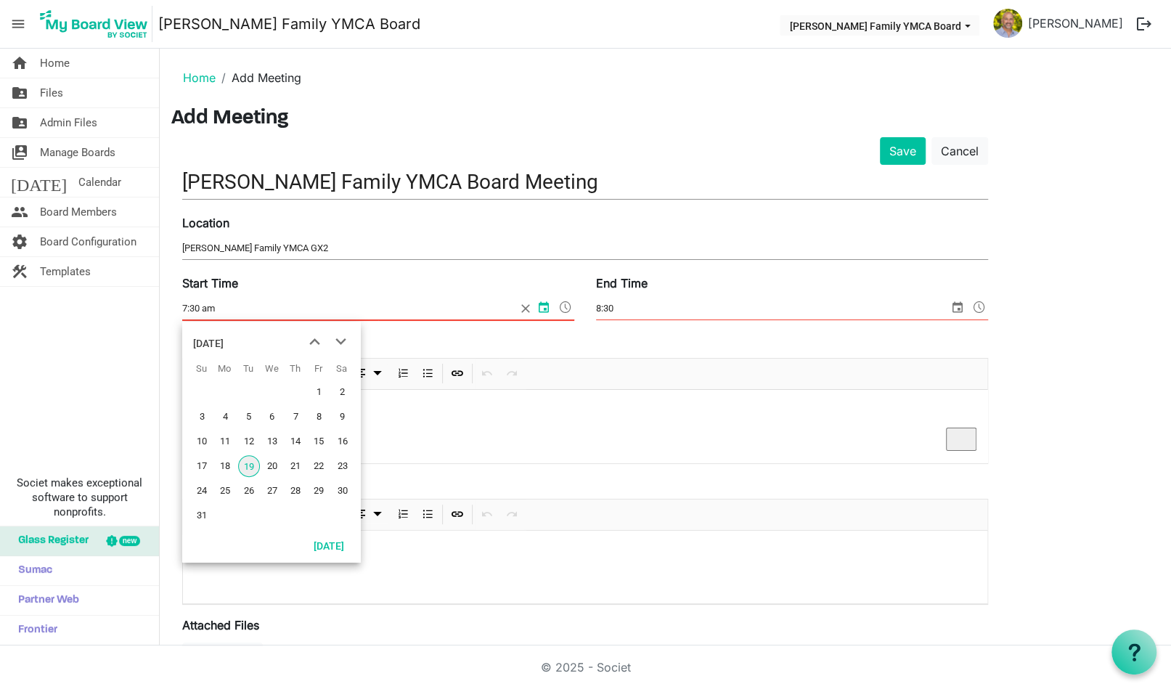
type input "7:30 am"
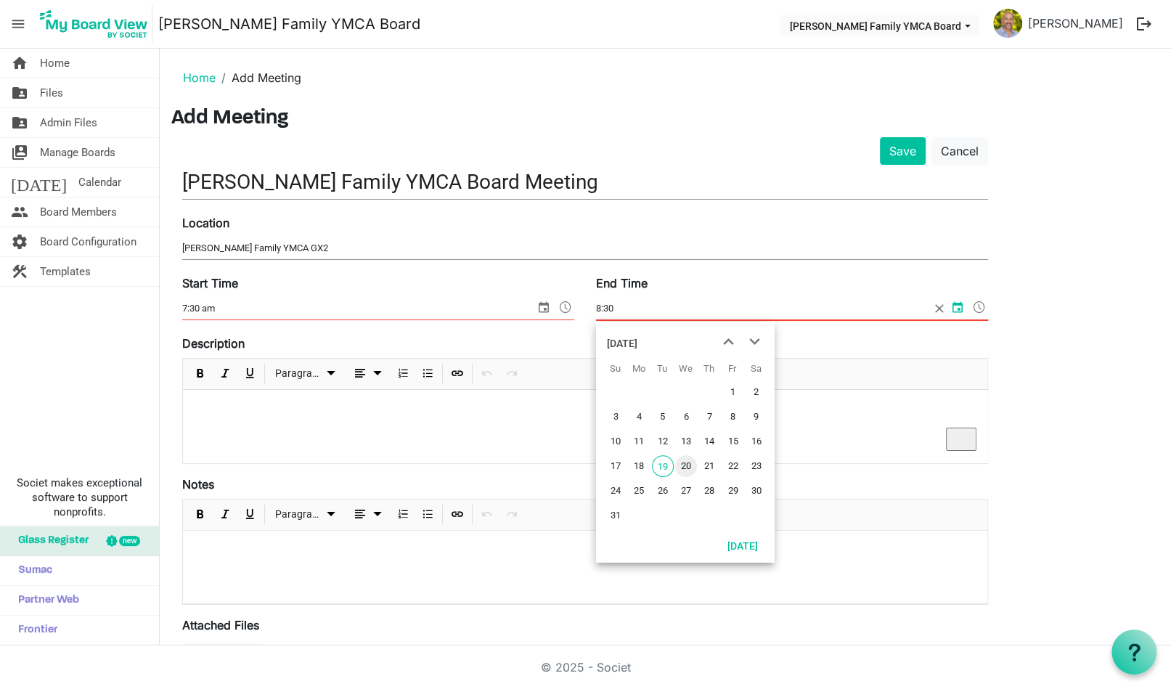
click at [659, 299] on input "8:30" at bounding box center [763, 309] width 334 height 22
click at [628, 309] on input "8:30" at bounding box center [763, 309] width 334 height 22
click at [733, 465] on span "22" at bounding box center [733, 466] width 22 height 22
type input "8/22/2025 12:00 AM"
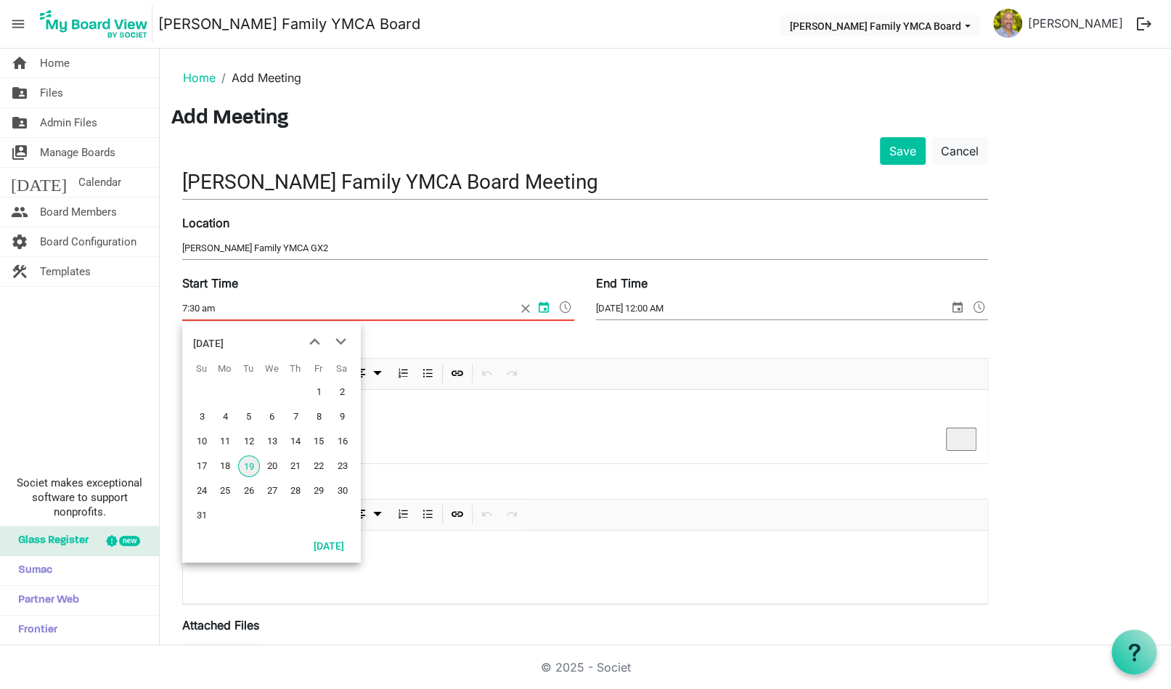
click at [245, 307] on input "7:30 am" at bounding box center [349, 309] width 334 height 22
click at [322, 467] on span "22" at bounding box center [319, 466] width 22 height 22
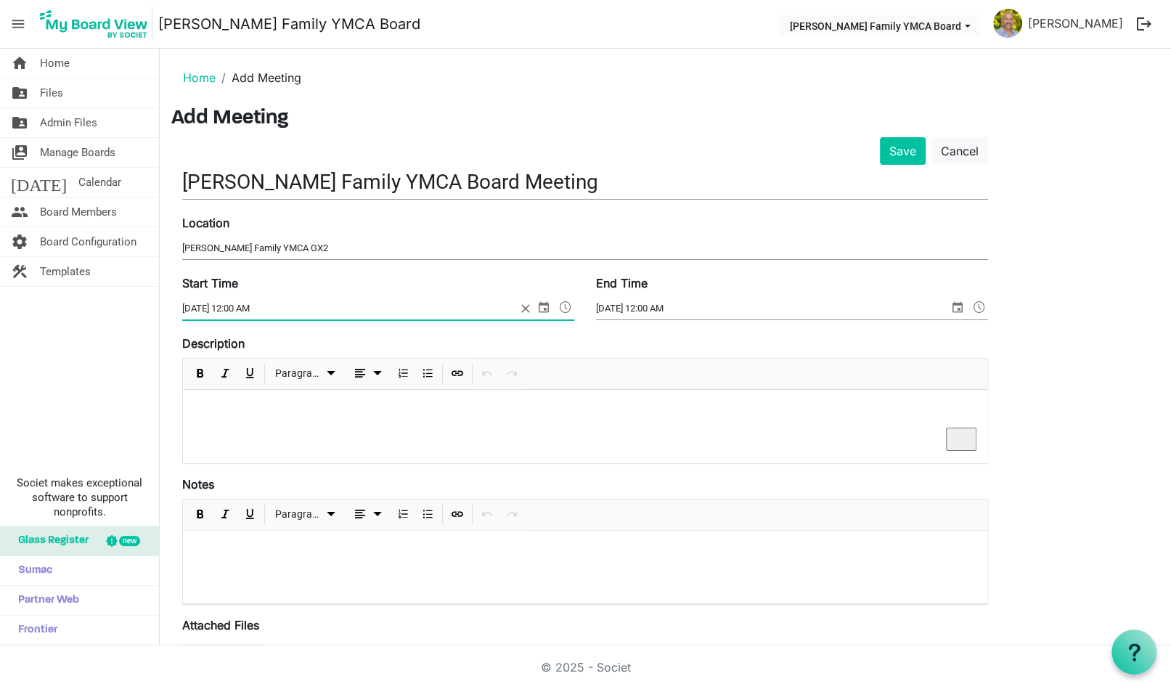
click at [237, 309] on input "8/22/2025 12:00 AM" at bounding box center [349, 309] width 334 height 22
type input "8/22/2025 7:30 AM"
click at [660, 308] on input "8/22/2025 12:00 AM" at bounding box center [772, 309] width 353 height 22
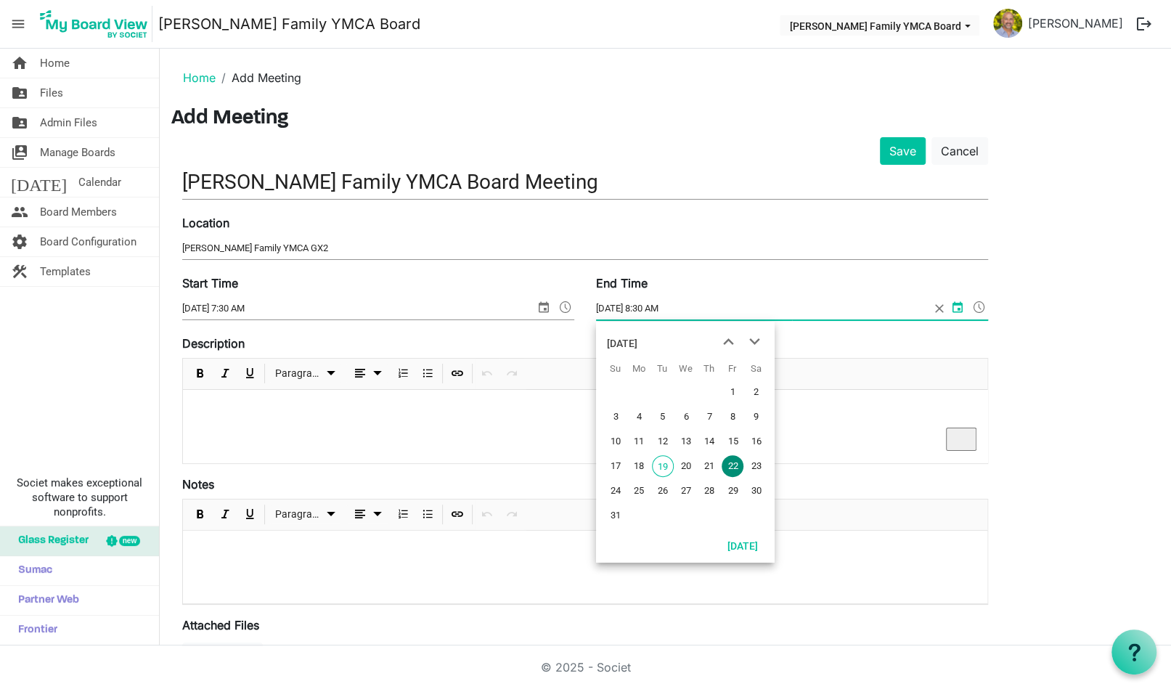
type input "8/22/2025 8:30 AM"
click at [741, 290] on div "End Time 8/22/2025 8:30 AM" at bounding box center [792, 299] width 414 height 49
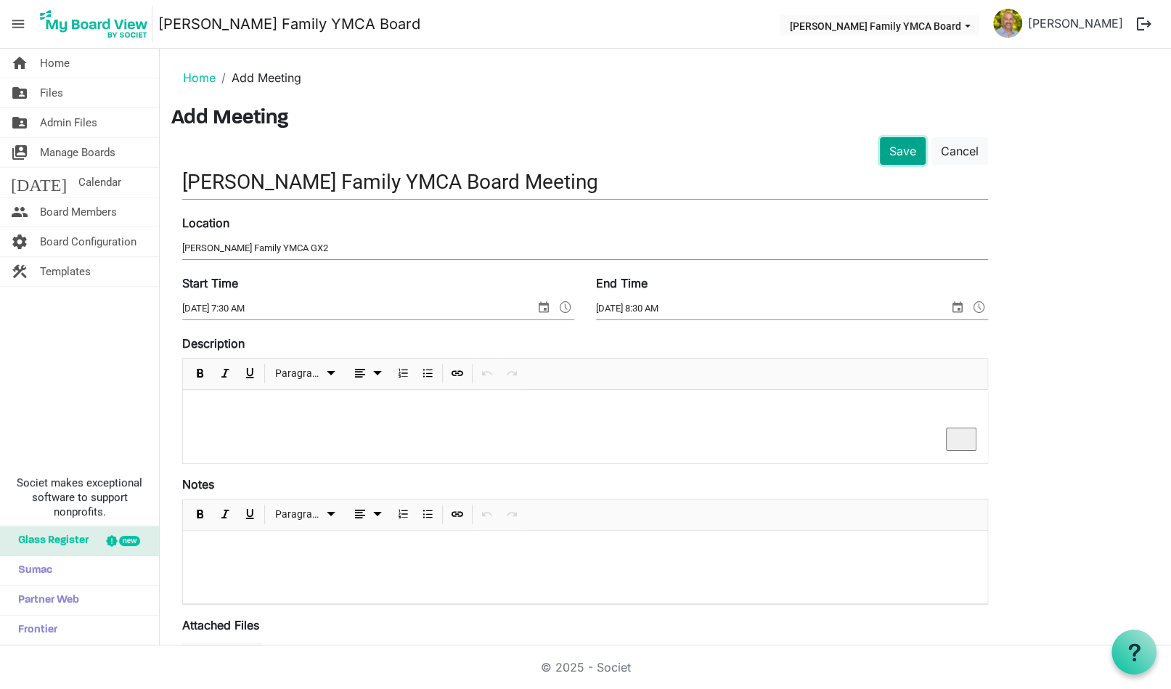
click at [901, 150] on button "Save" at bounding box center [903, 151] width 46 height 28
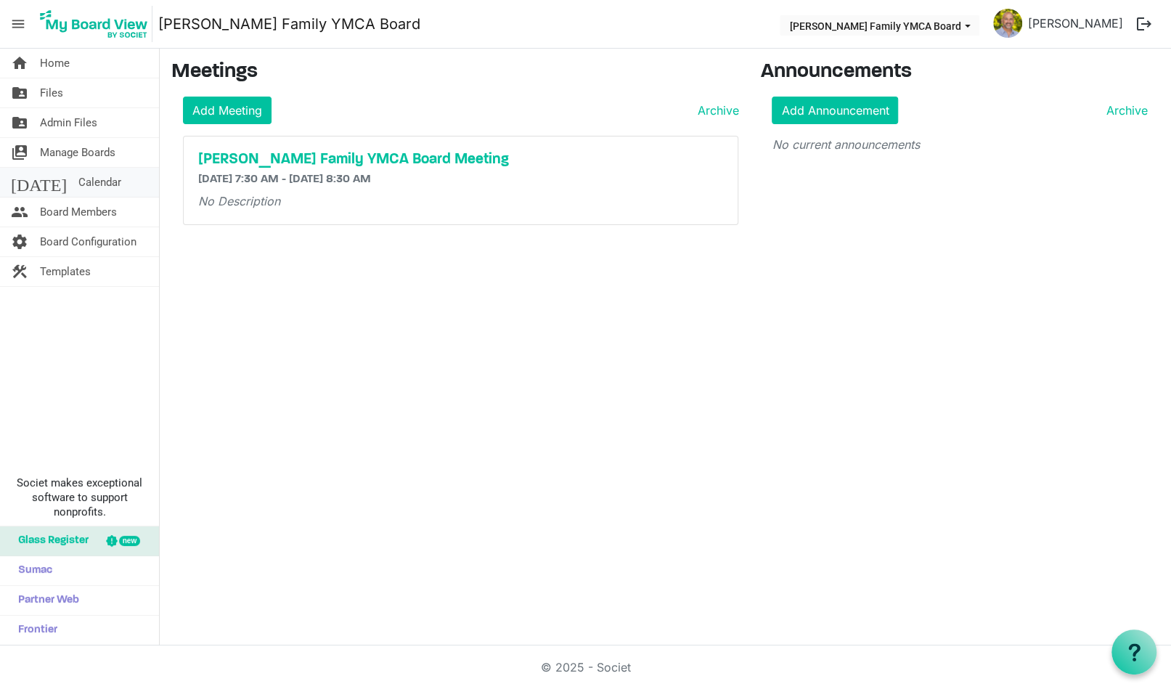
click at [78, 176] on span "Calendar" at bounding box center [99, 182] width 43 height 29
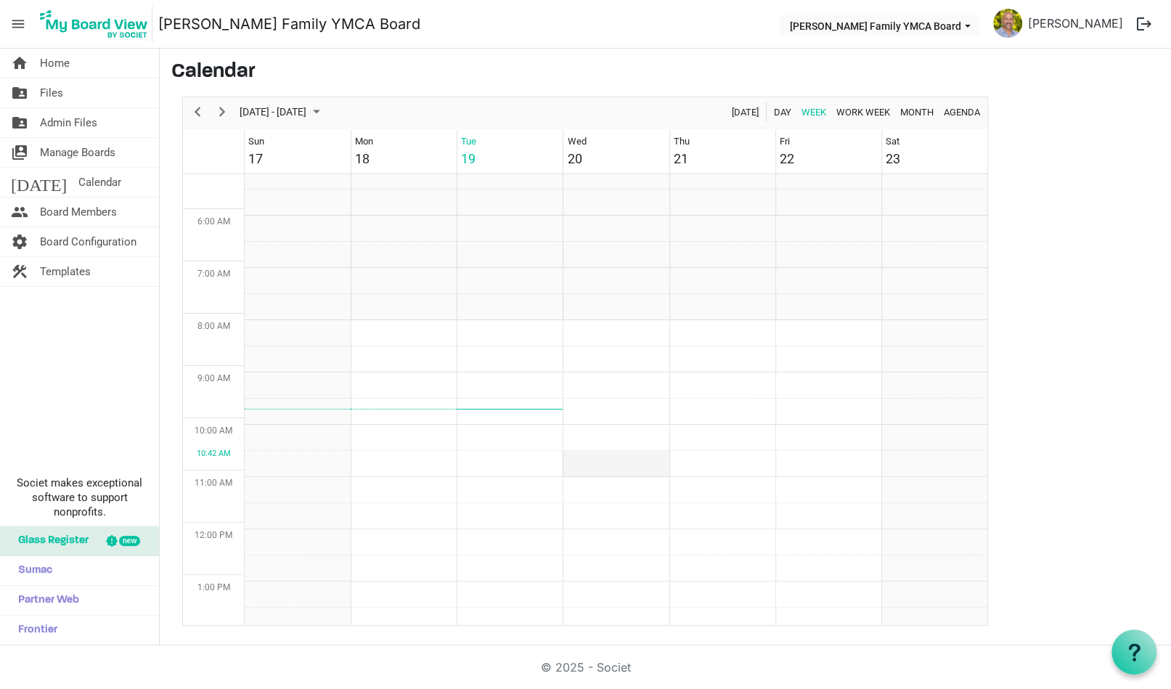
scroll to position [343, 0]
click at [55, 91] on span "Files" at bounding box center [51, 92] width 23 height 29
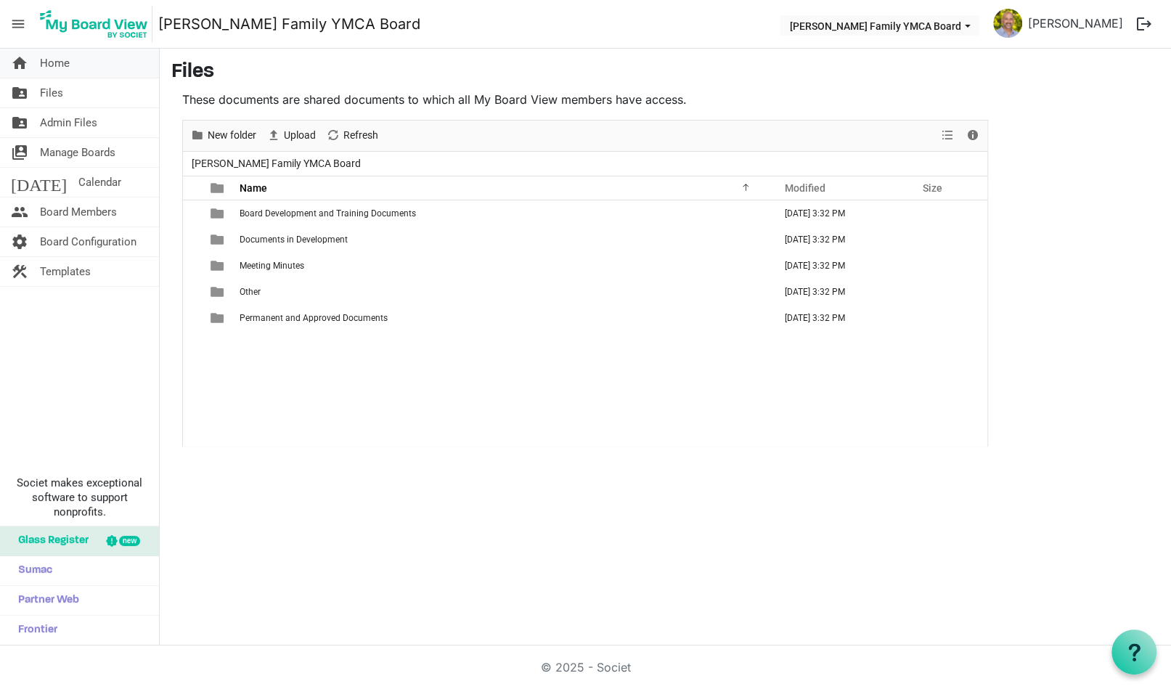
click at [54, 61] on span "Home" at bounding box center [55, 63] width 30 height 29
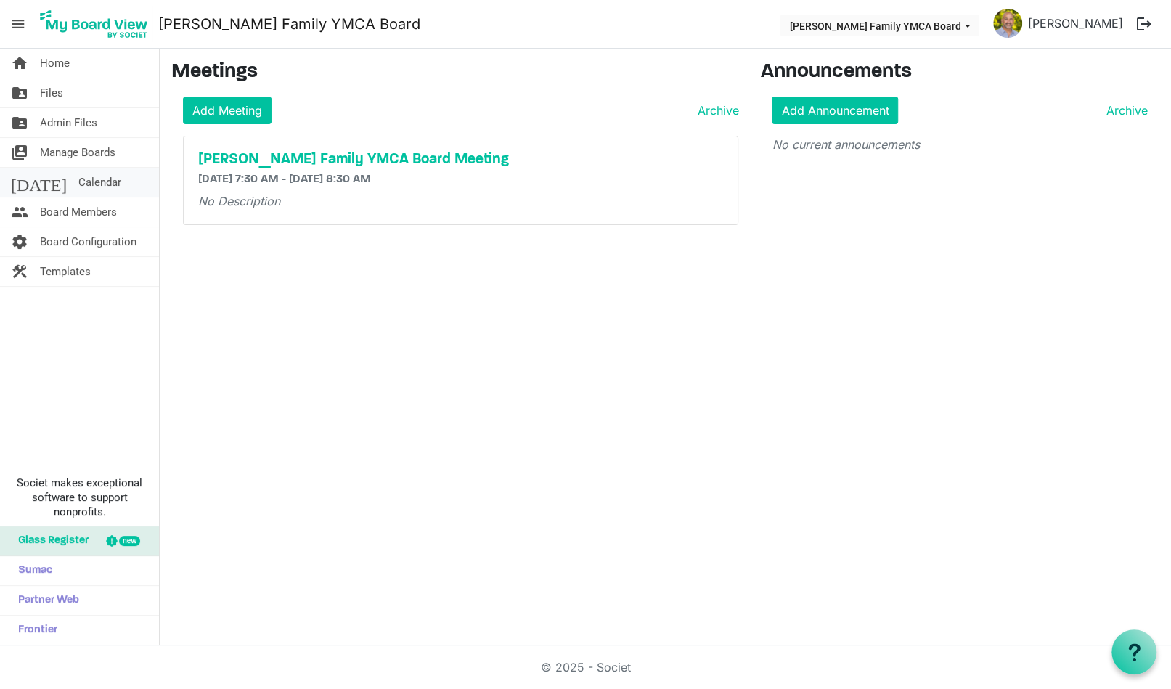
click at [78, 181] on span "Calendar" at bounding box center [99, 182] width 43 height 29
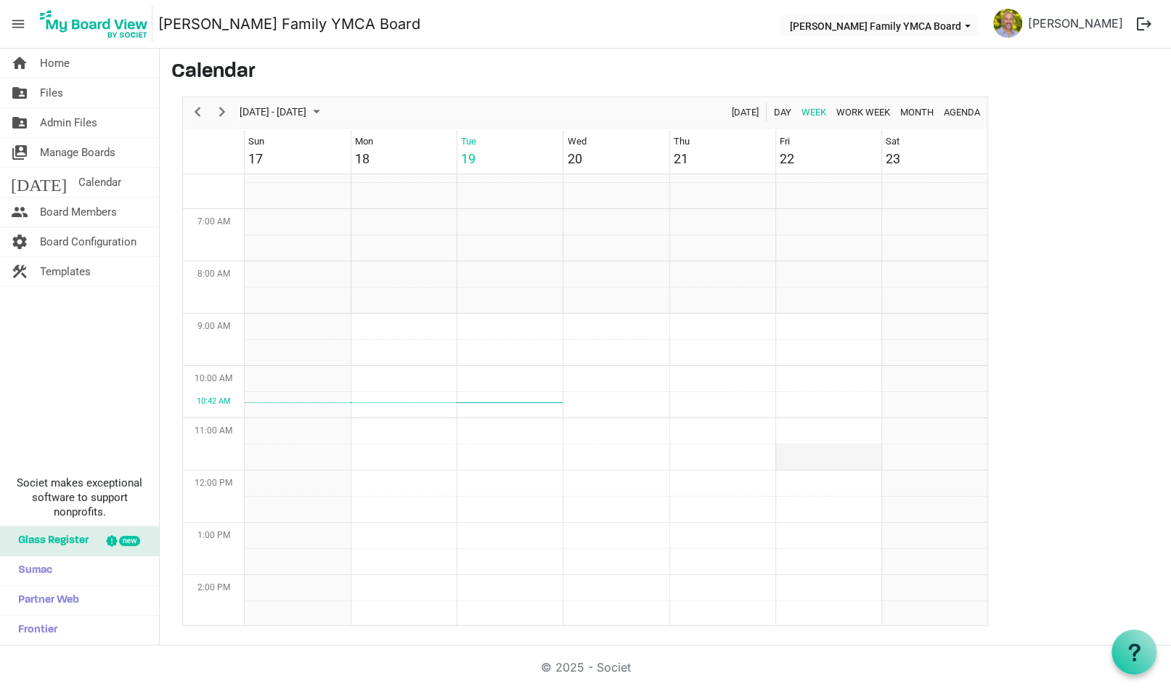
scroll to position [343, 0]
click at [778, 110] on span "Day" at bounding box center [783, 112] width 20 height 18
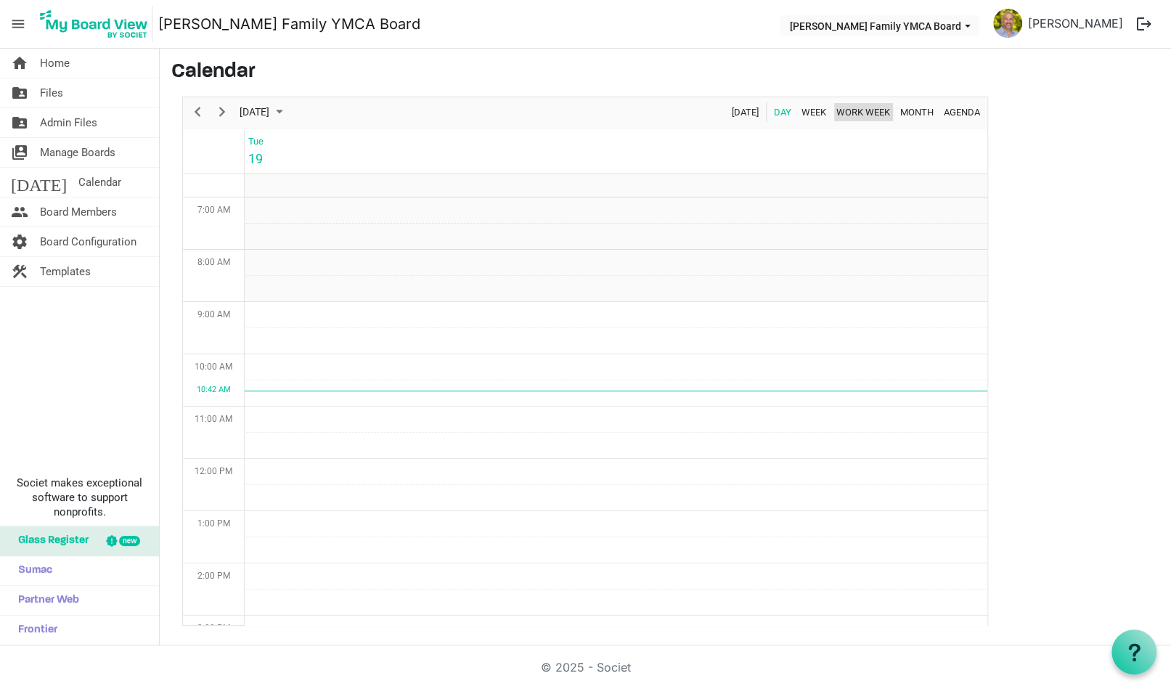
click at [856, 113] on span "Work Week" at bounding box center [863, 112] width 57 height 18
click at [54, 62] on span "Home" at bounding box center [55, 63] width 30 height 29
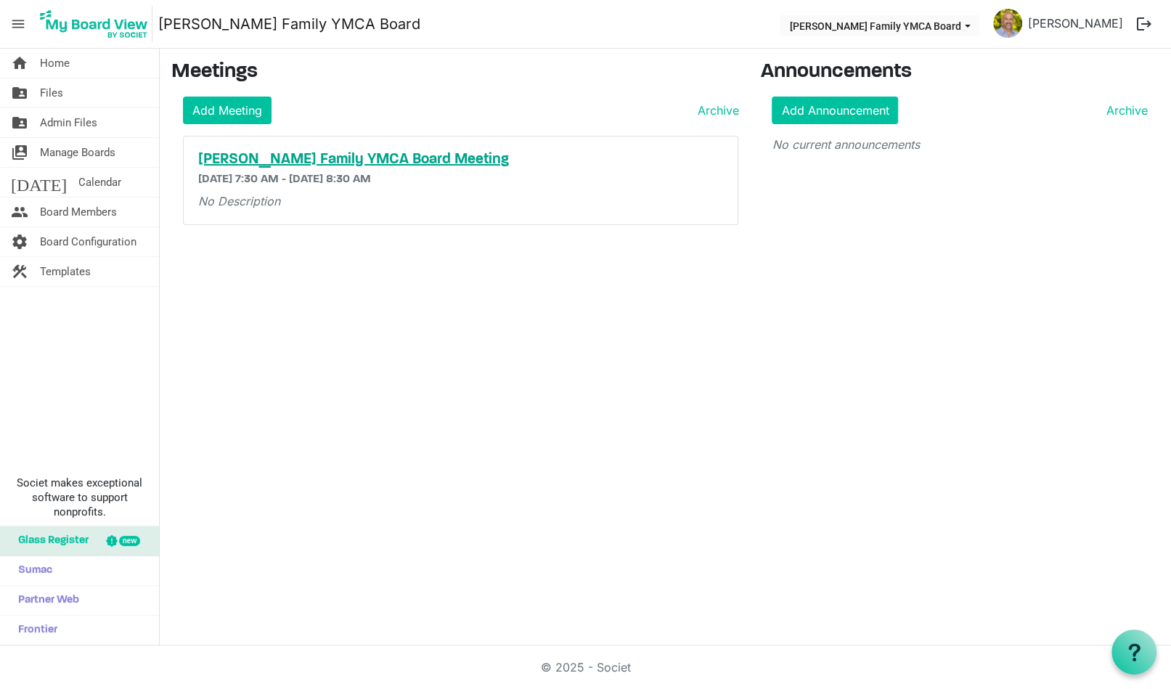
click at [262, 158] on h5 "Semones Family YMCA Board Meeting" at bounding box center [460, 159] width 525 height 17
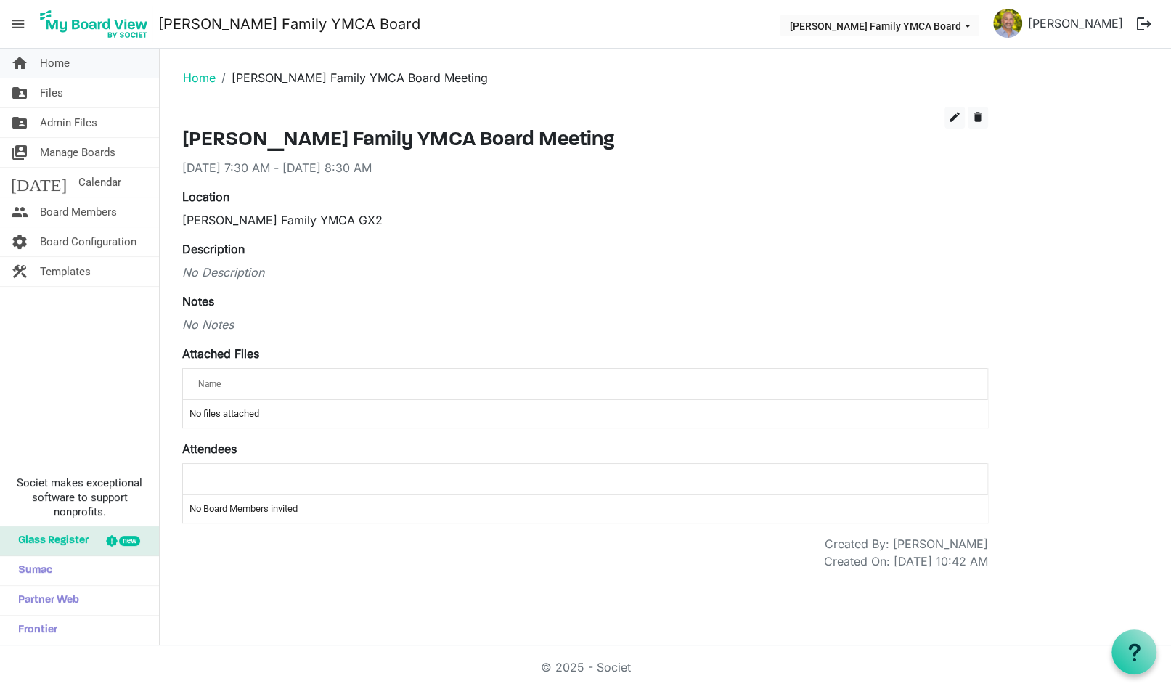
click at [65, 65] on span "Home" at bounding box center [55, 63] width 30 height 29
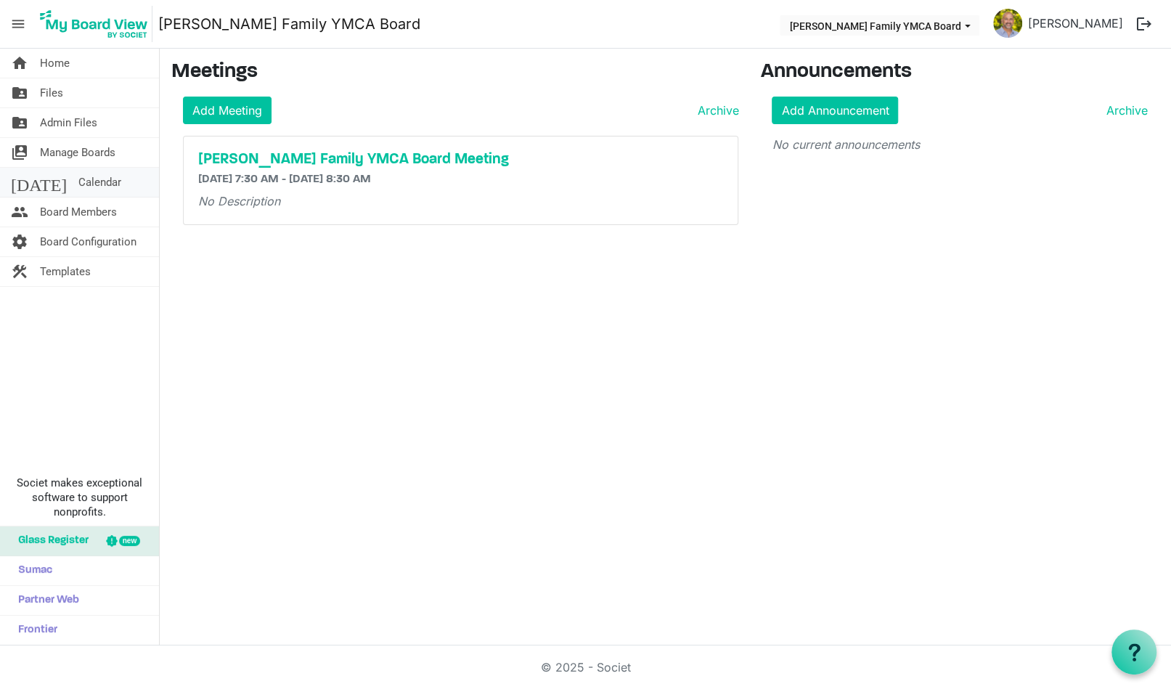
click at [78, 187] on span "Calendar" at bounding box center [99, 182] width 43 height 29
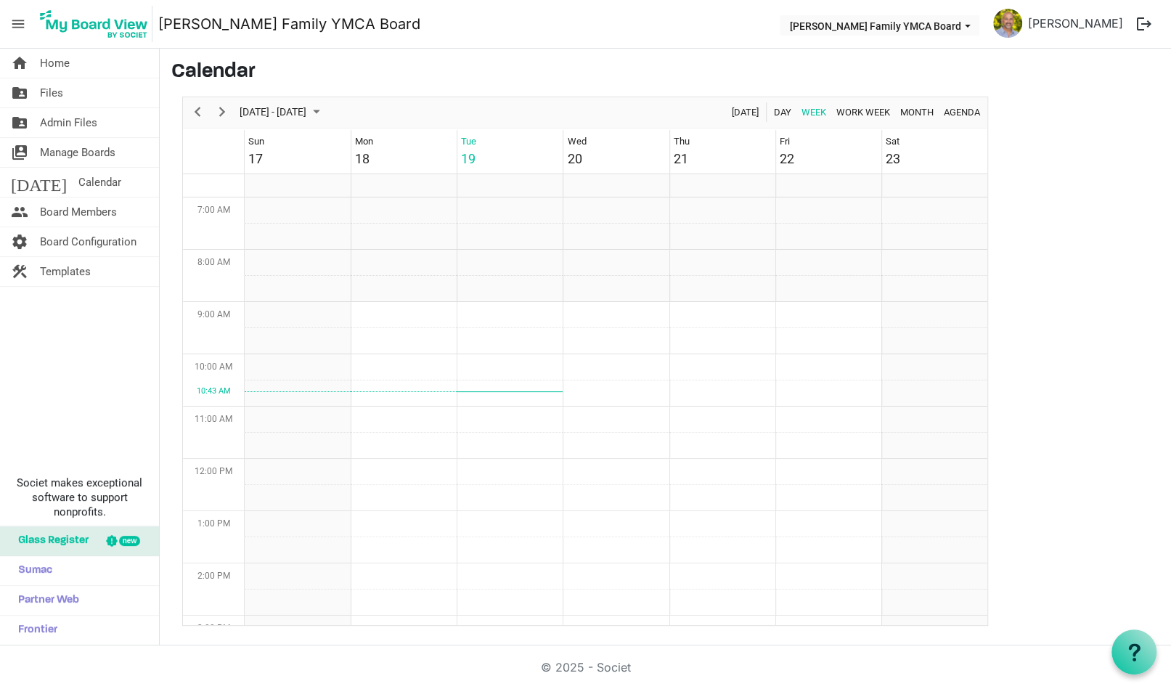
scroll to position [407, 0]
click at [74, 60] on link "home Home" at bounding box center [79, 63] width 159 height 29
